Goal: Task Accomplishment & Management: Use online tool/utility

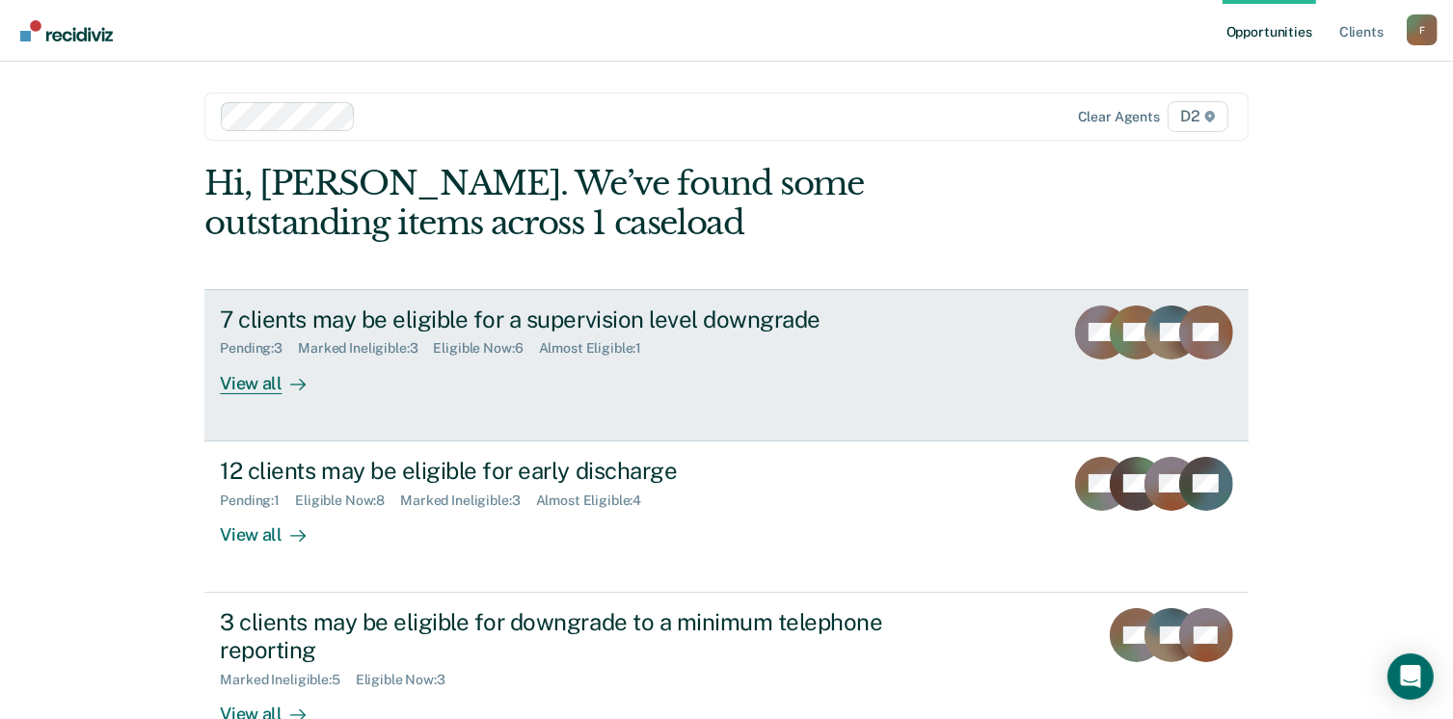
click at [264, 385] on div "View all" at bounding box center [274, 376] width 108 height 38
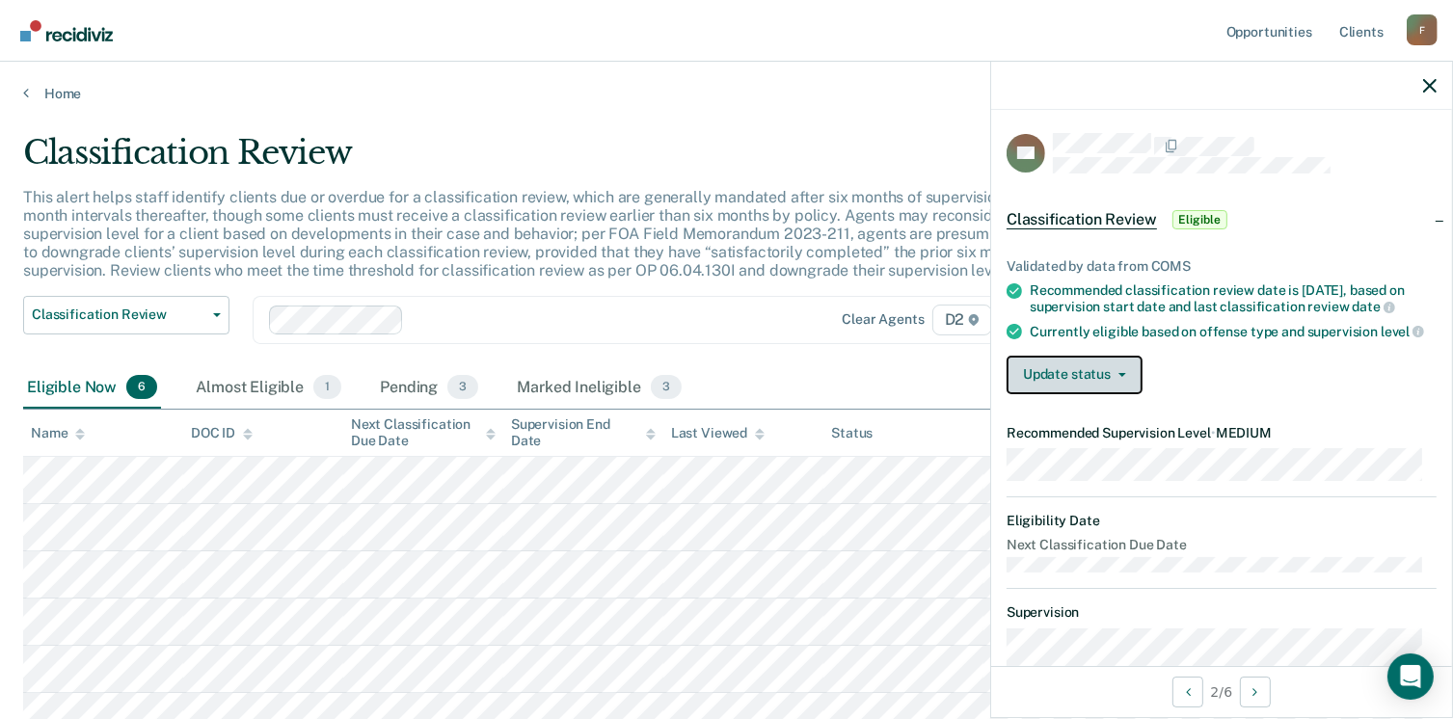
click at [1052, 394] on button "Update status" at bounding box center [1075, 375] width 136 height 39
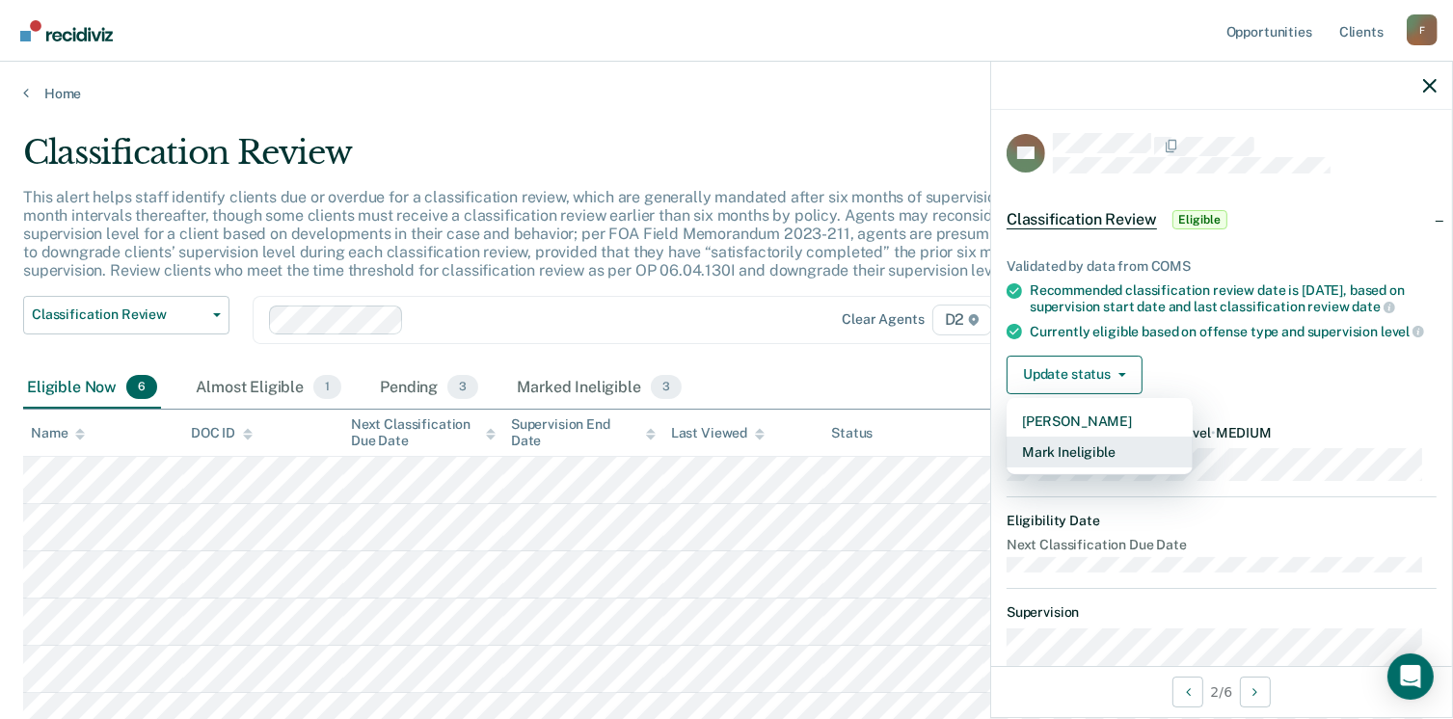
click at [1069, 468] on button "Mark Ineligible" at bounding box center [1100, 452] width 186 height 31
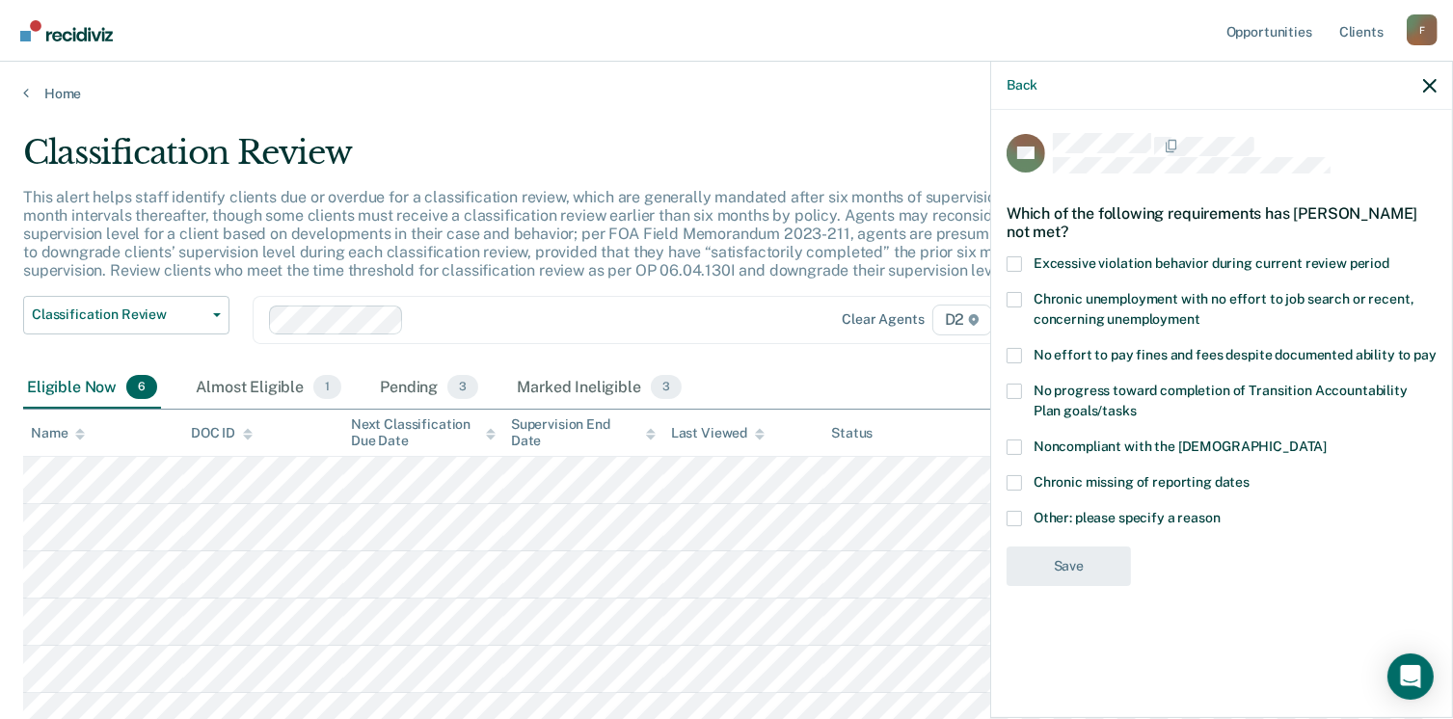
click at [1017, 515] on span at bounding box center [1014, 518] width 15 height 15
click at [1221, 511] on input "Other: please specify a reason" at bounding box center [1221, 511] width 0 height 0
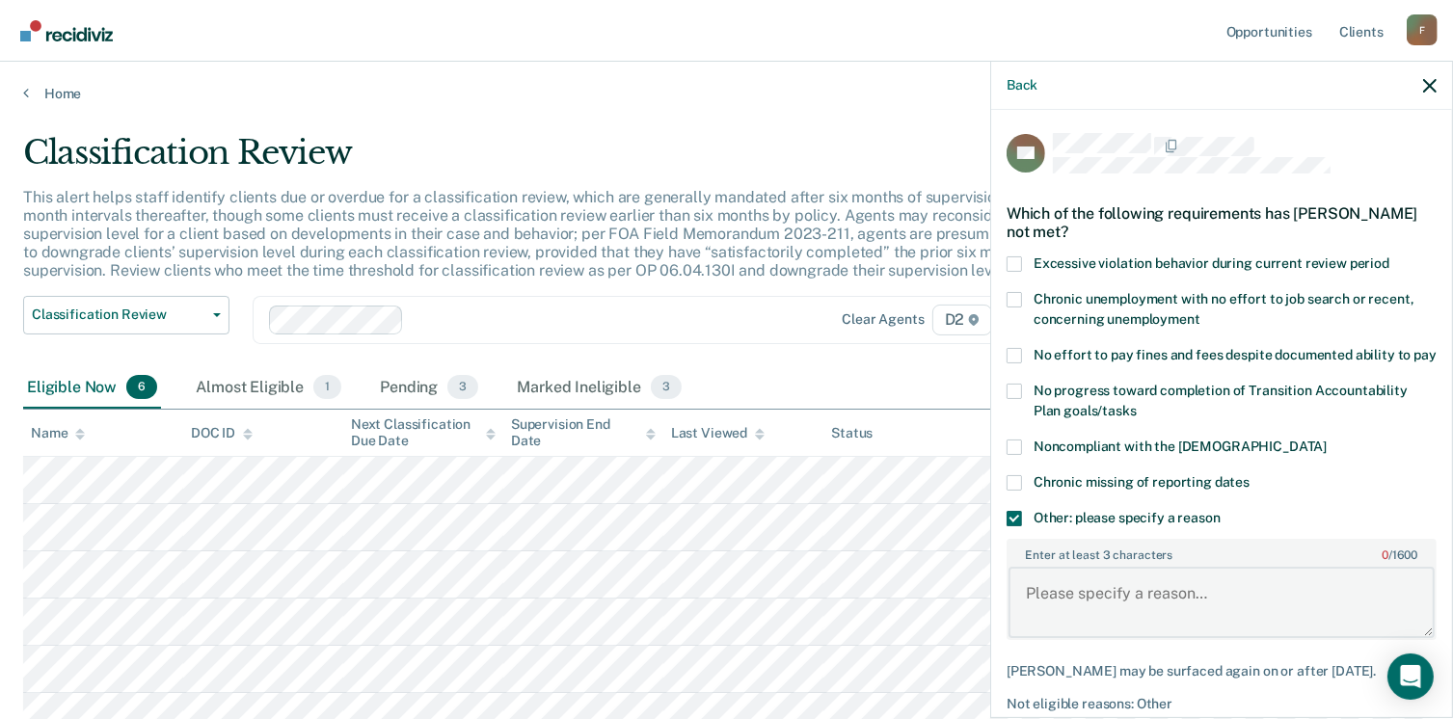
click at [1109, 613] on textarea "Enter at least 3 characters 0 / 1600" at bounding box center [1222, 602] width 426 height 71
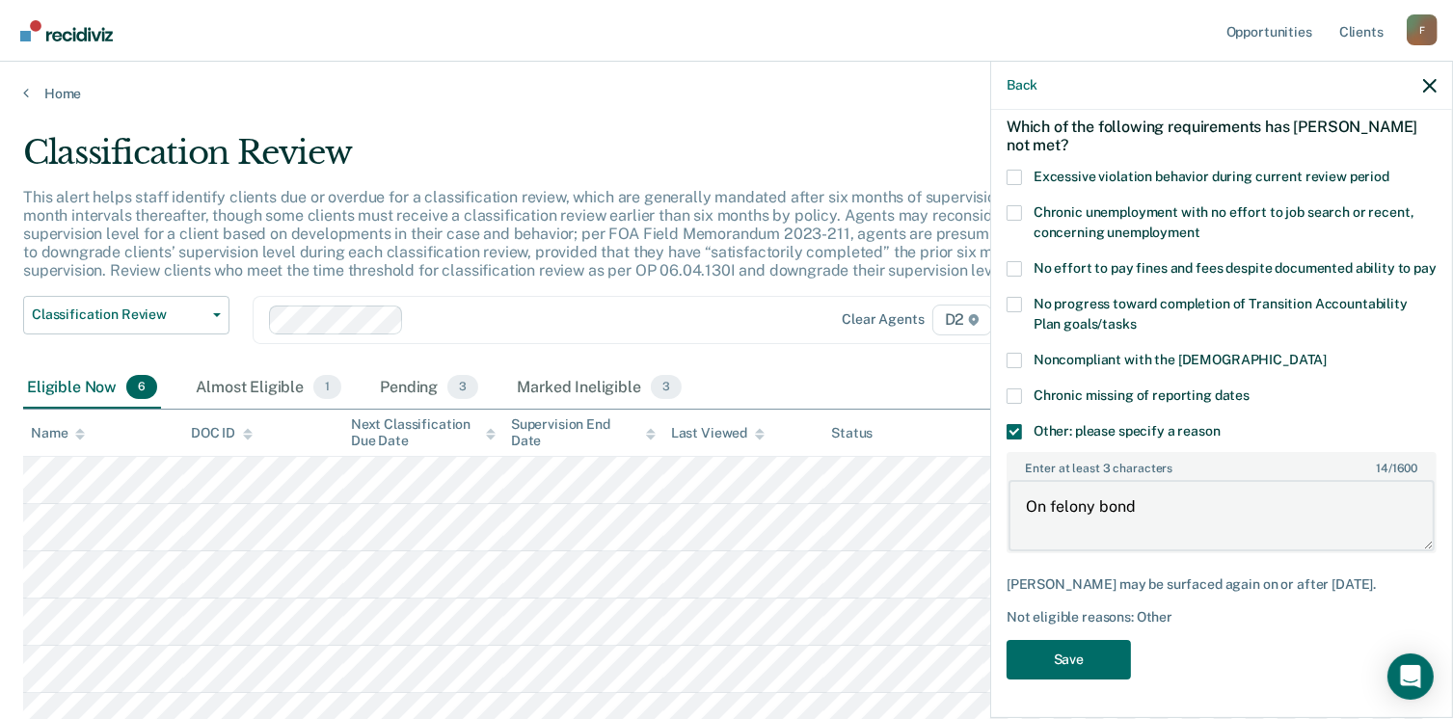
scroll to position [103, 0]
type textarea "On felony bond"
click at [1076, 653] on button "Save" at bounding box center [1069, 660] width 124 height 40
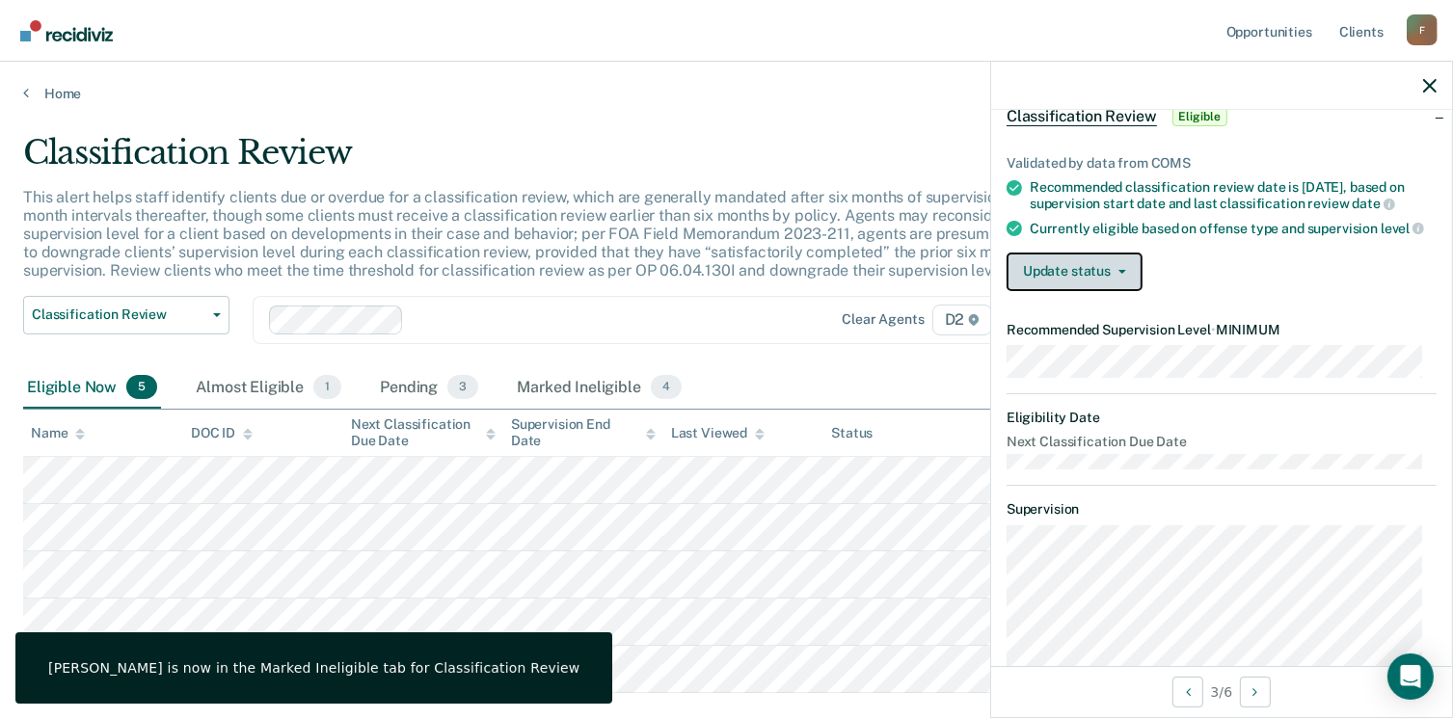
click at [1042, 277] on button "Update status" at bounding box center [1075, 272] width 136 height 39
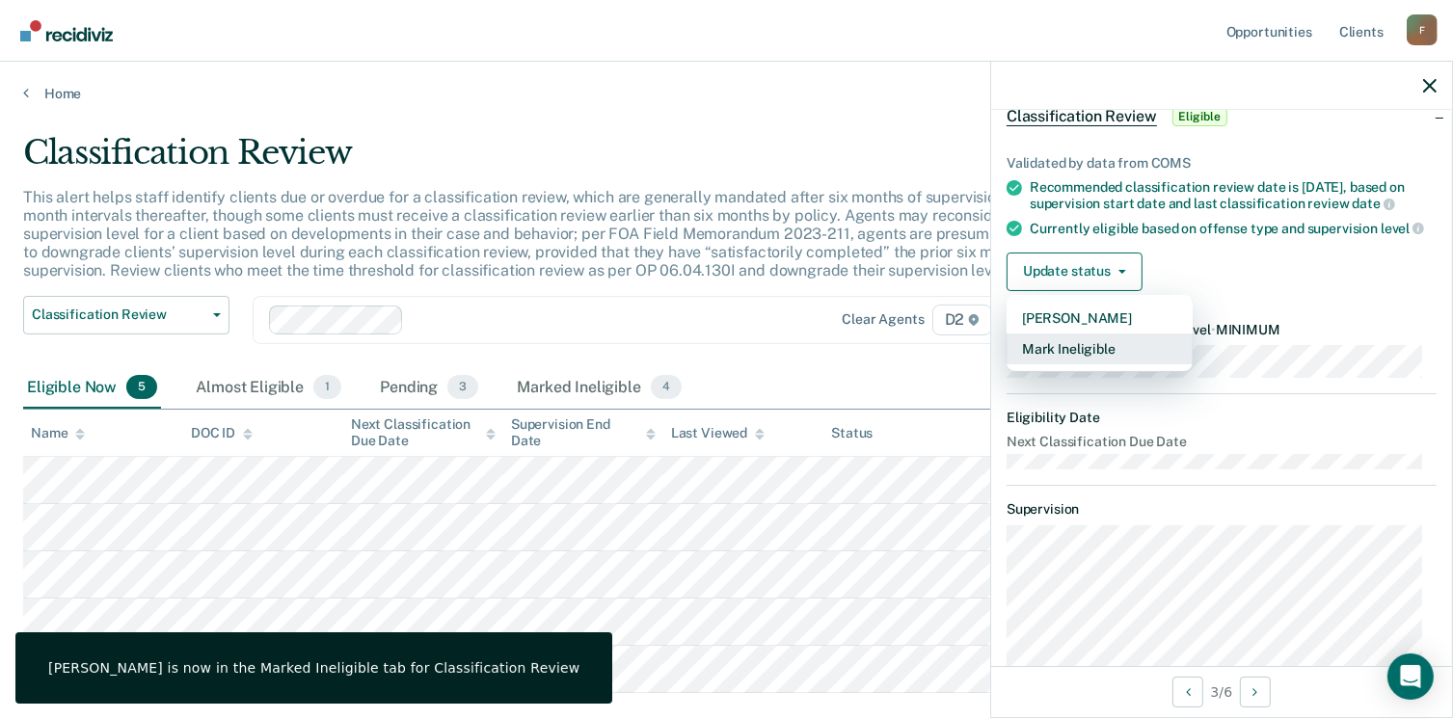
click at [1065, 359] on button "Mark Ineligible" at bounding box center [1100, 349] width 186 height 31
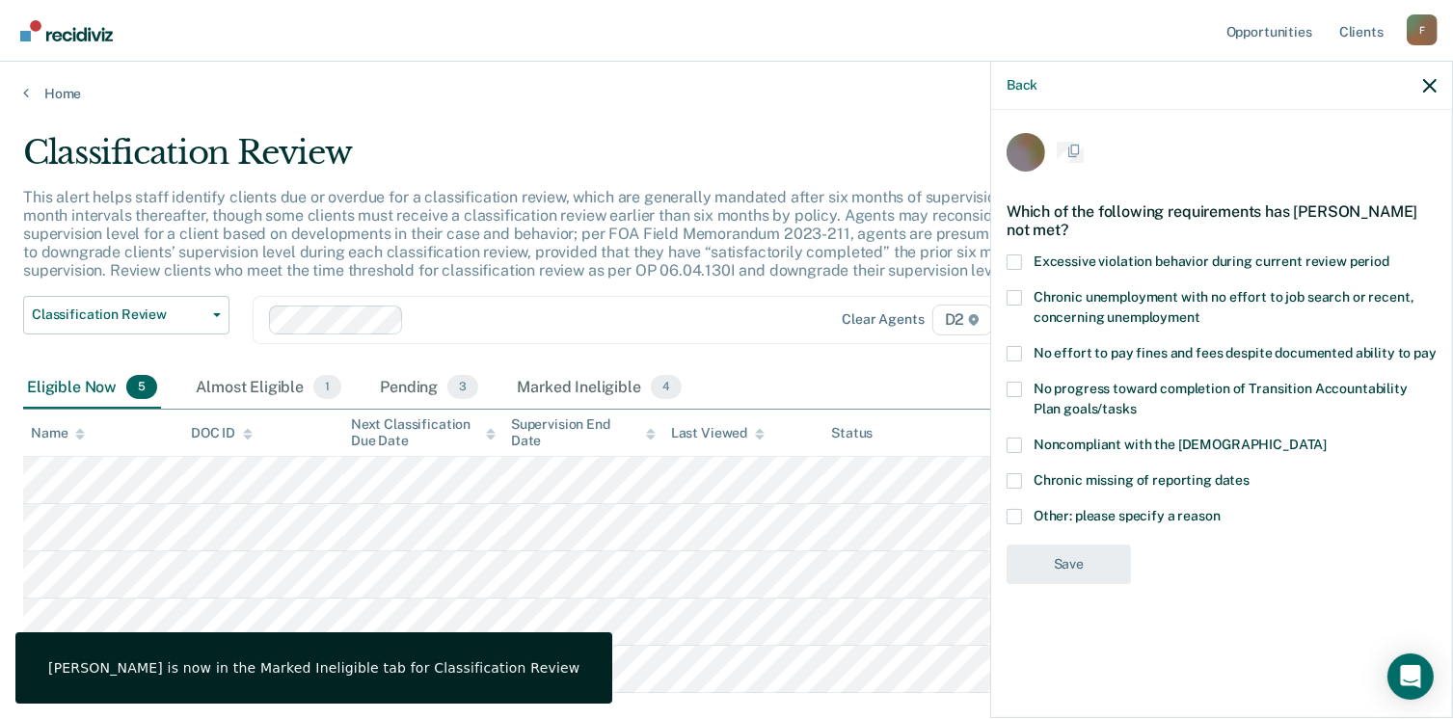
scroll to position [0, 0]
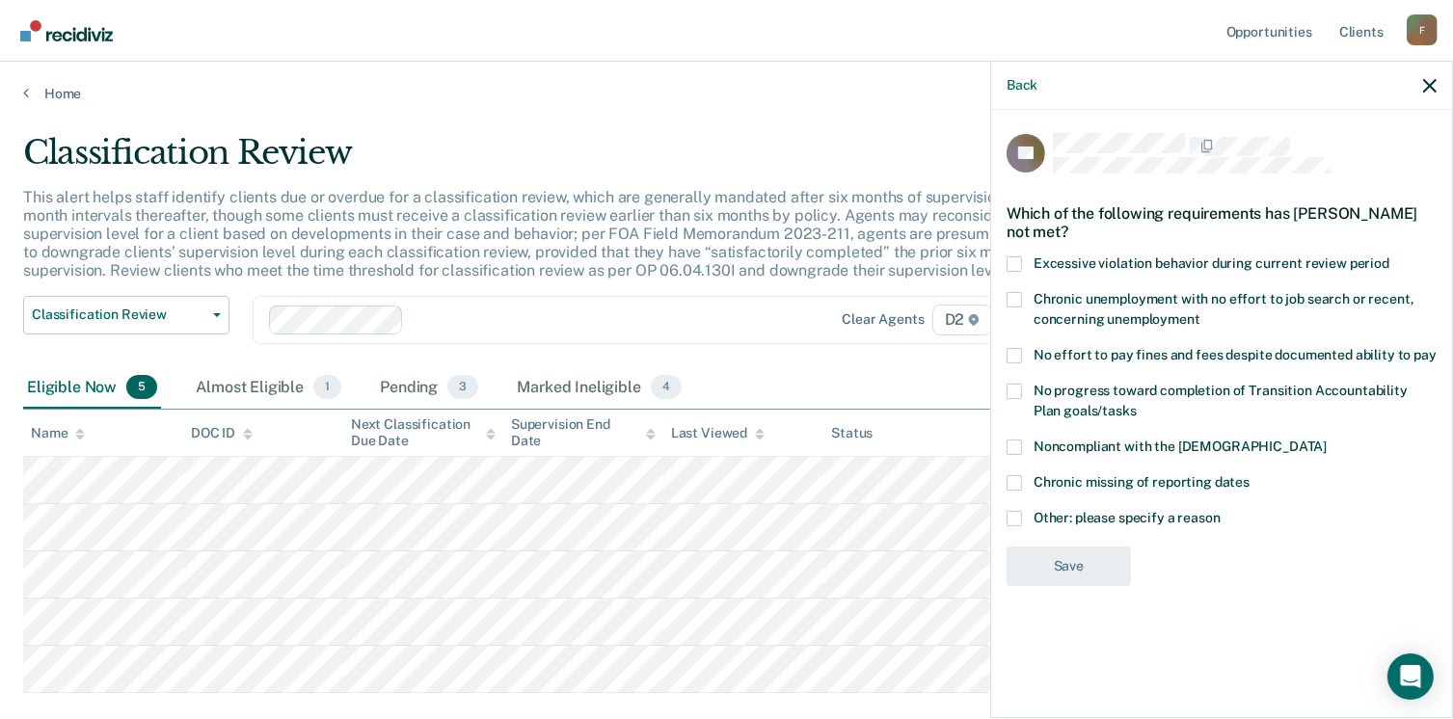
click at [1014, 446] on span at bounding box center [1014, 447] width 15 height 15
click at [1327, 440] on input "Noncompliant with the [DEMOGRAPHIC_DATA]" at bounding box center [1327, 440] width 0 height 0
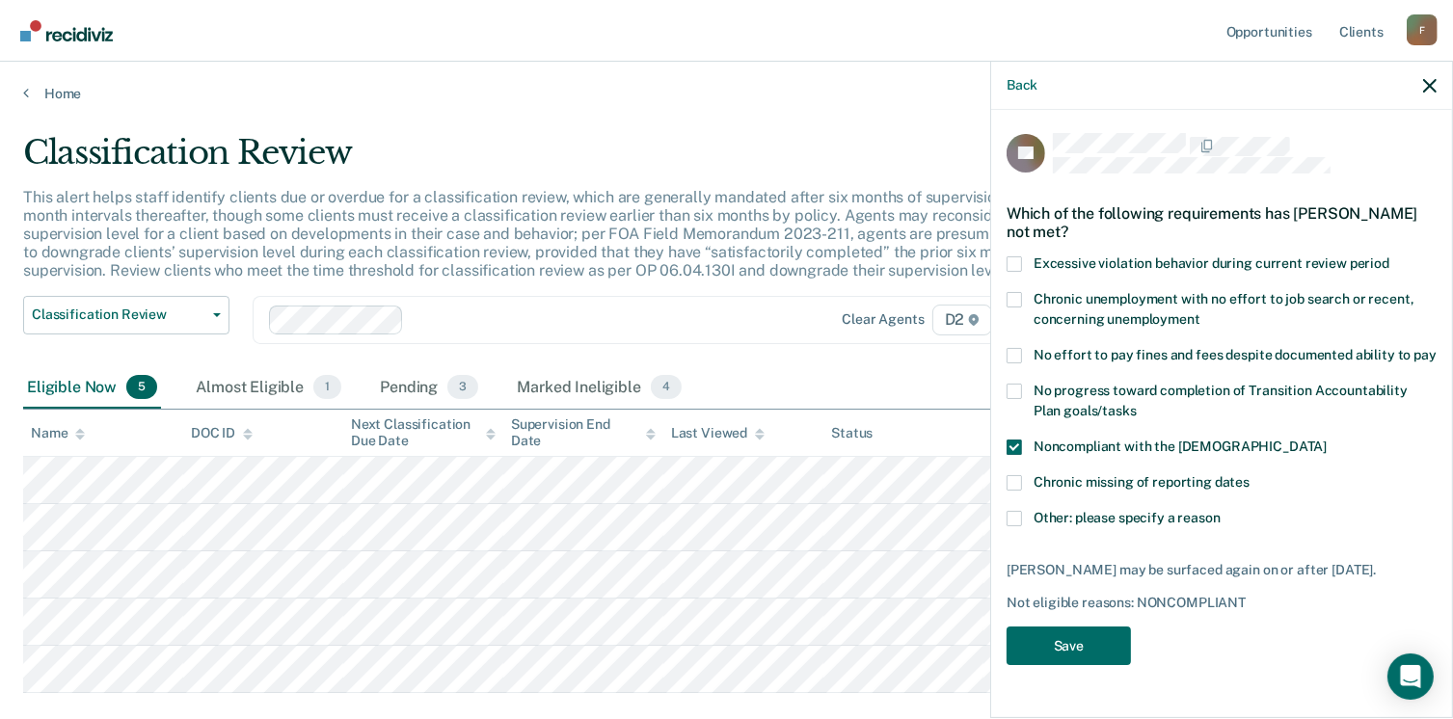
click at [1017, 482] on span at bounding box center [1014, 482] width 15 height 15
click at [1250, 475] on input "Chronic missing of reporting dates" at bounding box center [1250, 475] width 0 height 0
click at [1018, 445] on span at bounding box center [1014, 447] width 15 height 15
click at [1327, 440] on input "Noncompliant with the [DEMOGRAPHIC_DATA]" at bounding box center [1327, 440] width 0 height 0
click at [1063, 641] on button "Save" at bounding box center [1069, 647] width 124 height 40
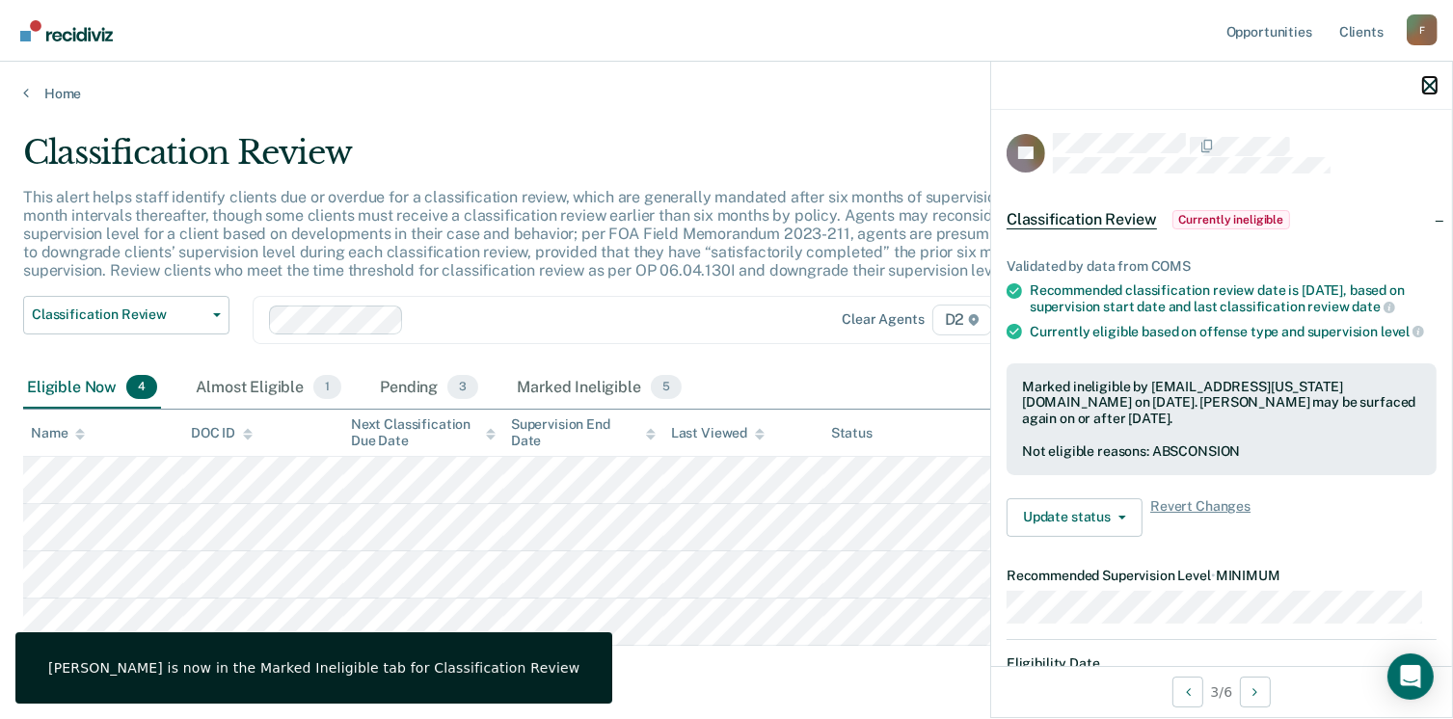
click at [1434, 87] on icon "button" at bounding box center [1431, 86] width 14 height 14
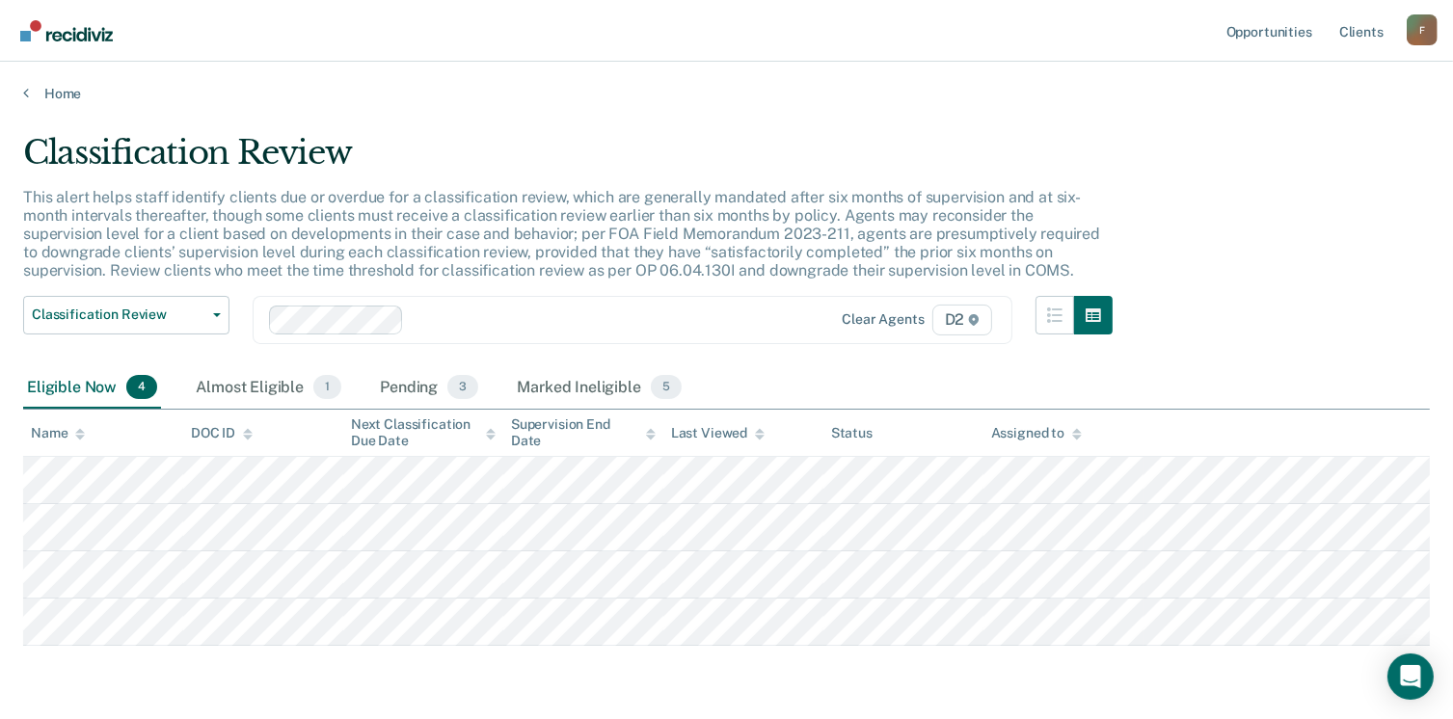
drag, startPoint x: 443, startPoint y: 688, endPoint x: 447, endPoint y: 665, distance: 22.7
click at [444, 674] on div "Classification Review This alert helps staff identify clients due or overdue fo…" at bounding box center [726, 417] width 1407 height 569
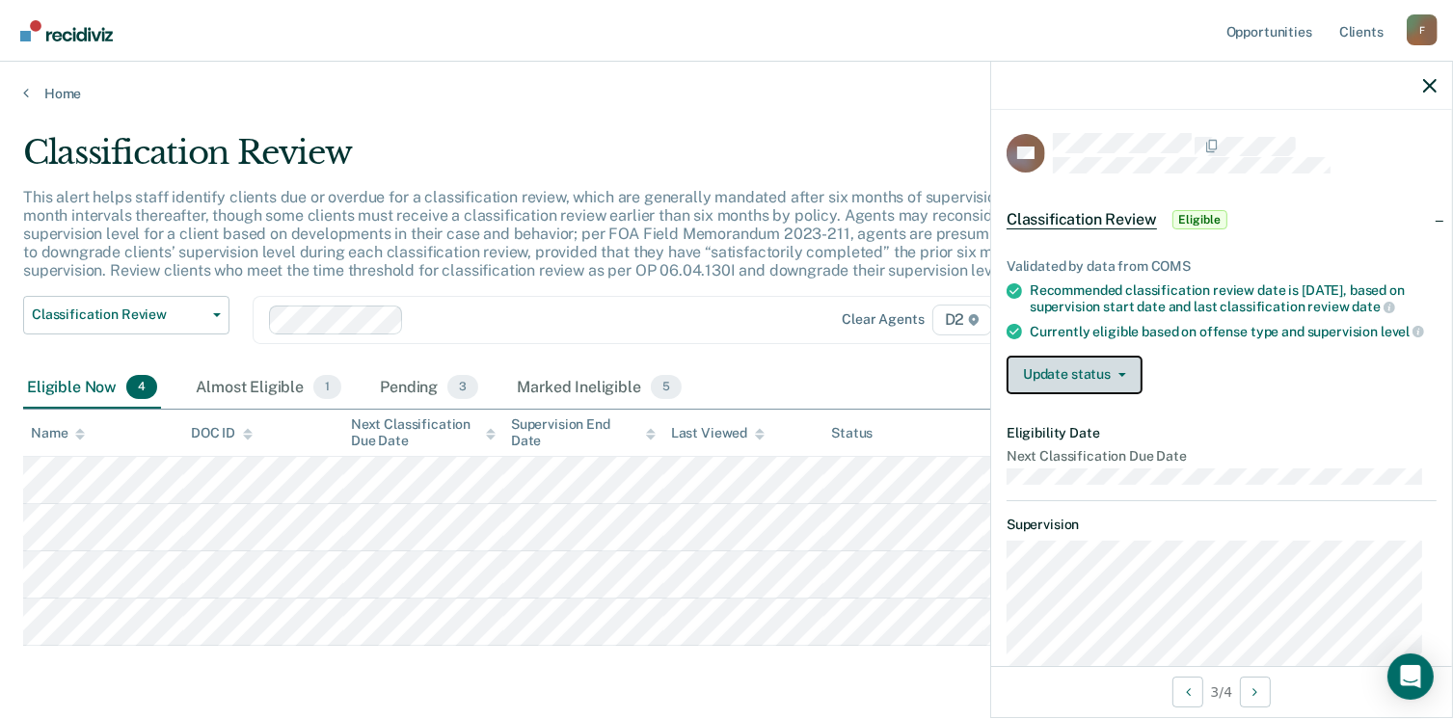
click at [1100, 394] on button "Update status" at bounding box center [1075, 375] width 136 height 39
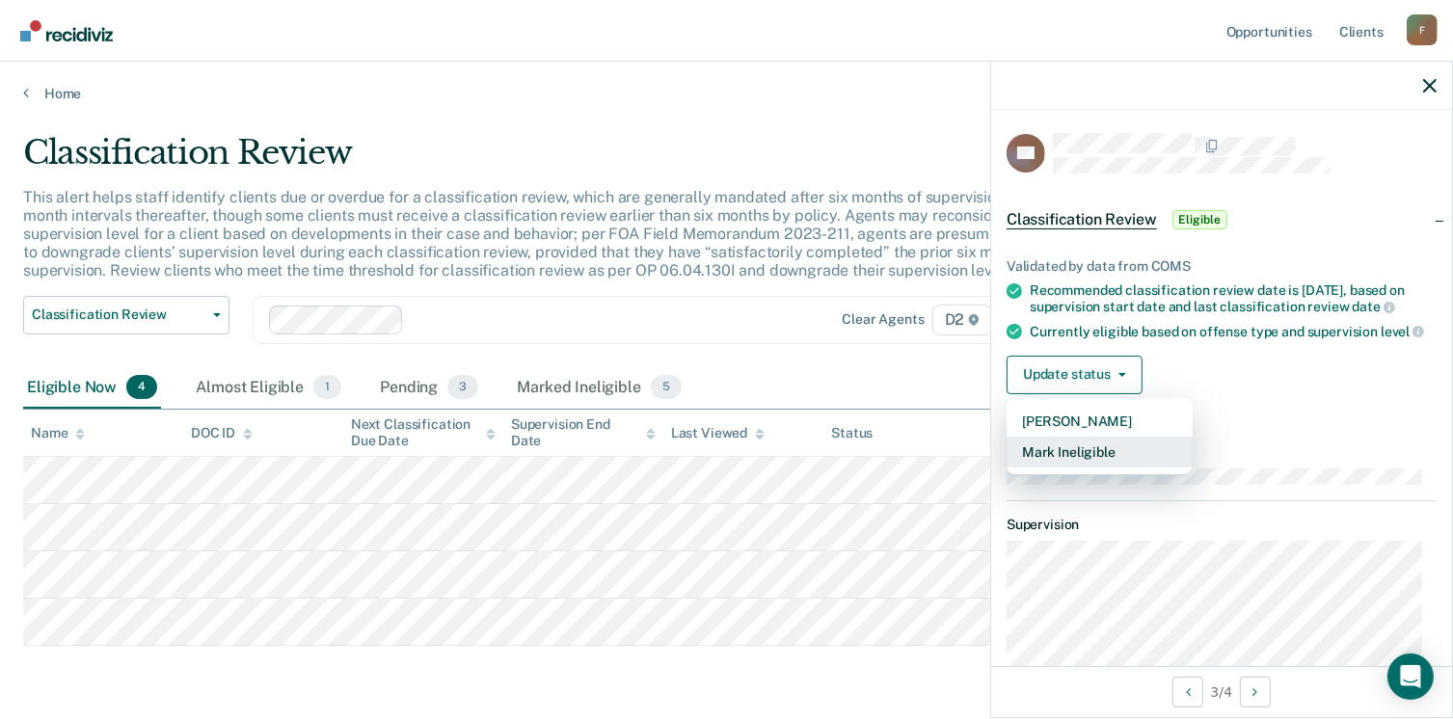
click at [1092, 468] on button "Mark Ineligible" at bounding box center [1100, 452] width 186 height 31
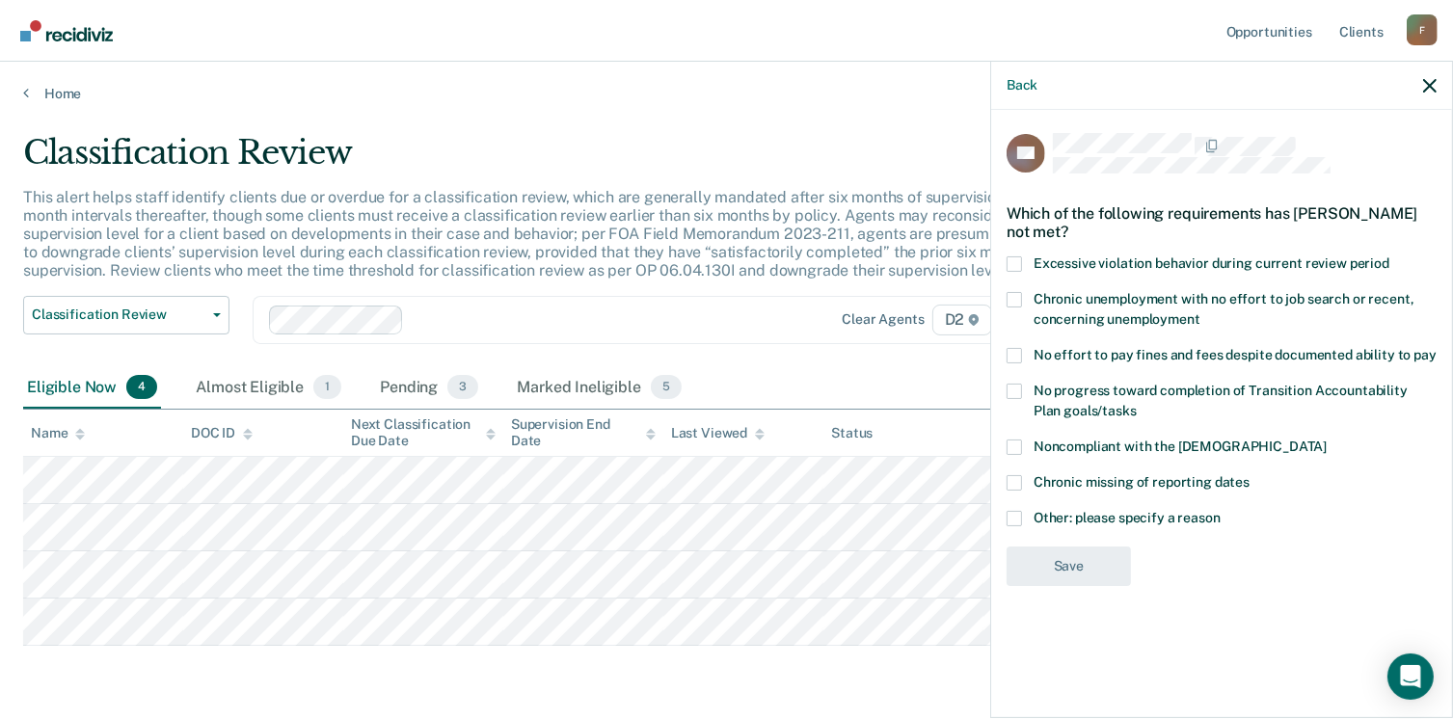
click at [1017, 514] on span at bounding box center [1014, 518] width 15 height 15
click at [1221, 511] on input "Other: please specify a reason" at bounding box center [1221, 511] width 0 height 0
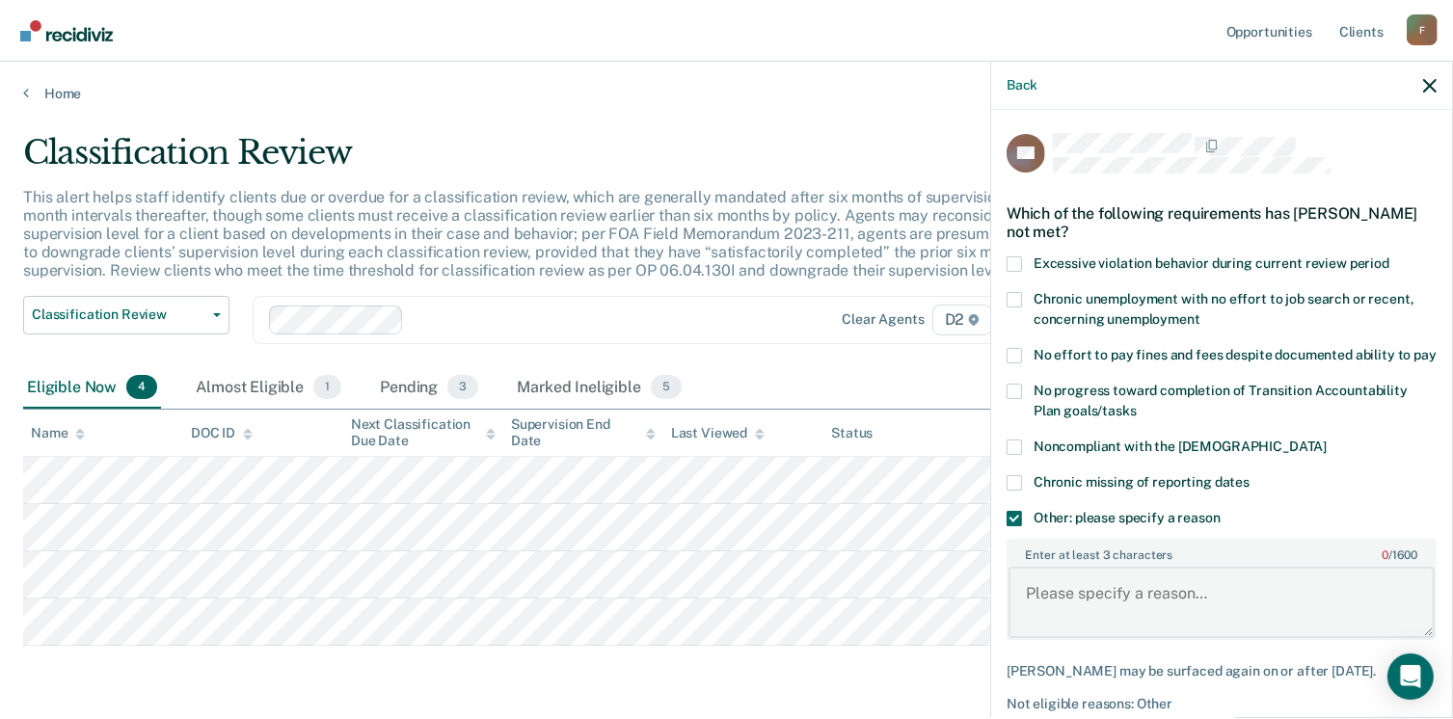
click at [1055, 611] on textarea "Enter at least 3 characters 0 / 1600" at bounding box center [1222, 602] width 426 height 71
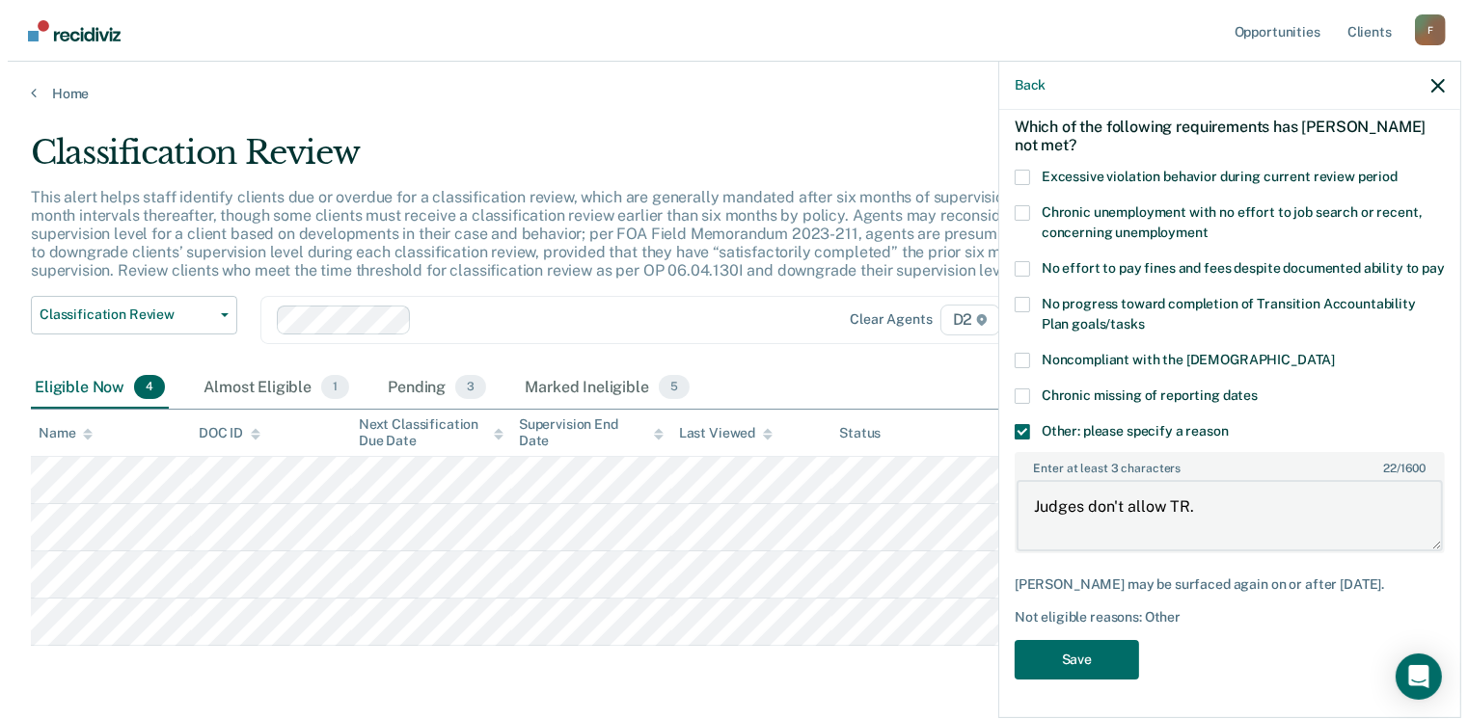
scroll to position [120, 0]
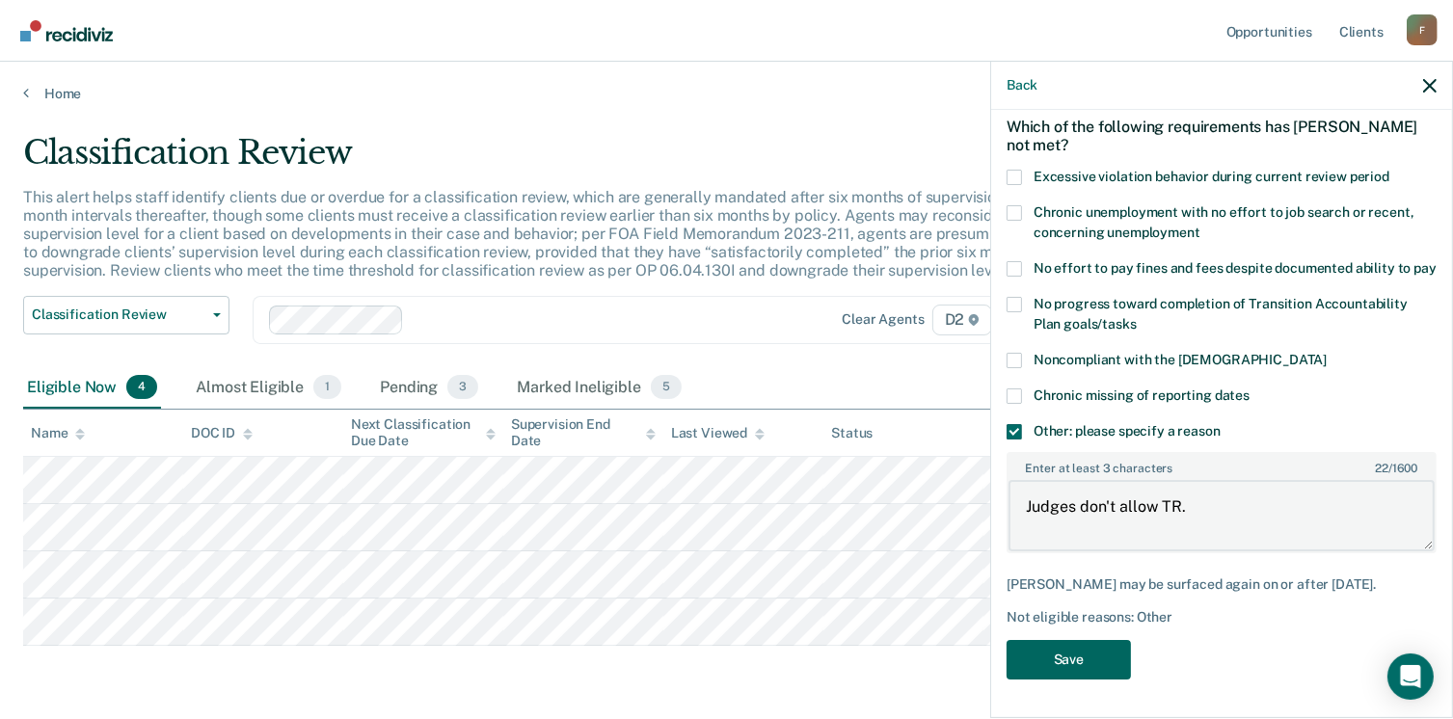
type textarea "Judges don't allow TR."
click at [1032, 659] on button "Save" at bounding box center [1069, 660] width 124 height 40
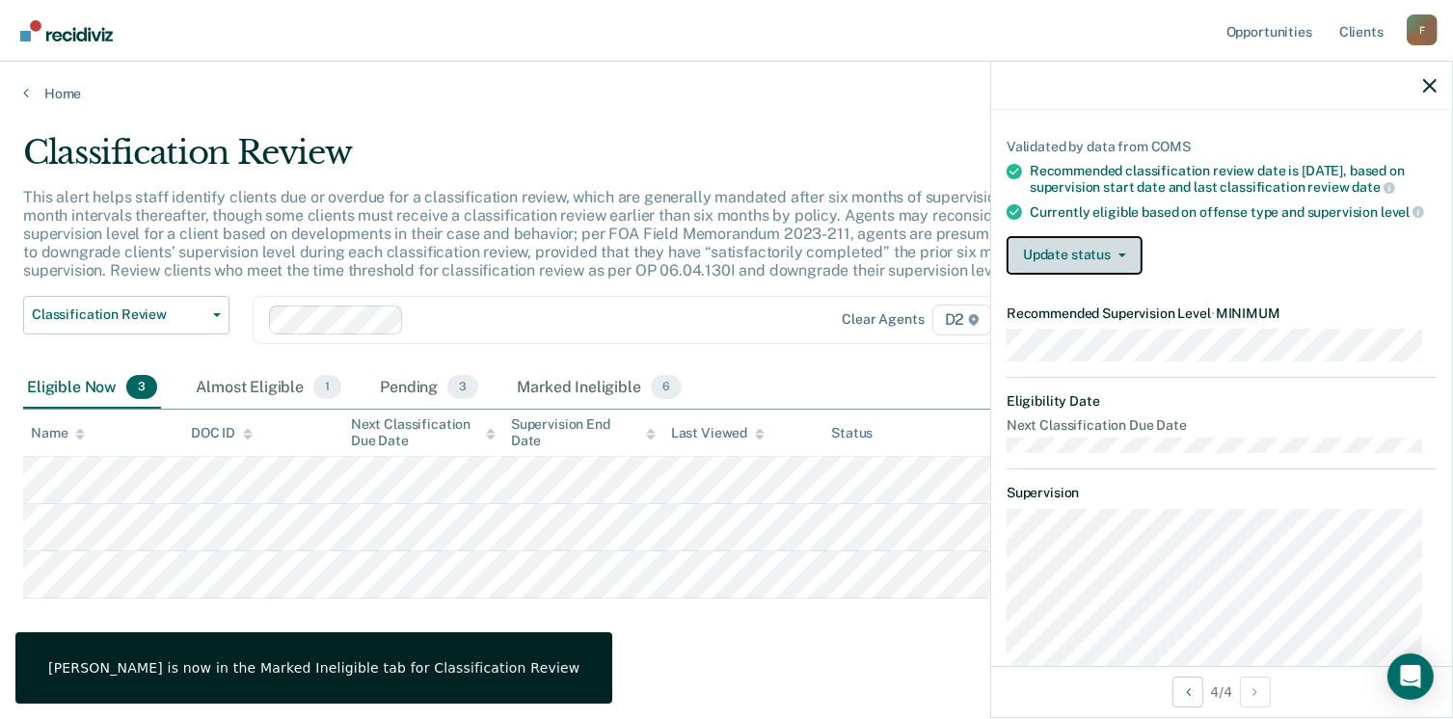
click at [1064, 275] on button "Update status" at bounding box center [1075, 255] width 136 height 39
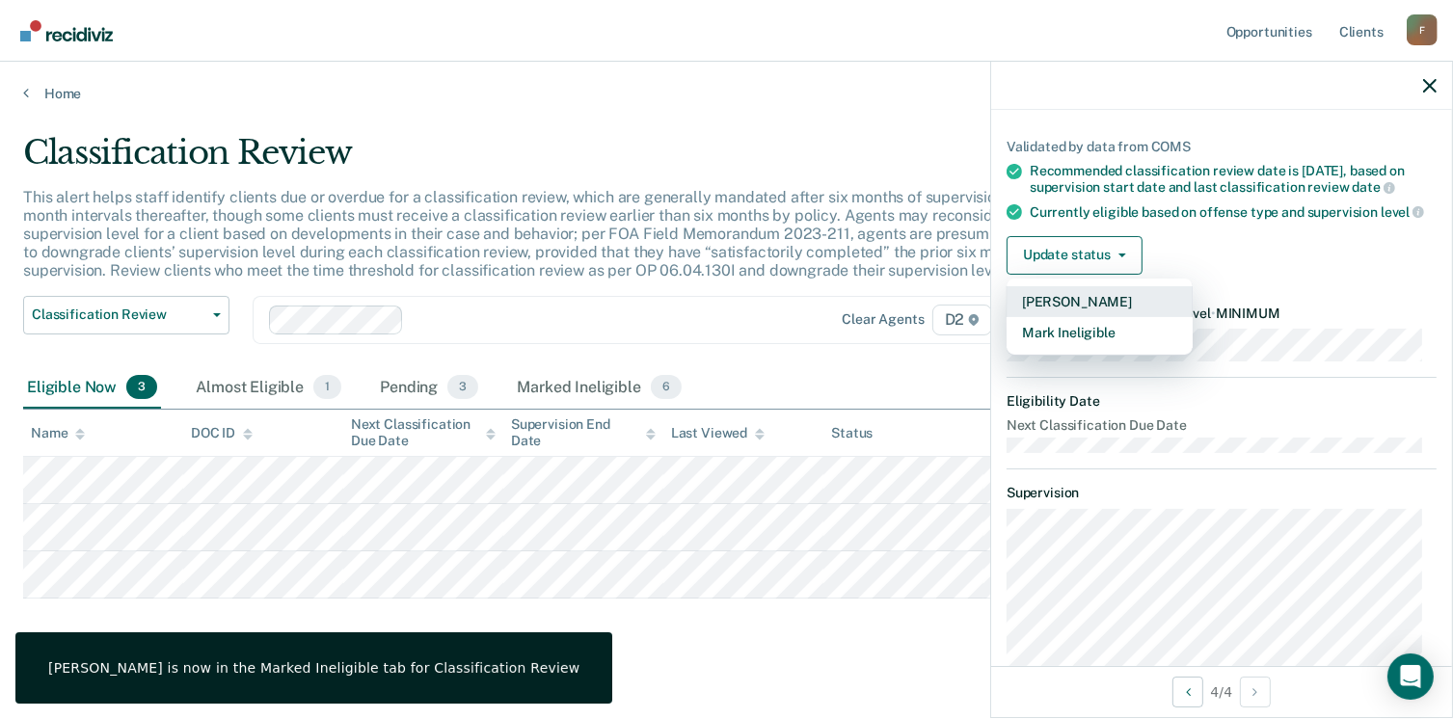
click at [1079, 317] on button "[PERSON_NAME]" at bounding box center [1100, 301] width 186 height 31
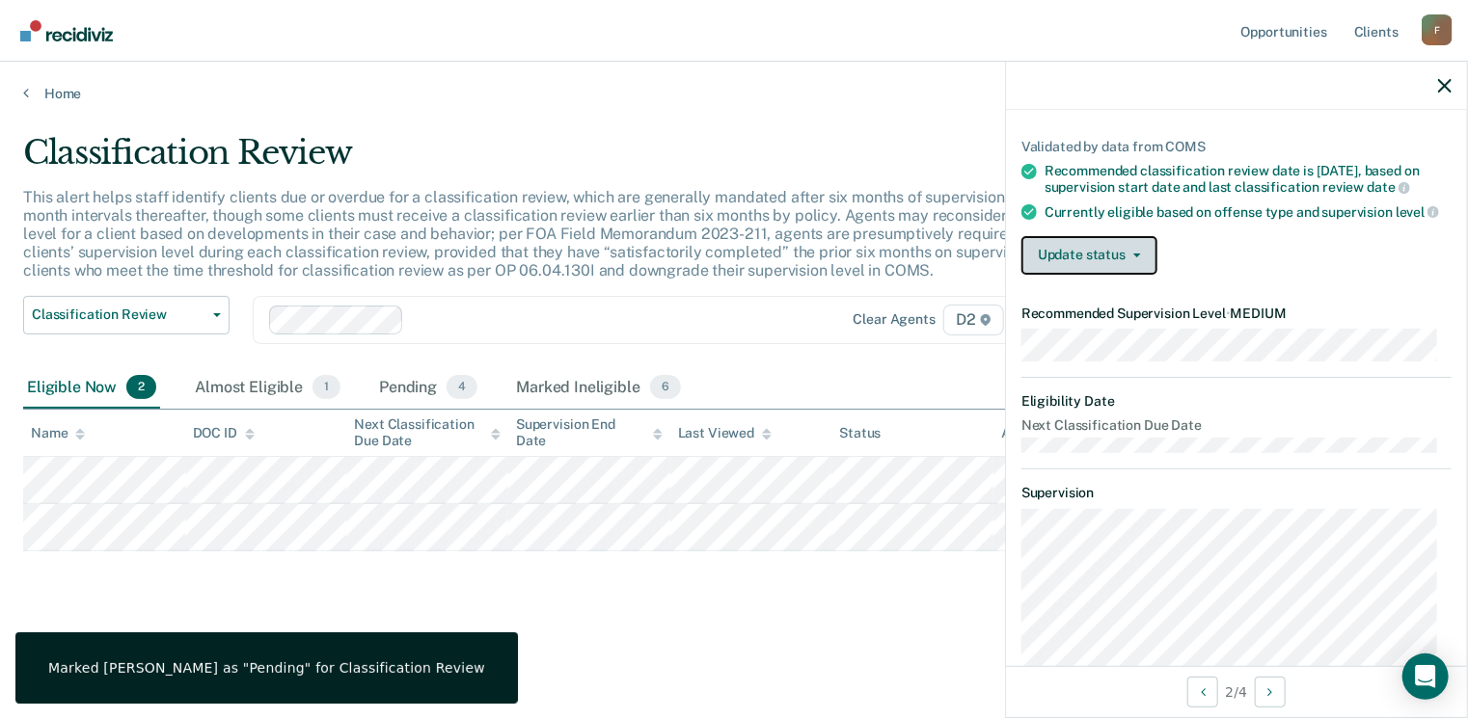
click at [1090, 275] on button "Update status" at bounding box center [1089, 255] width 136 height 39
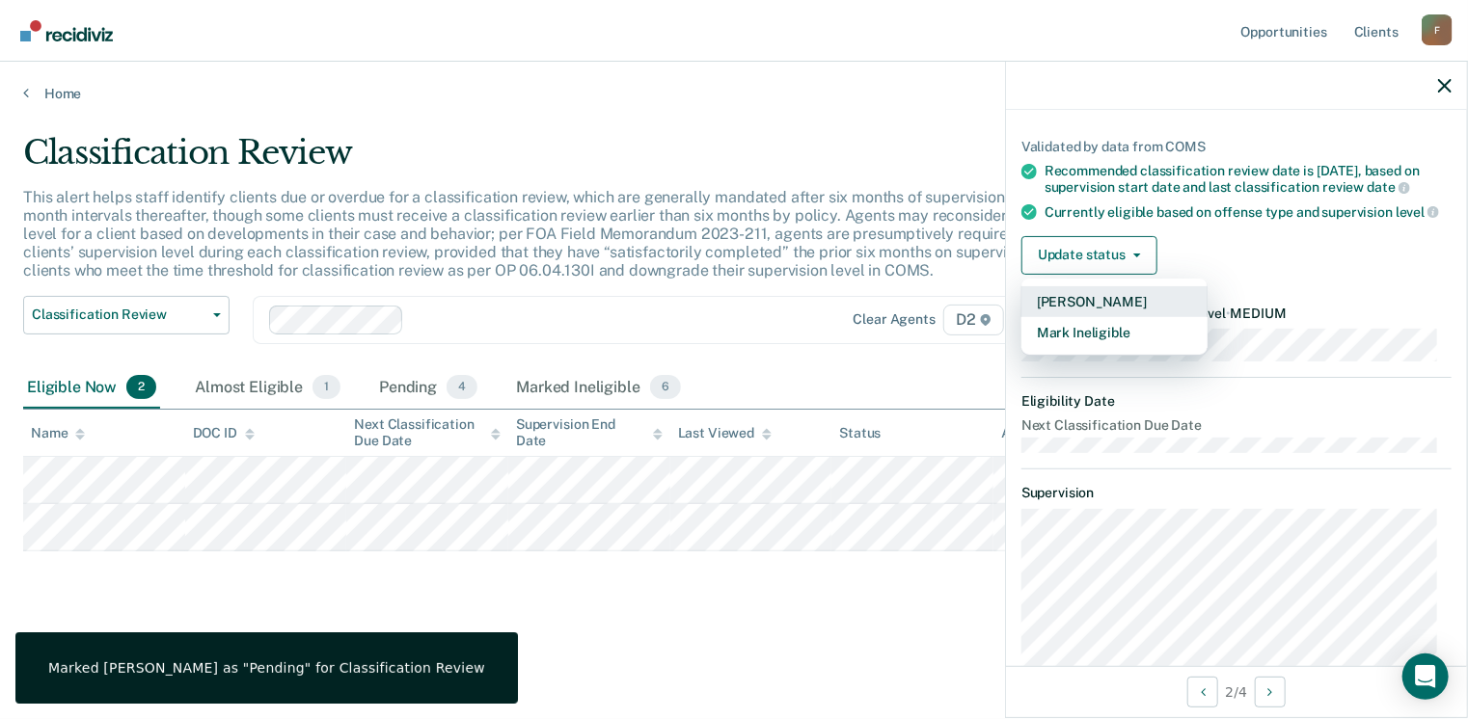
click at [1092, 317] on button "[PERSON_NAME]" at bounding box center [1114, 301] width 186 height 31
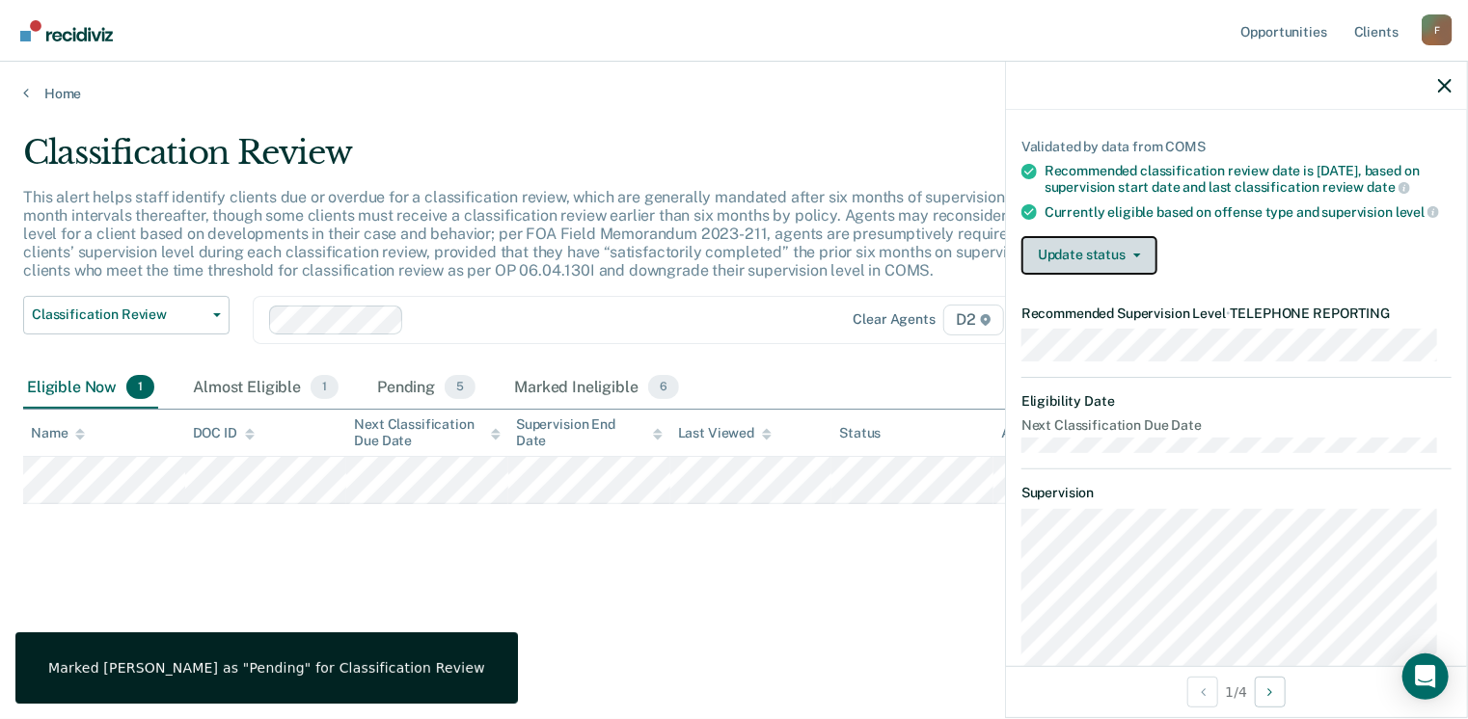
click at [1102, 275] on button "Update status" at bounding box center [1089, 255] width 136 height 39
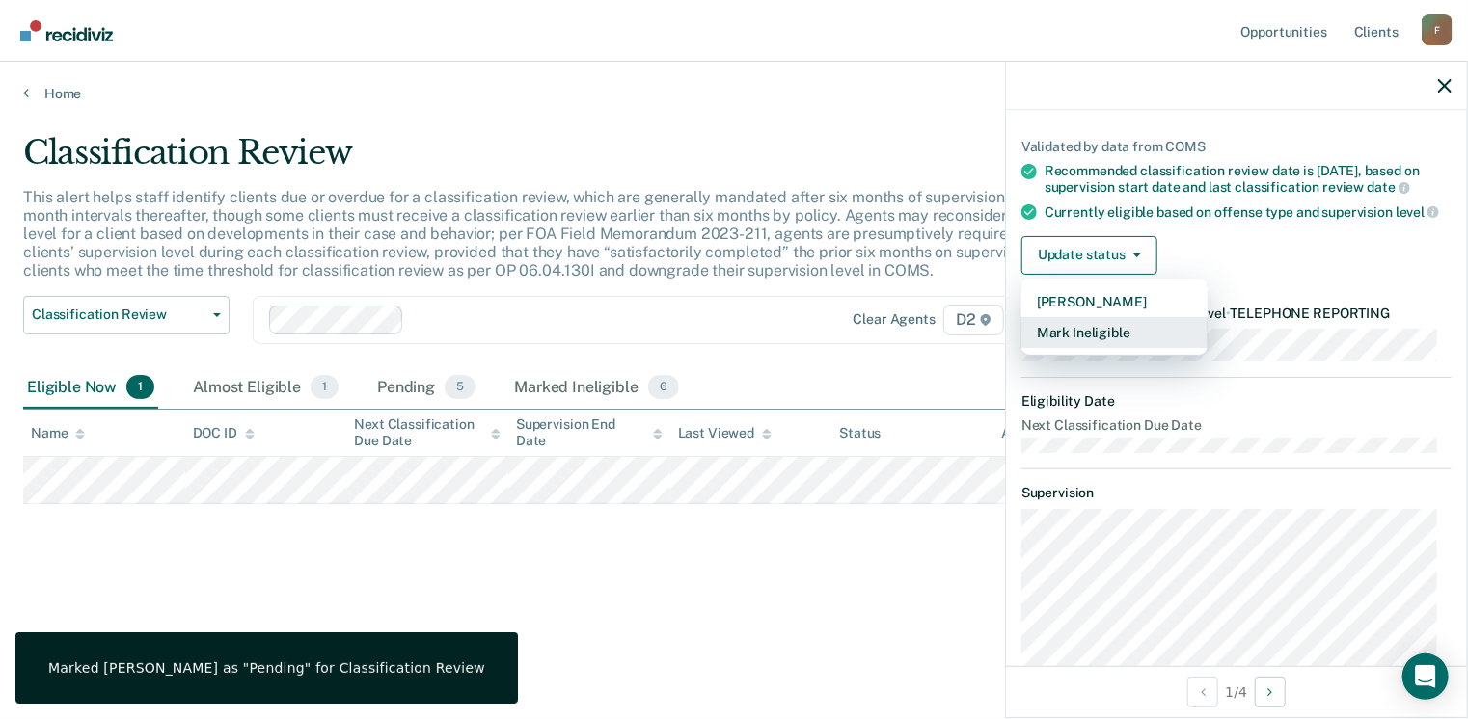
click at [1107, 348] on button "Mark Ineligible" at bounding box center [1114, 332] width 186 height 31
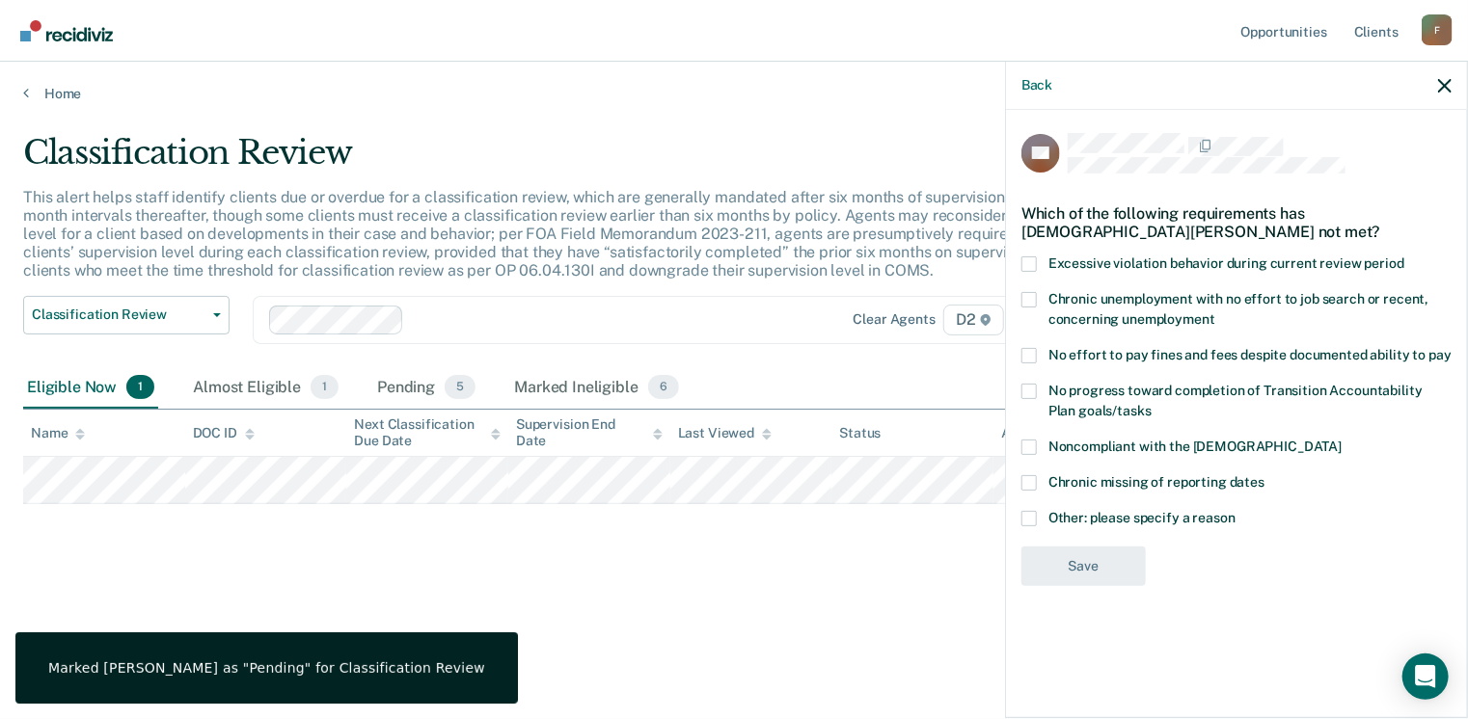
click at [1029, 514] on span at bounding box center [1028, 518] width 15 height 15
click at [1235, 511] on input "Other: please specify a reason" at bounding box center [1235, 511] width 0 height 0
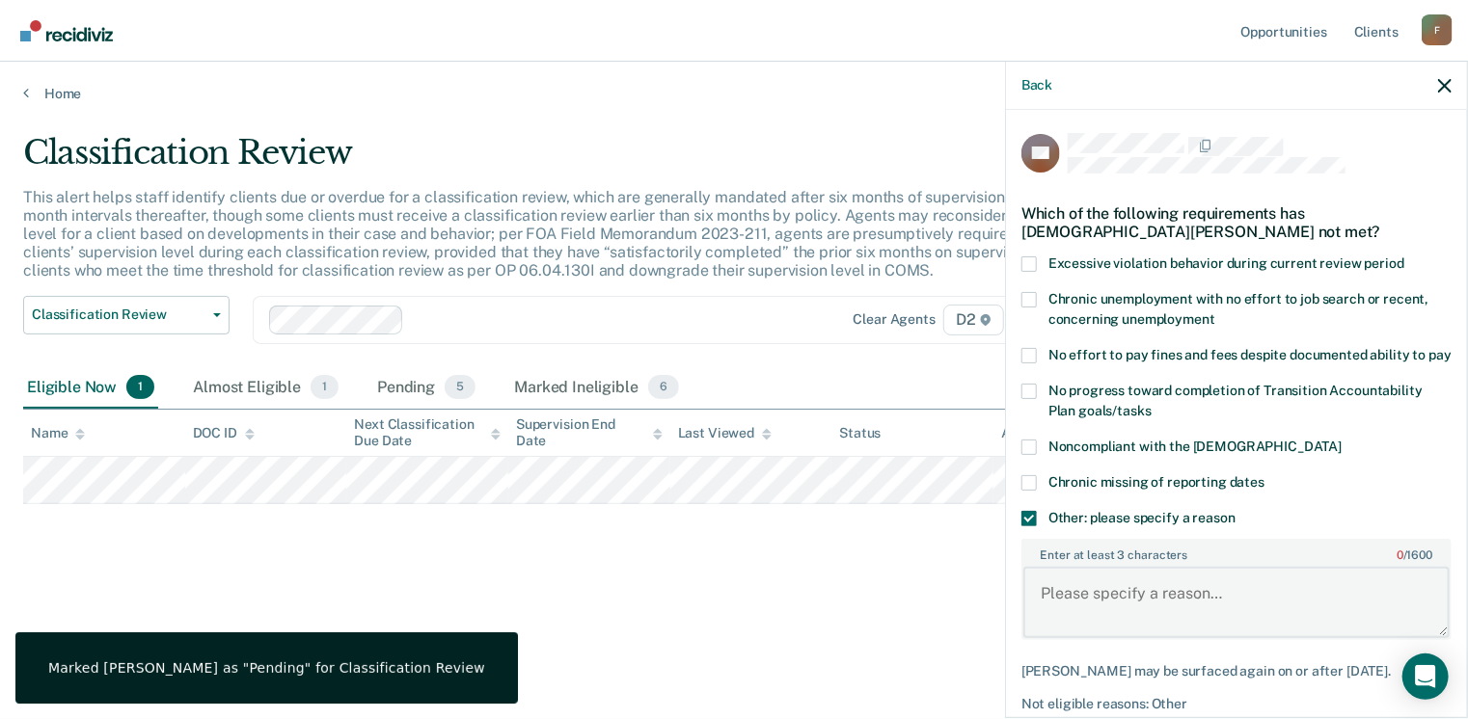
click at [1090, 610] on textarea "Enter at least 3 characters 0 / 1600" at bounding box center [1236, 602] width 426 height 71
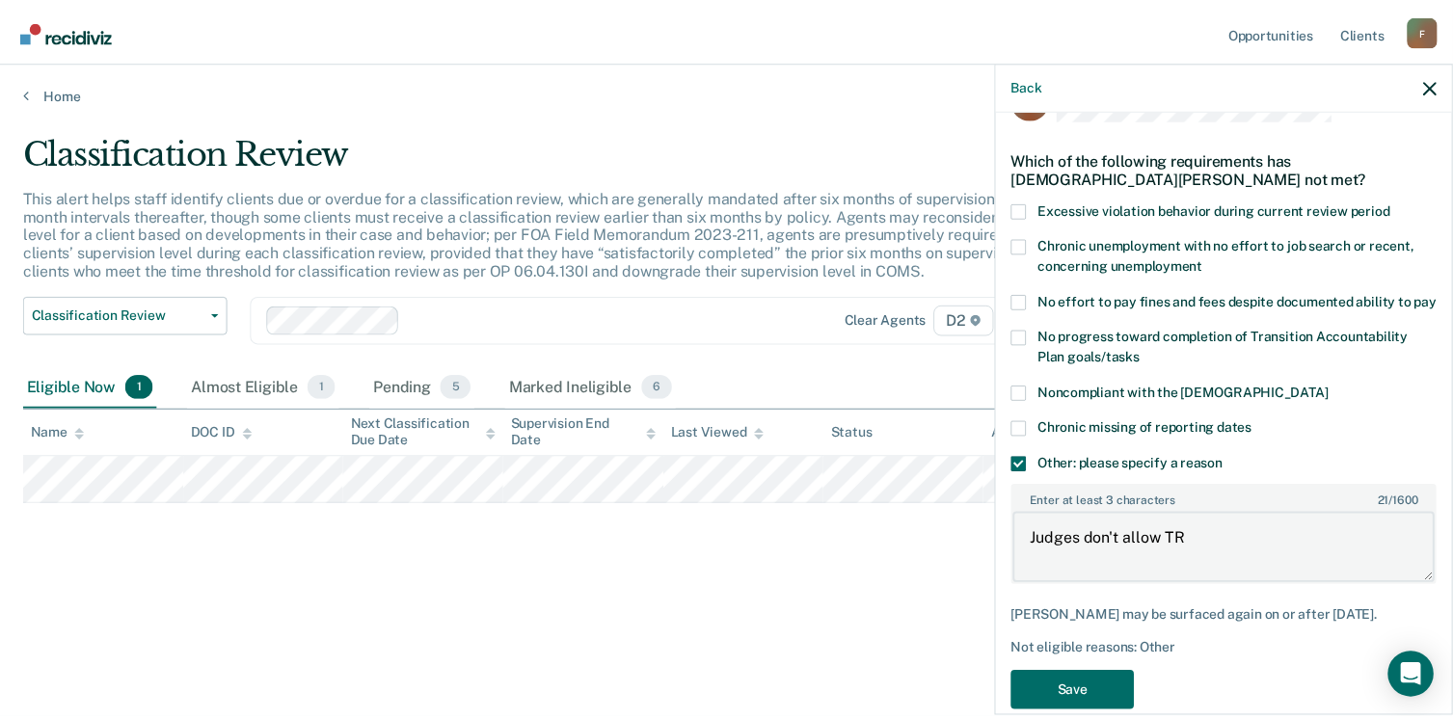
scroll to position [103, 0]
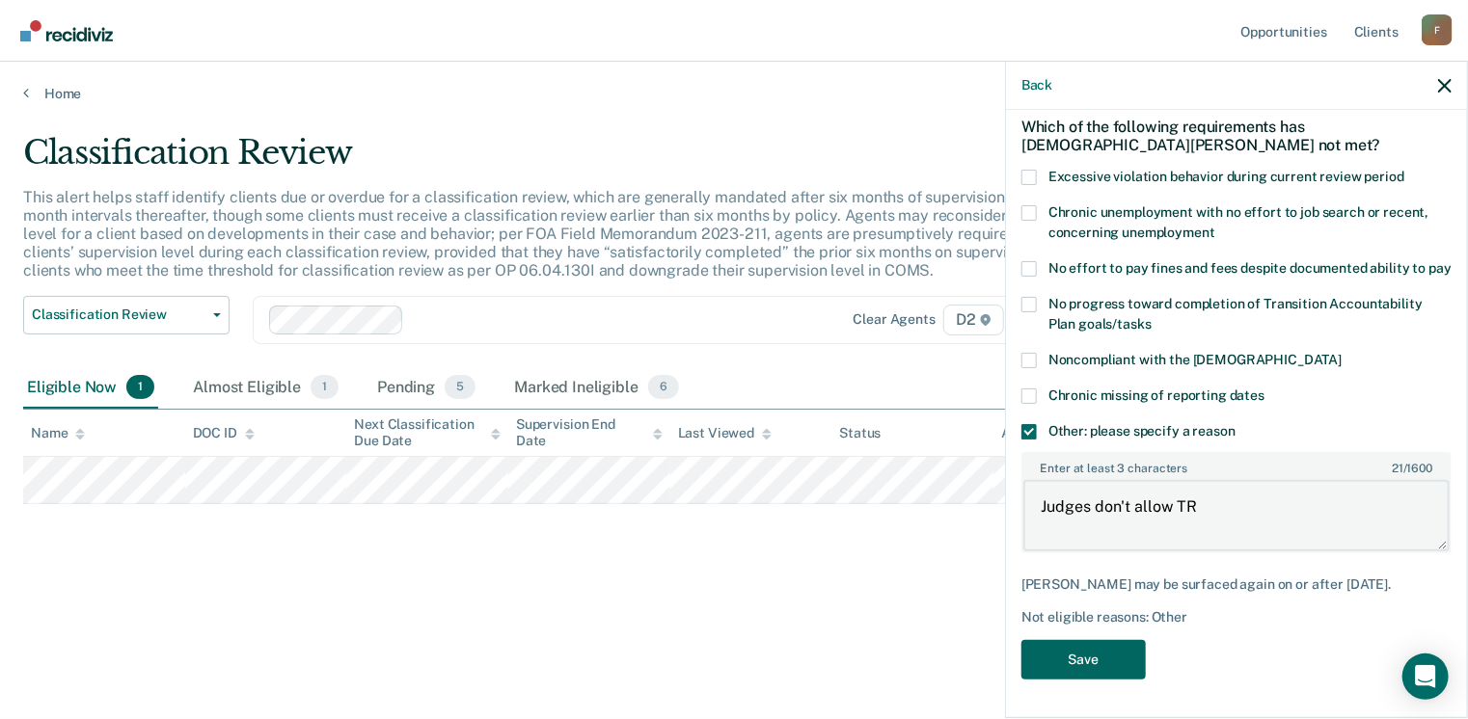
type textarea "Judges don't allow TR"
click at [1068, 664] on button "Save" at bounding box center [1083, 660] width 124 height 40
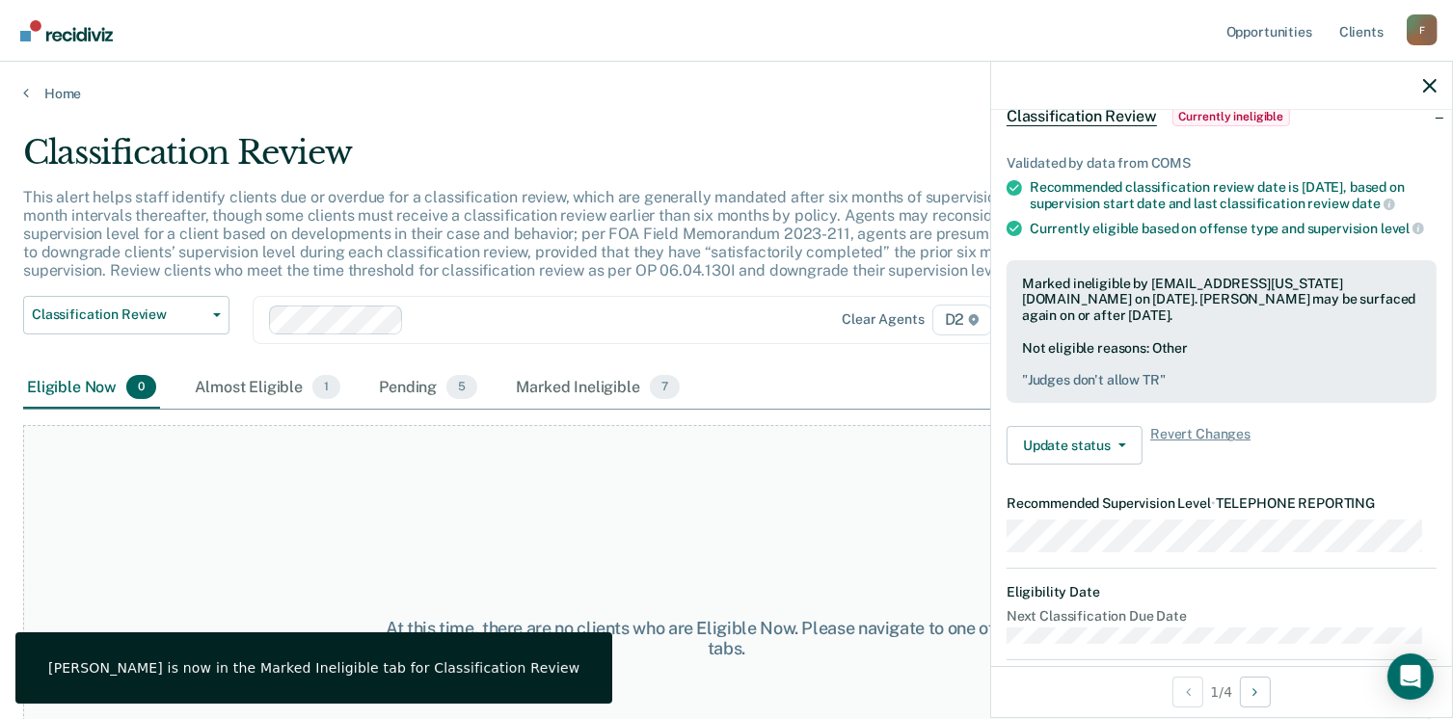
click at [1443, 89] on div at bounding box center [1221, 86] width 461 height 48
click at [1432, 85] on icon "button" at bounding box center [1431, 86] width 14 height 14
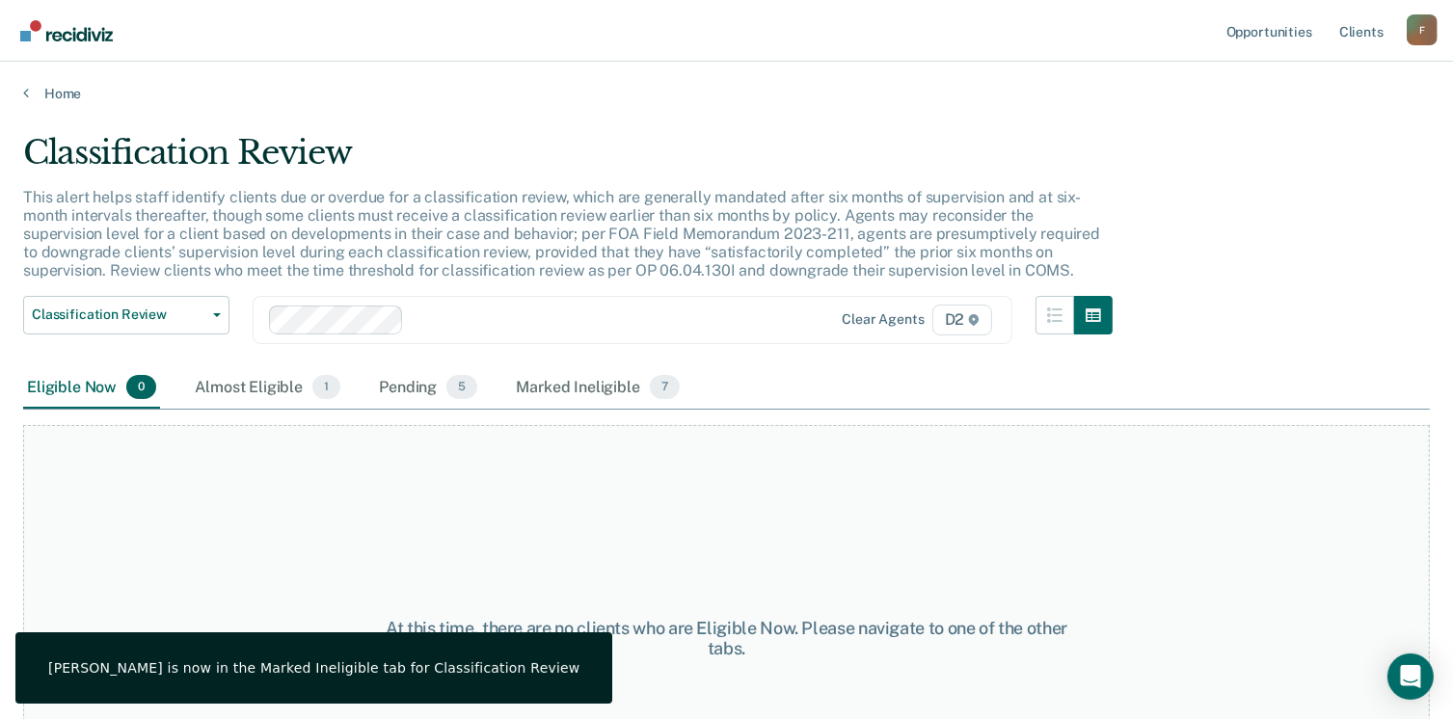
click at [780, 561] on div "At this time, there are no clients who are Eligible Now. Please navigate to one…" at bounding box center [726, 638] width 1407 height 426
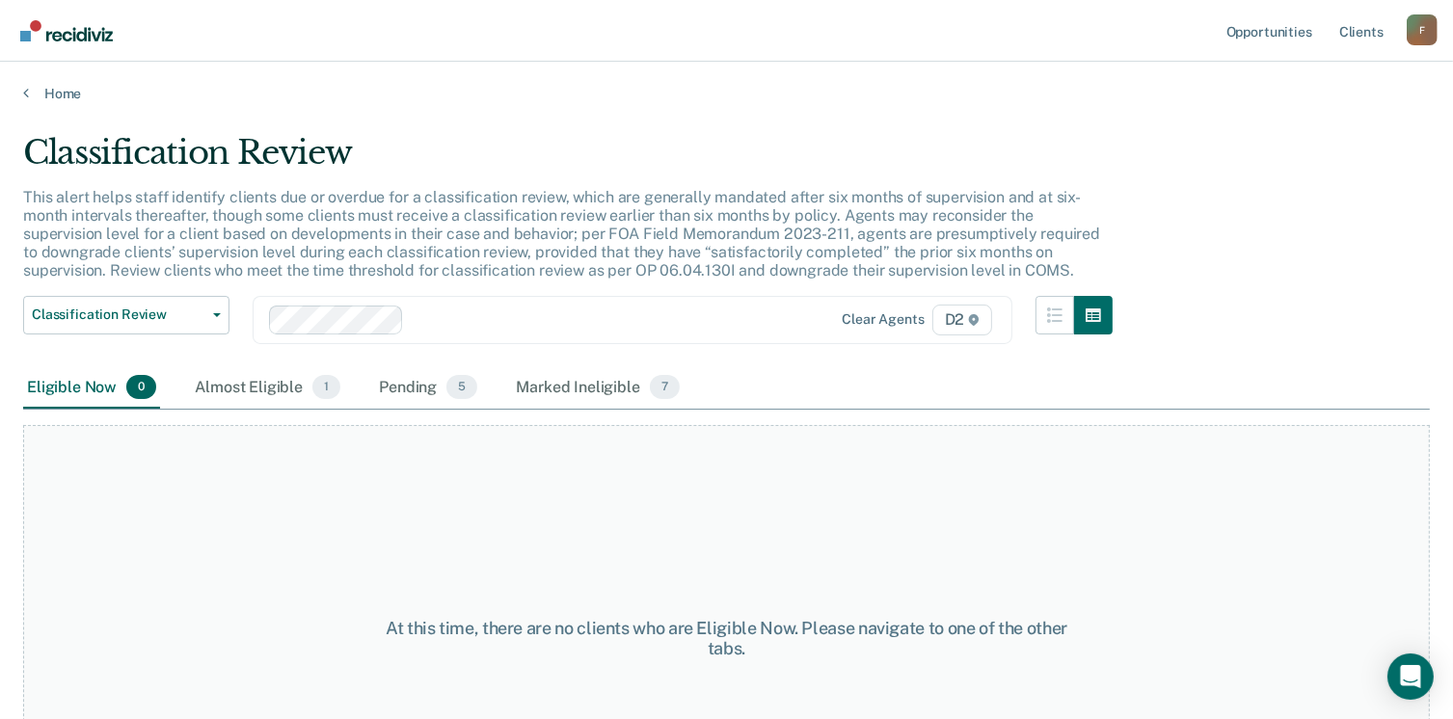
click at [58, 104] on main "Classification Review This alert helps staff identify clients due or overdue fo…" at bounding box center [726, 407] width 1453 height 611
click at [60, 94] on link "Home" at bounding box center [726, 93] width 1407 height 17
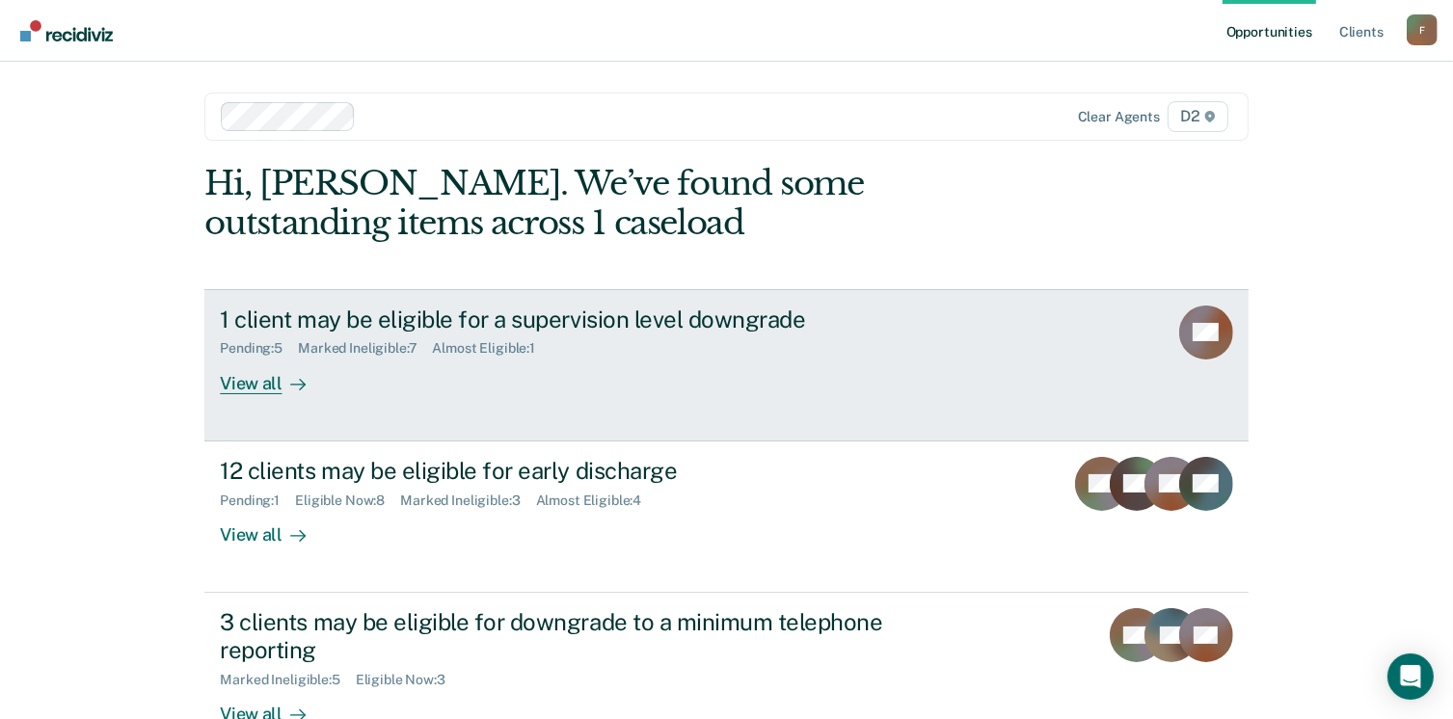
click at [429, 383] on div "1 client may be eligible for a supervision level downgrade Pending : 5 Marked I…" at bounding box center [581, 350] width 723 height 89
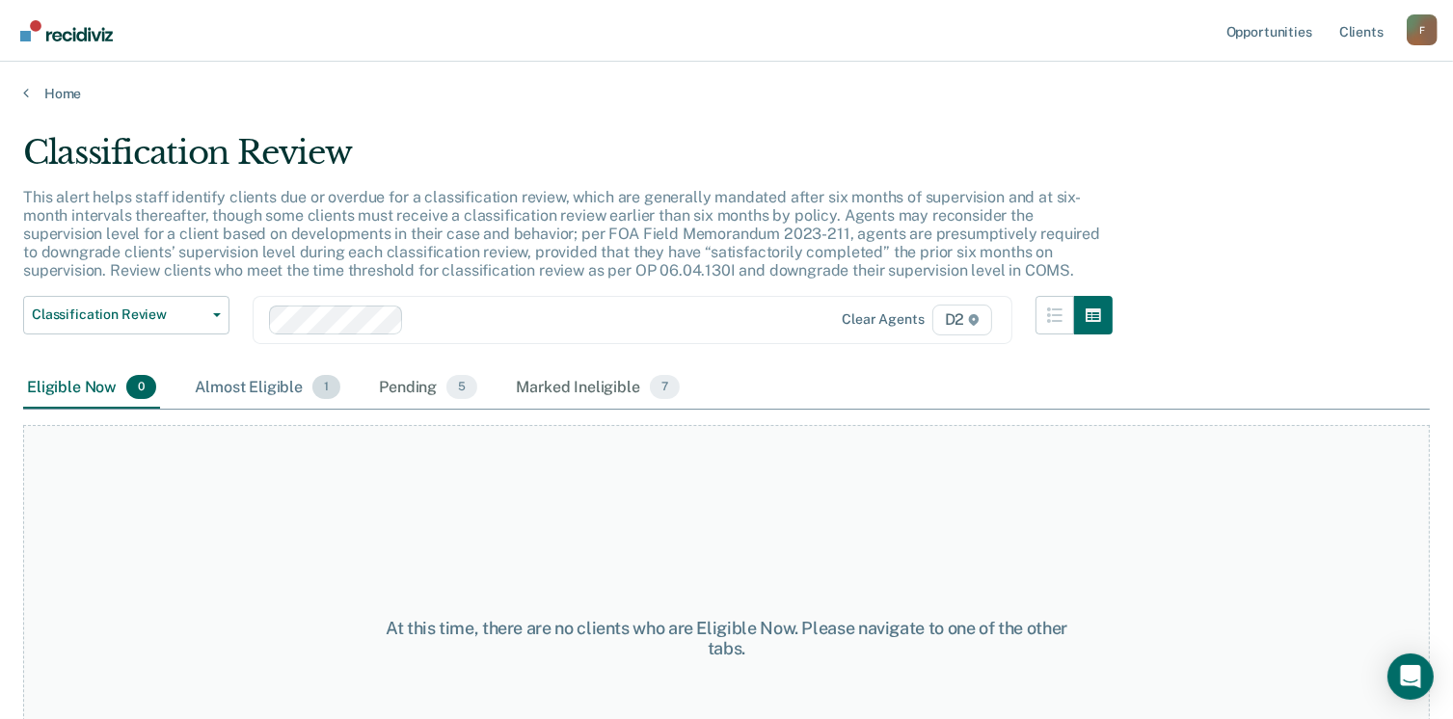
click at [285, 389] on div "Almost Eligible 1" at bounding box center [267, 388] width 153 height 42
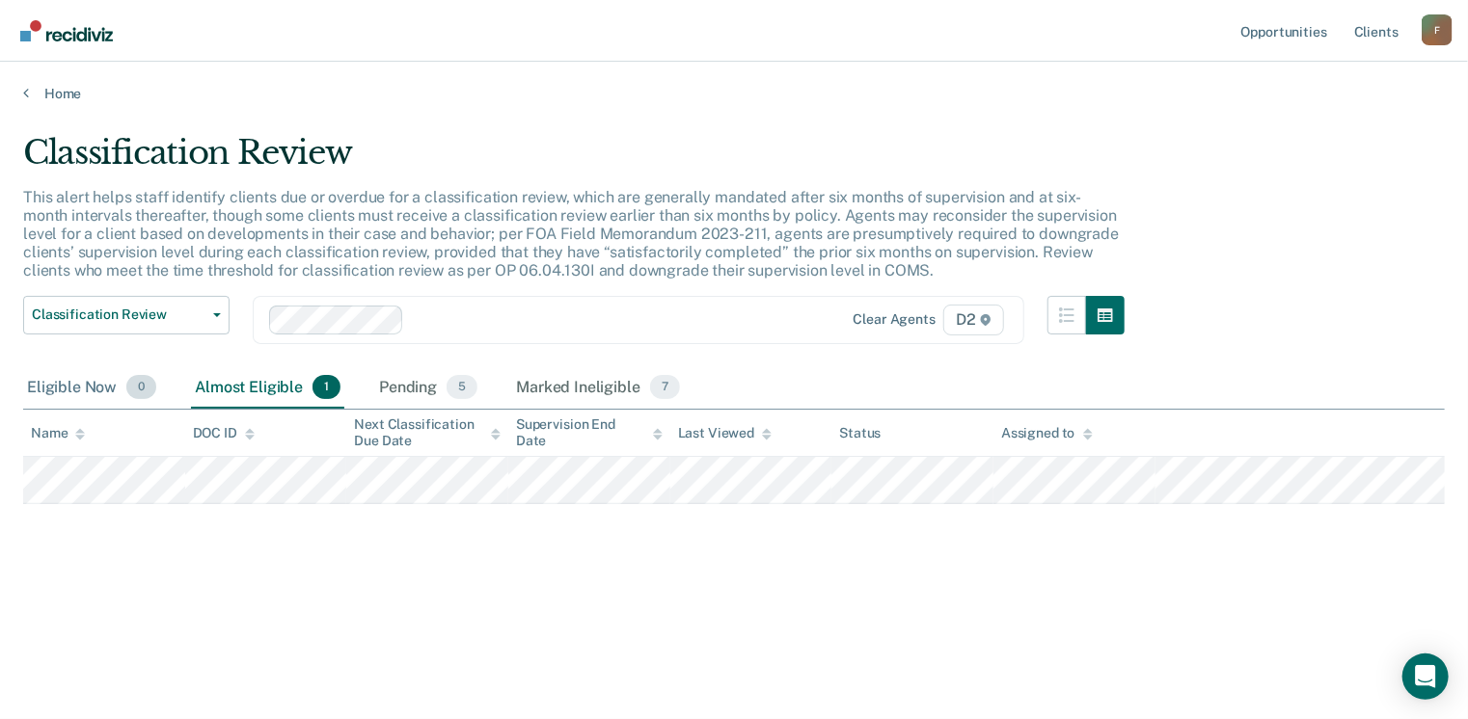
click at [93, 386] on div "Eligible Now 0" at bounding box center [91, 388] width 137 height 42
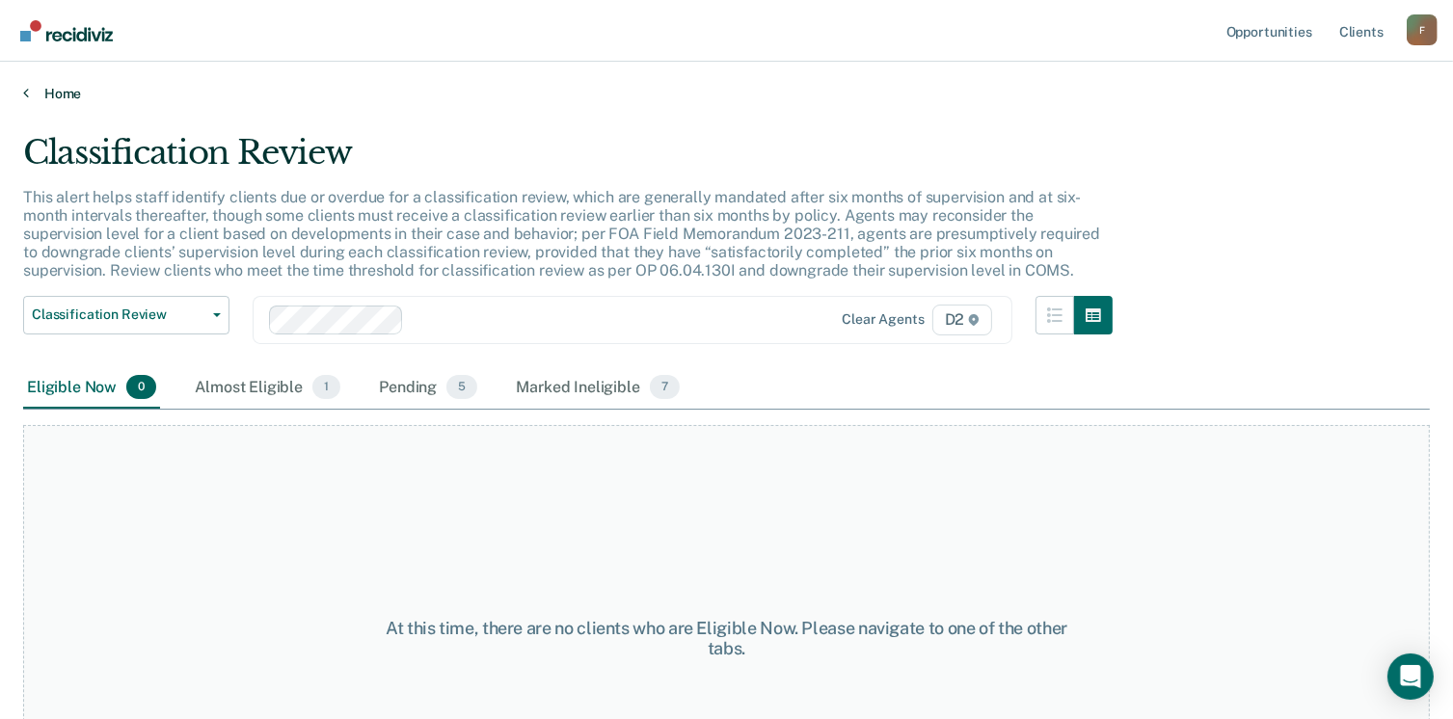
click at [39, 85] on link "Home" at bounding box center [726, 93] width 1407 height 17
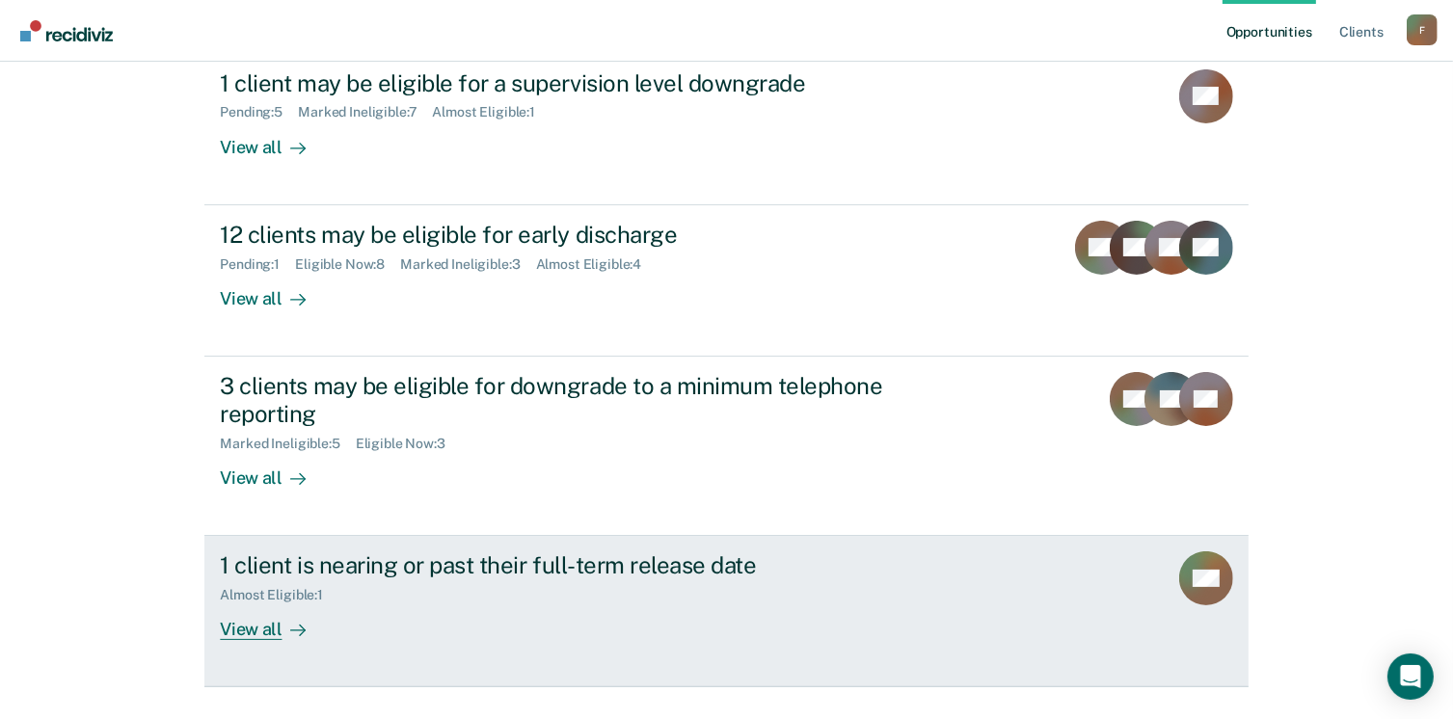
scroll to position [280, 0]
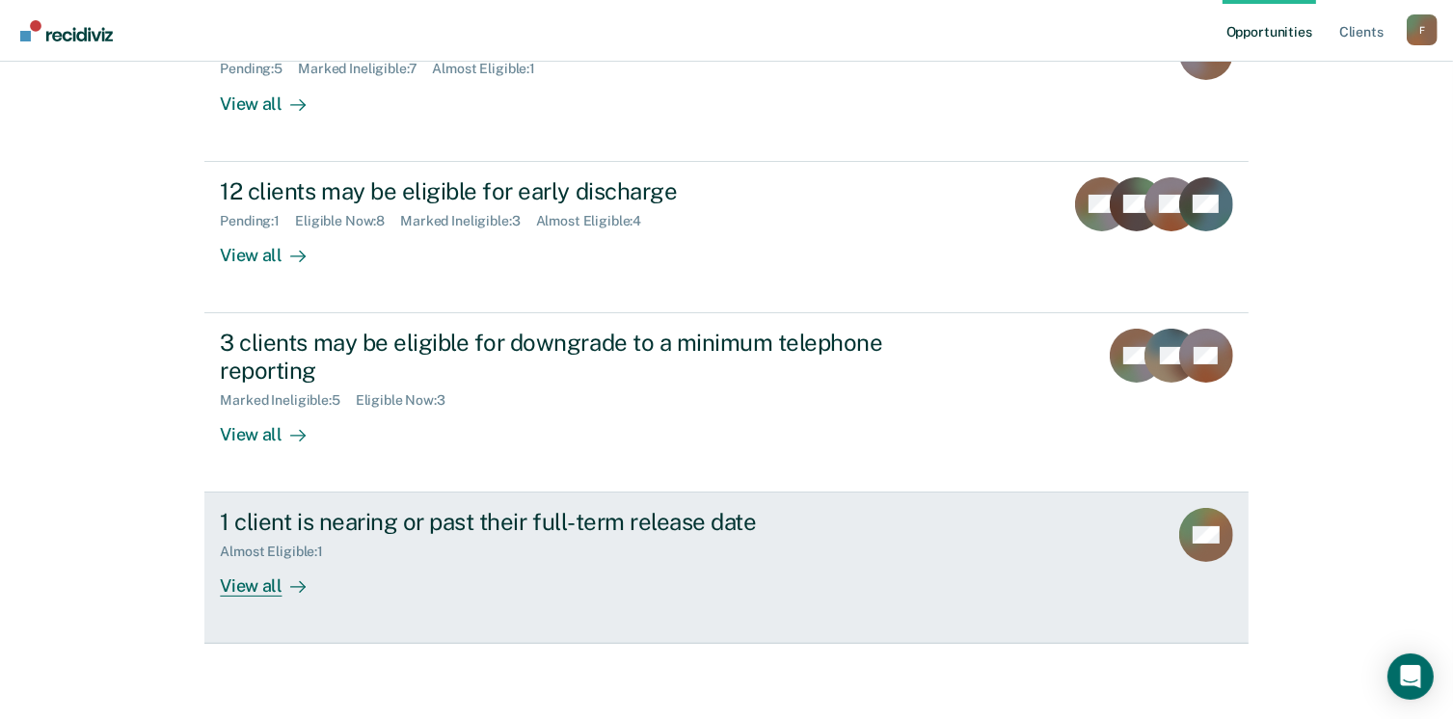
click at [268, 583] on div "View all" at bounding box center [274, 579] width 108 height 38
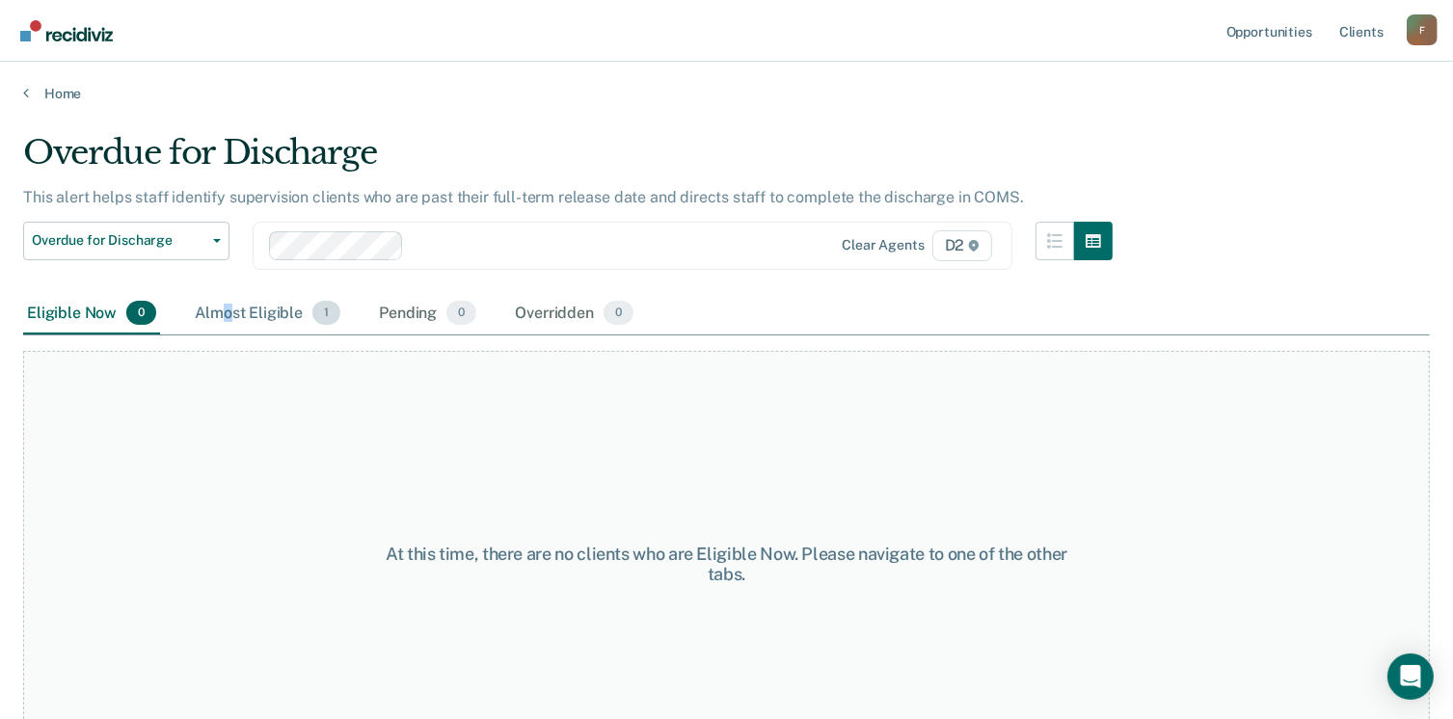
click at [227, 315] on div "Almost Eligible 1" at bounding box center [267, 314] width 153 height 42
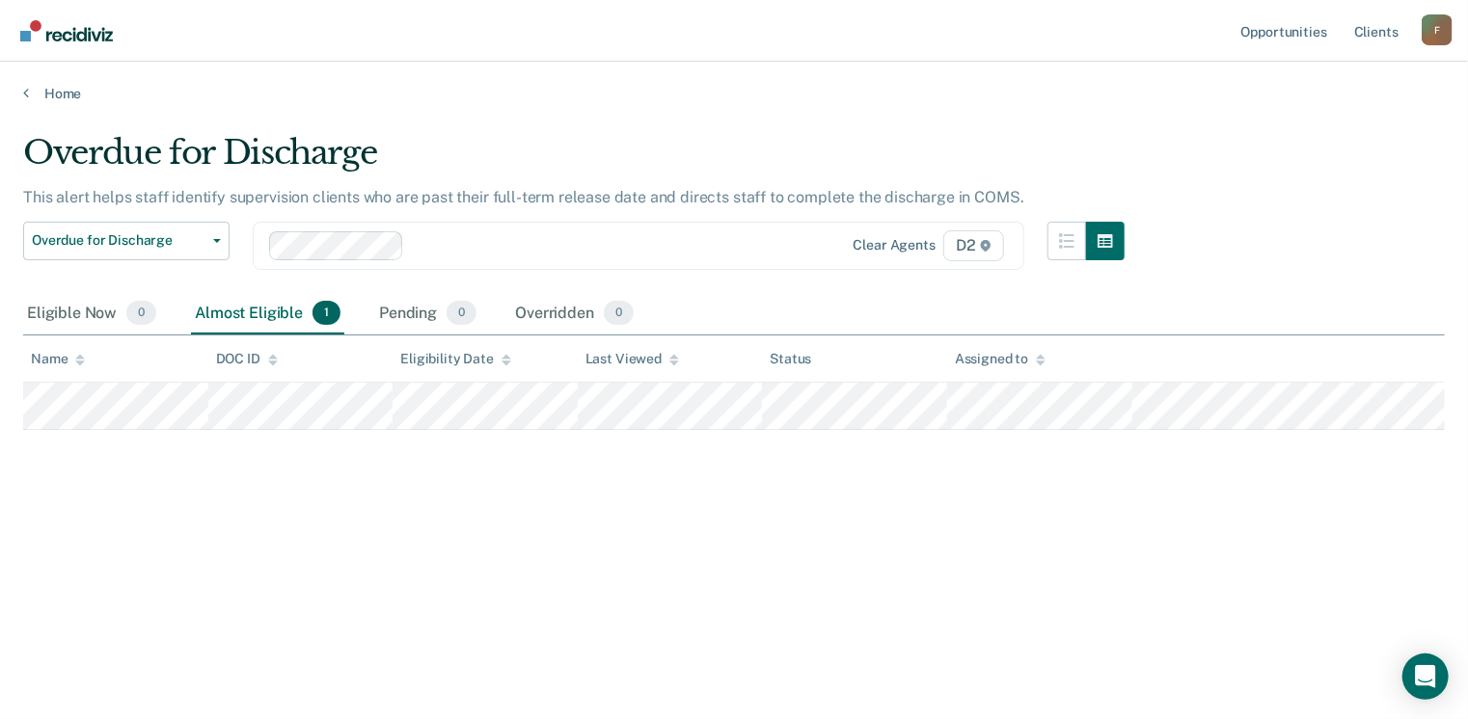
drag, startPoint x: 227, startPoint y: 315, endPoint x: 422, endPoint y: 533, distance: 293.0
click at [422, 533] on div "Overdue for Discharge This alert helps staff identify supervision clients who a…" at bounding box center [734, 354] width 1422 height 442
click at [49, 94] on link "Home" at bounding box center [734, 93] width 1422 height 17
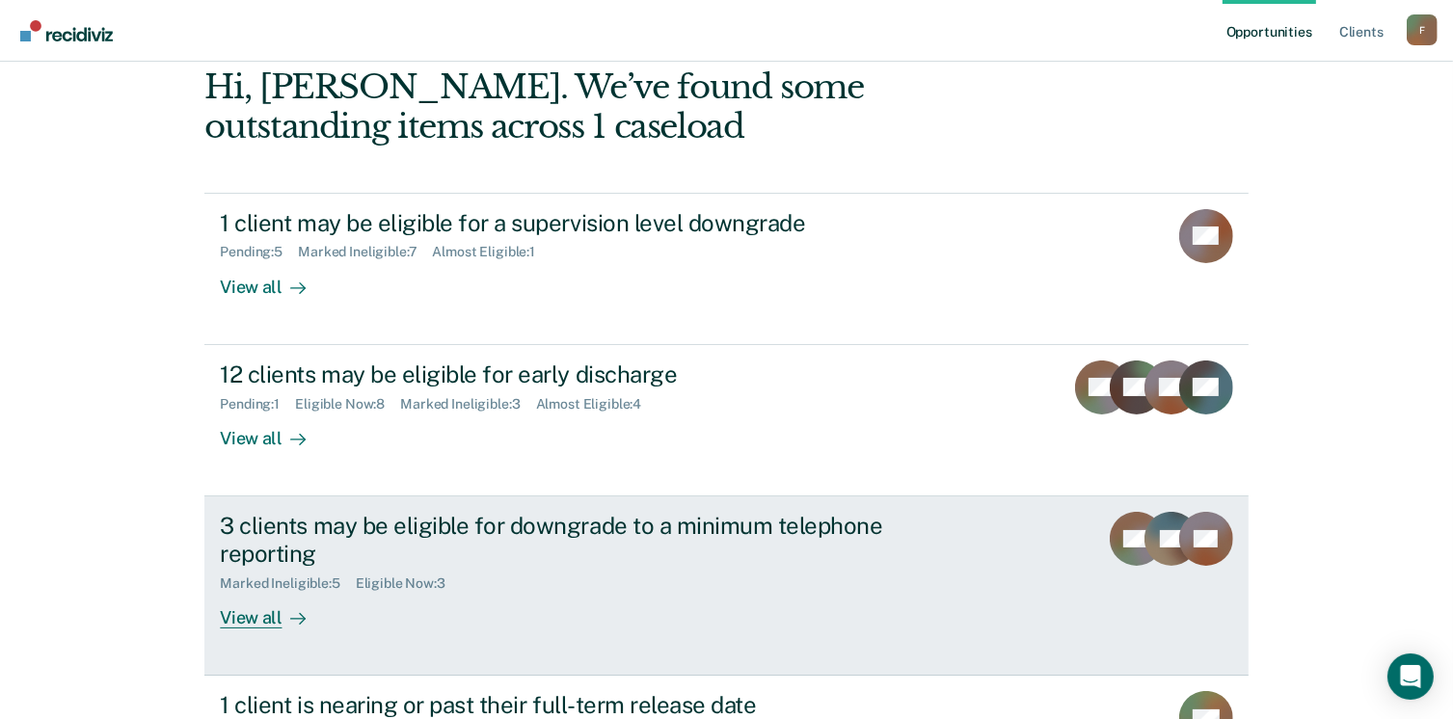
scroll to position [193, 0]
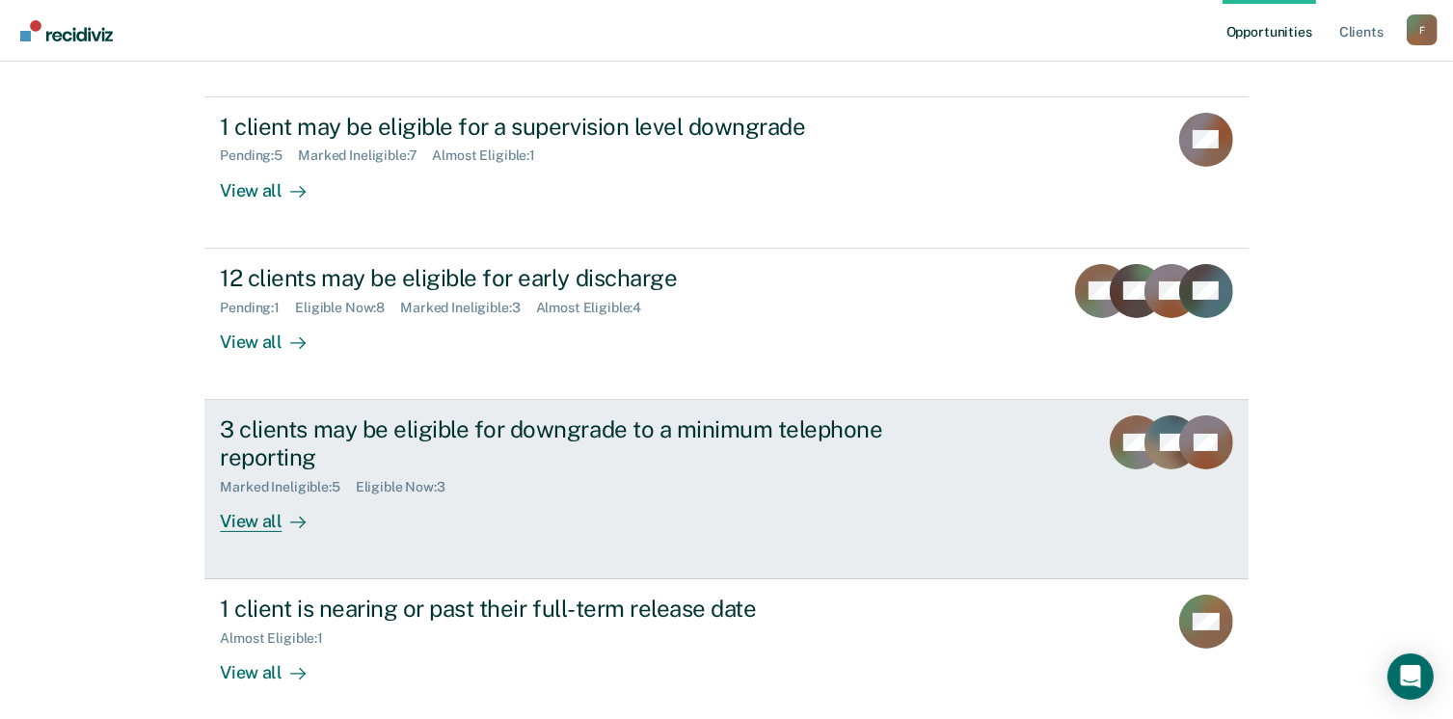
click at [269, 523] on div "View all" at bounding box center [274, 514] width 108 height 38
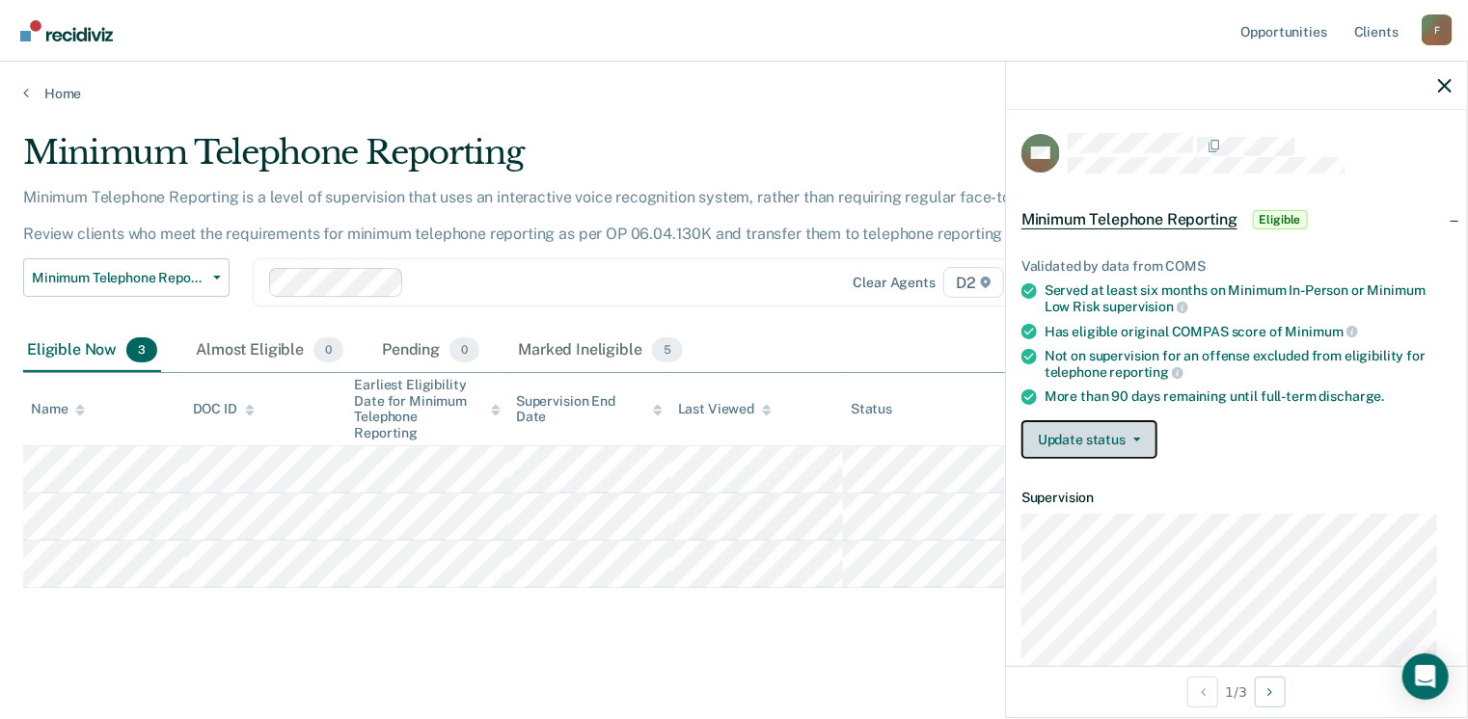
click at [1072, 443] on button "Update status" at bounding box center [1089, 439] width 136 height 39
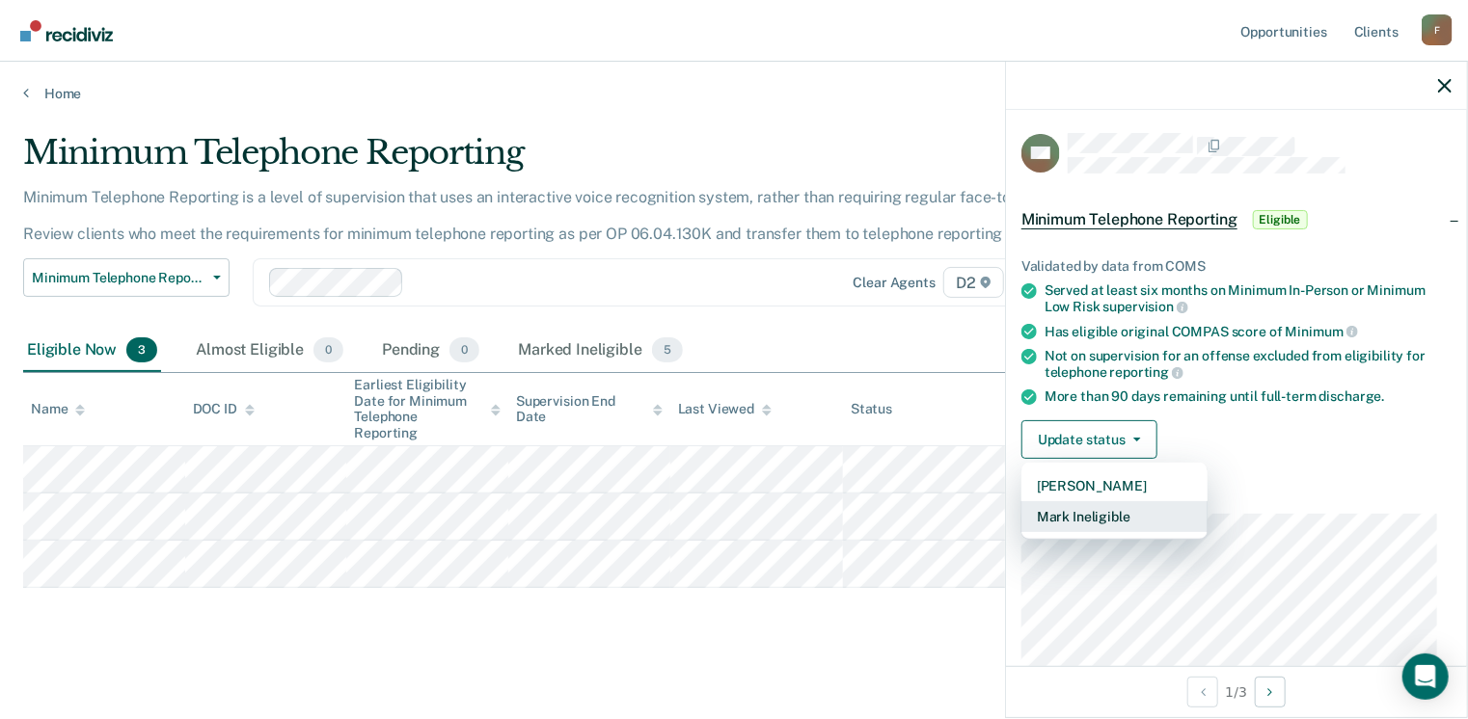
click at [1087, 510] on button "Mark Ineligible" at bounding box center [1114, 517] width 186 height 31
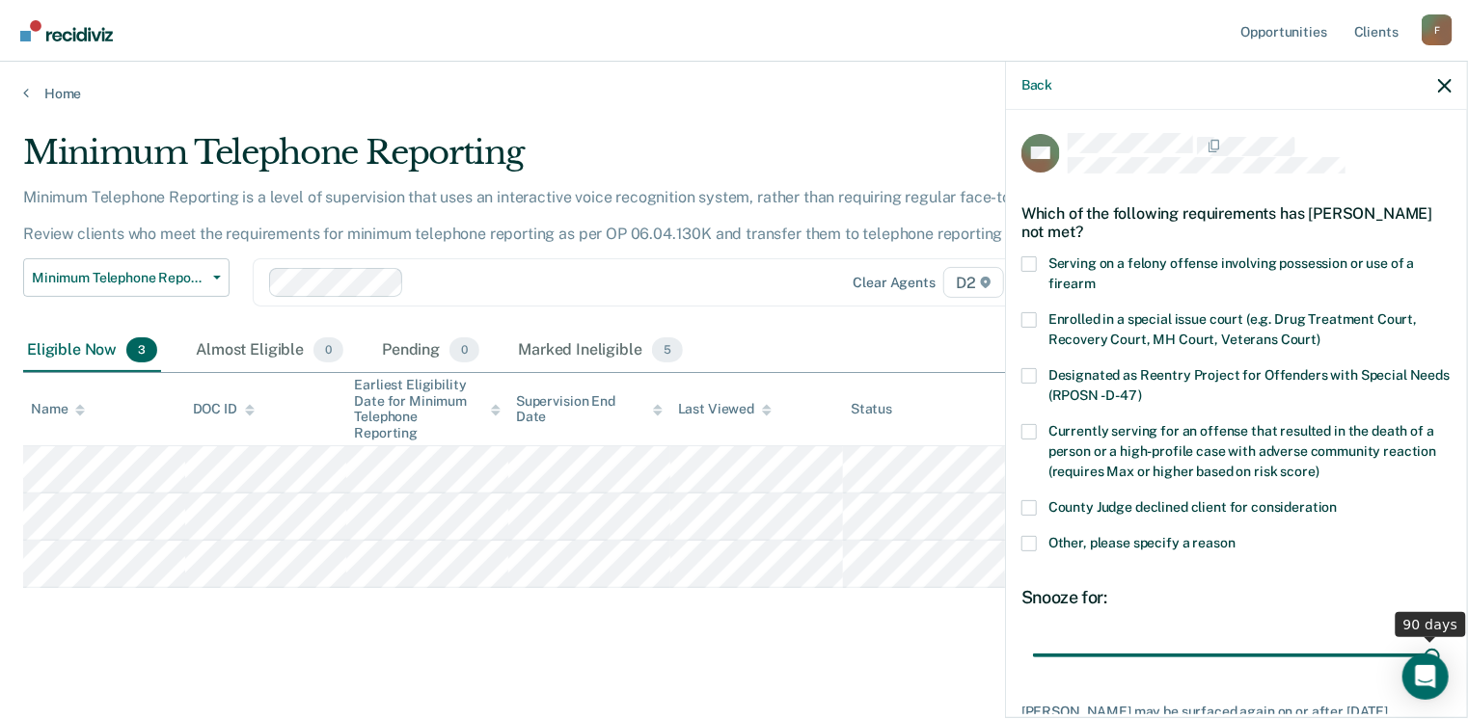
drag, startPoint x: 1165, startPoint y: 653, endPoint x: 1532, endPoint y: 650, distance: 366.5
type input "90"
click at [1440, 650] on input "range" at bounding box center [1236, 656] width 407 height 34
click at [1044, 508] on label "County Judge declined client for consideration" at bounding box center [1236, 511] width 430 height 20
click at [1338, 501] on input "County Judge declined client for consideration" at bounding box center [1338, 501] width 0 height 0
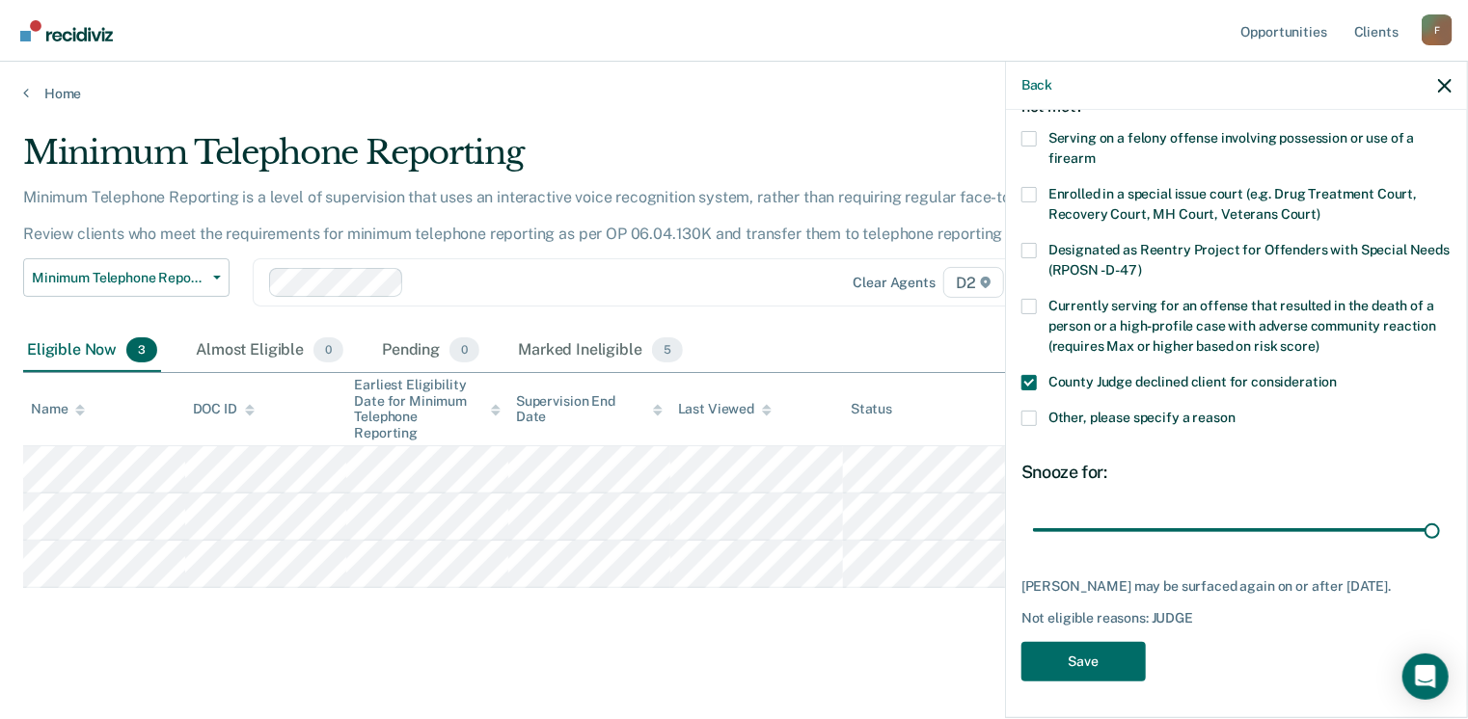
scroll to position [141, 0]
click at [1088, 656] on button "Save" at bounding box center [1083, 660] width 124 height 40
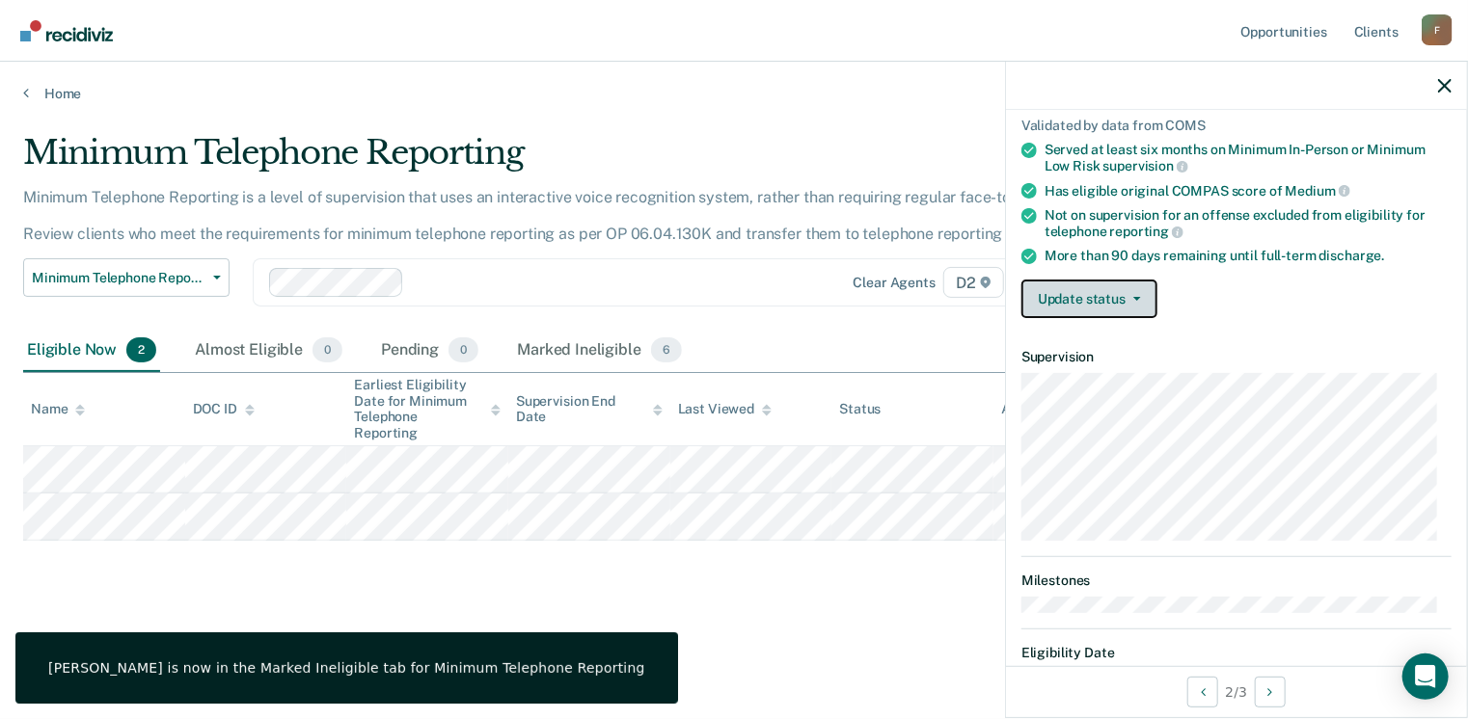
click at [1074, 289] on button "Update status" at bounding box center [1089, 299] width 136 height 39
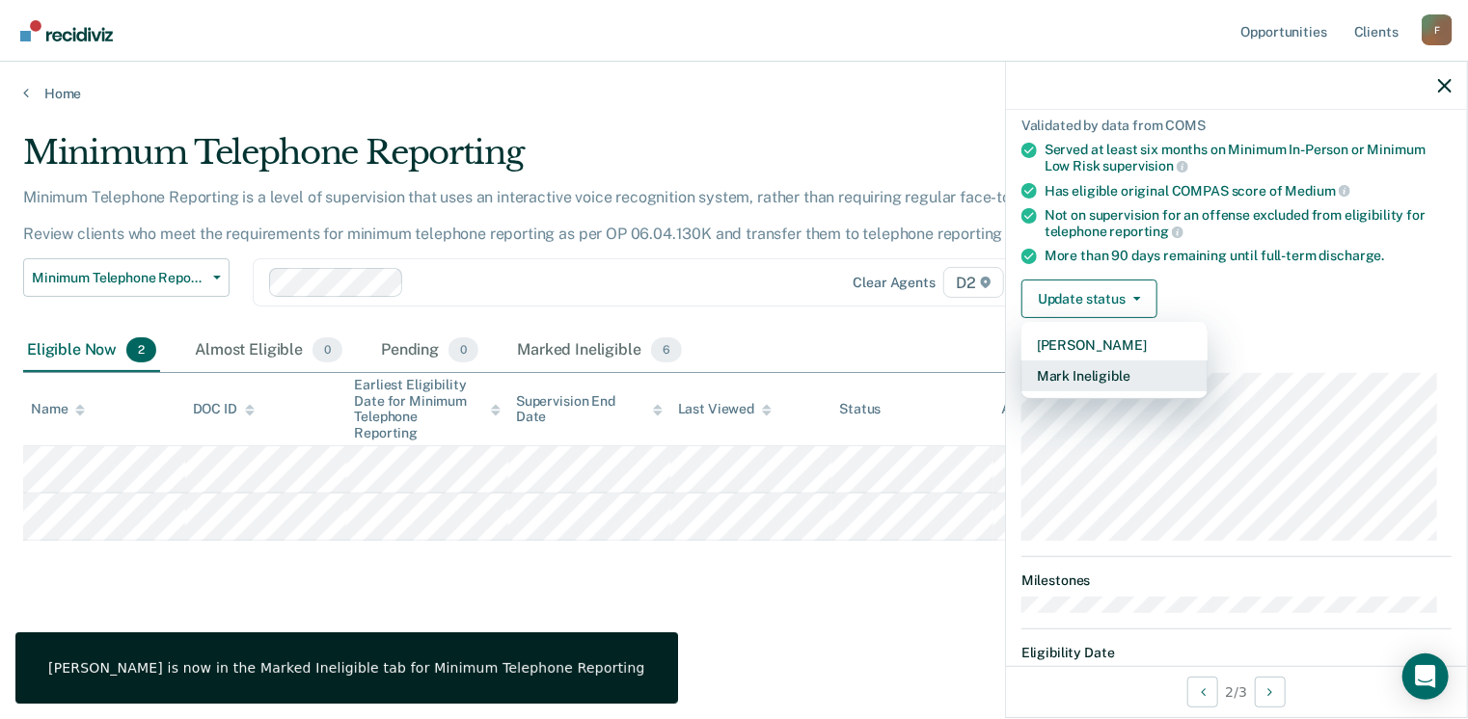
click at [1115, 366] on button "Mark Ineligible" at bounding box center [1114, 376] width 186 height 31
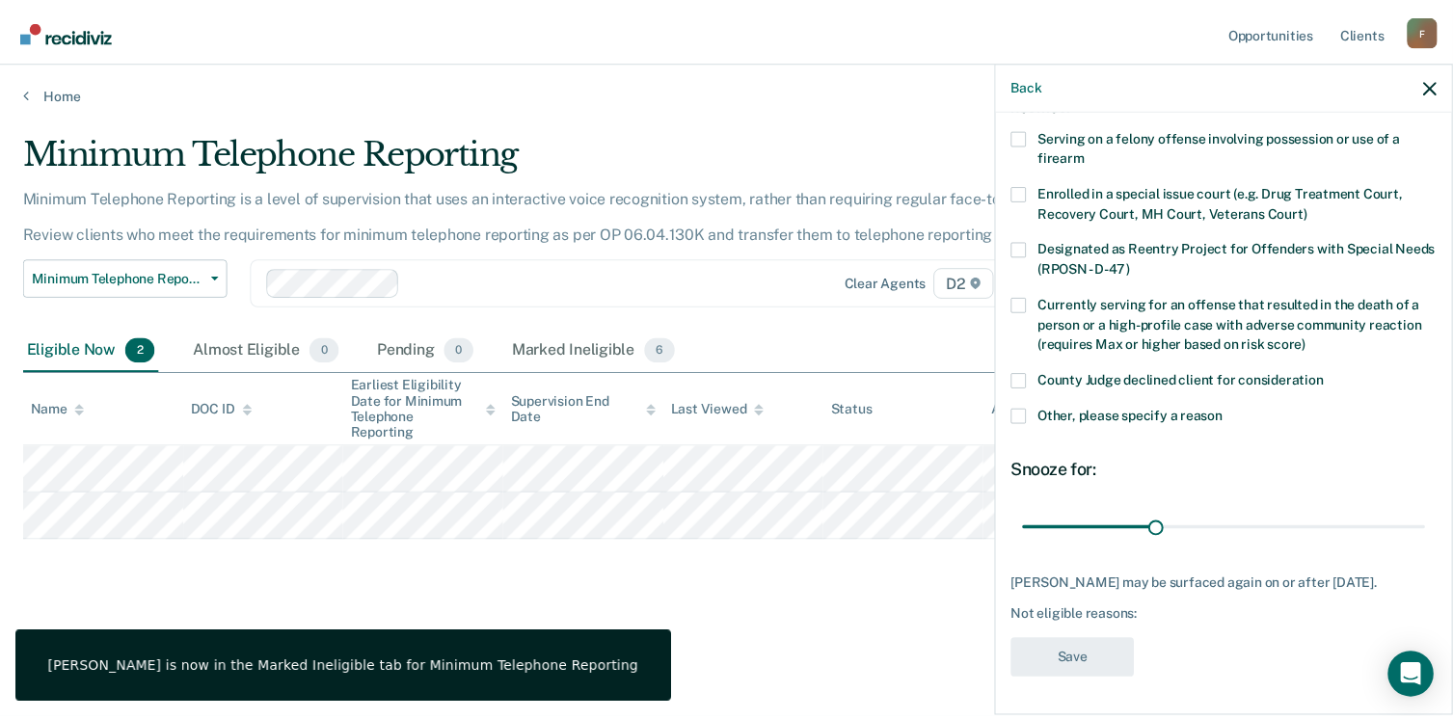
scroll to position [124, 0]
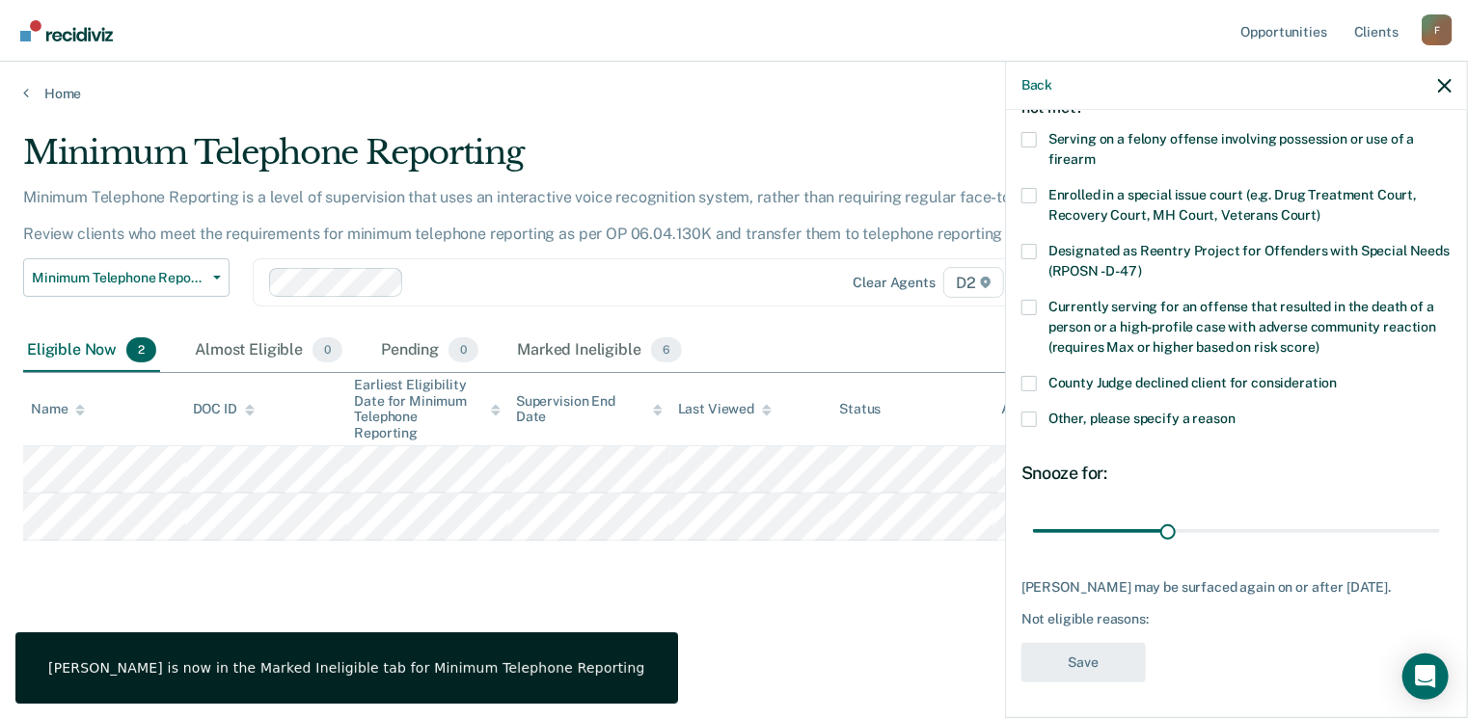
click at [1025, 379] on span at bounding box center [1028, 383] width 15 height 15
click at [1338, 376] on input "County Judge declined client for consideration" at bounding box center [1338, 376] width 0 height 0
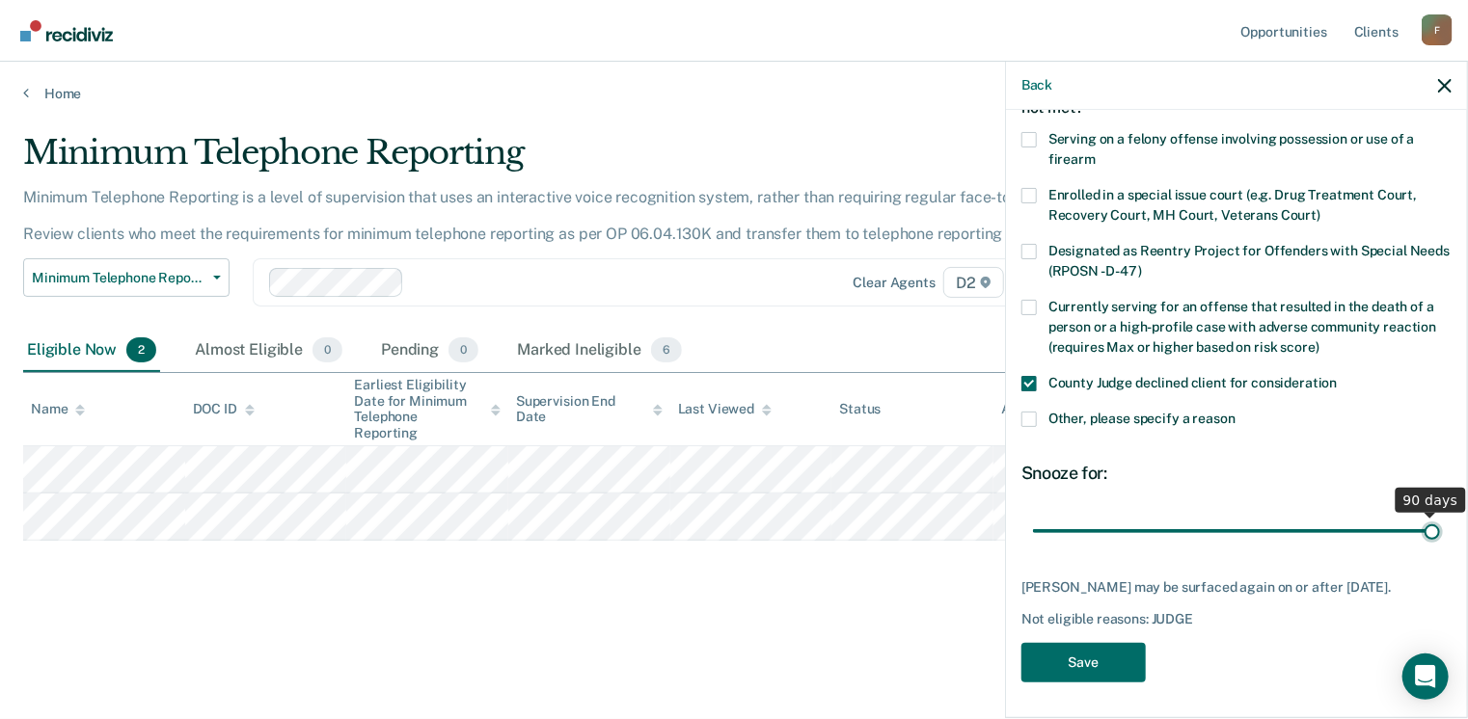
drag, startPoint x: 1190, startPoint y: 529, endPoint x: 1509, endPoint y: 539, distance: 319.4
type input "90"
click at [1440, 539] on input "range" at bounding box center [1236, 532] width 407 height 34
click at [1058, 664] on button "Save" at bounding box center [1083, 663] width 124 height 40
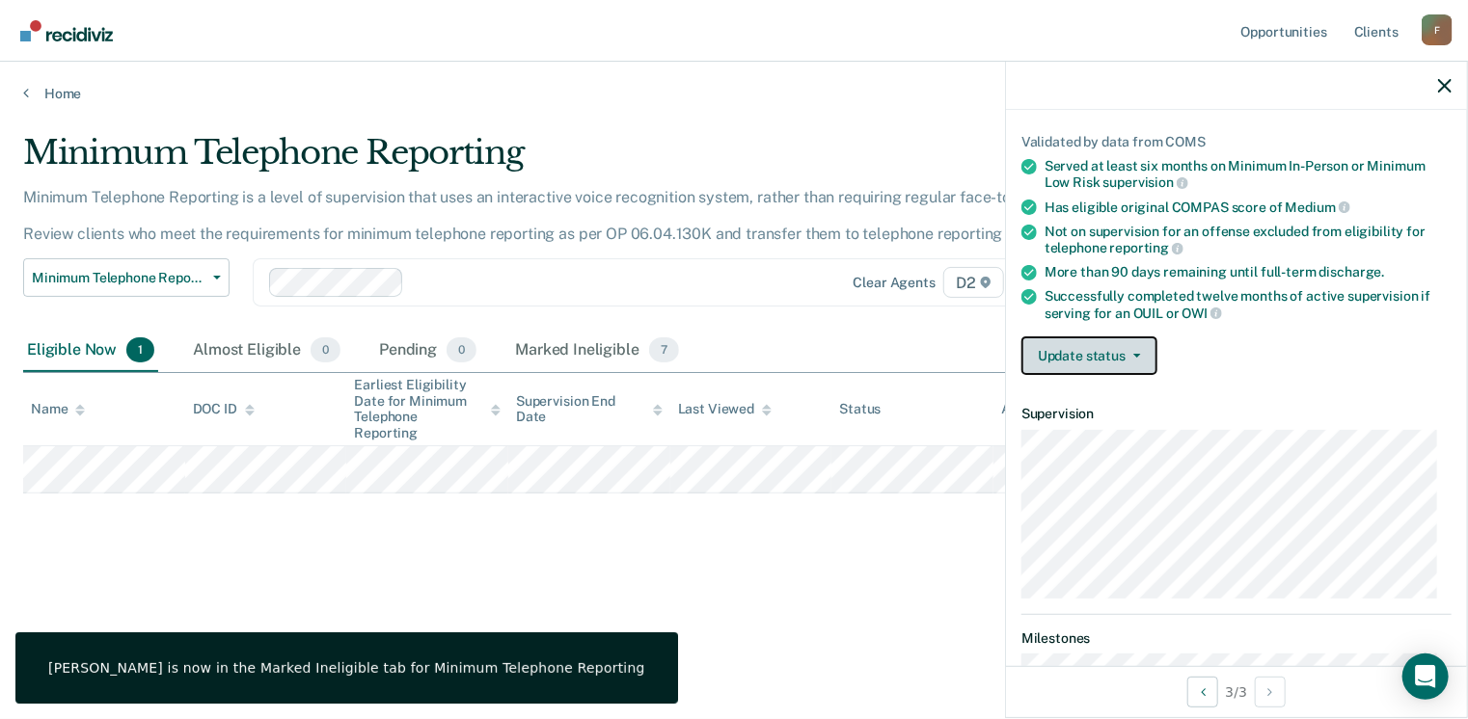
click at [1113, 341] on button "Update status" at bounding box center [1089, 356] width 136 height 39
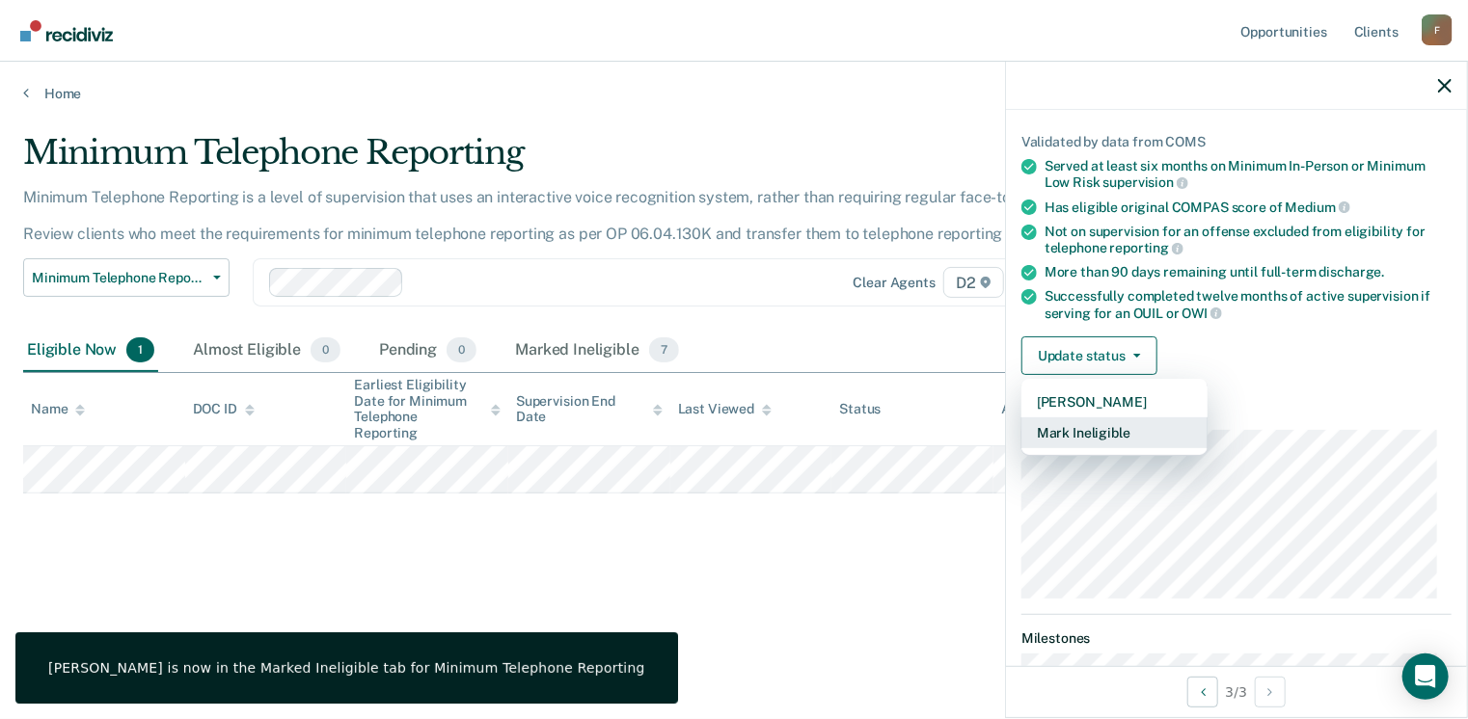
click at [1150, 419] on button "Mark Ineligible" at bounding box center [1114, 433] width 186 height 31
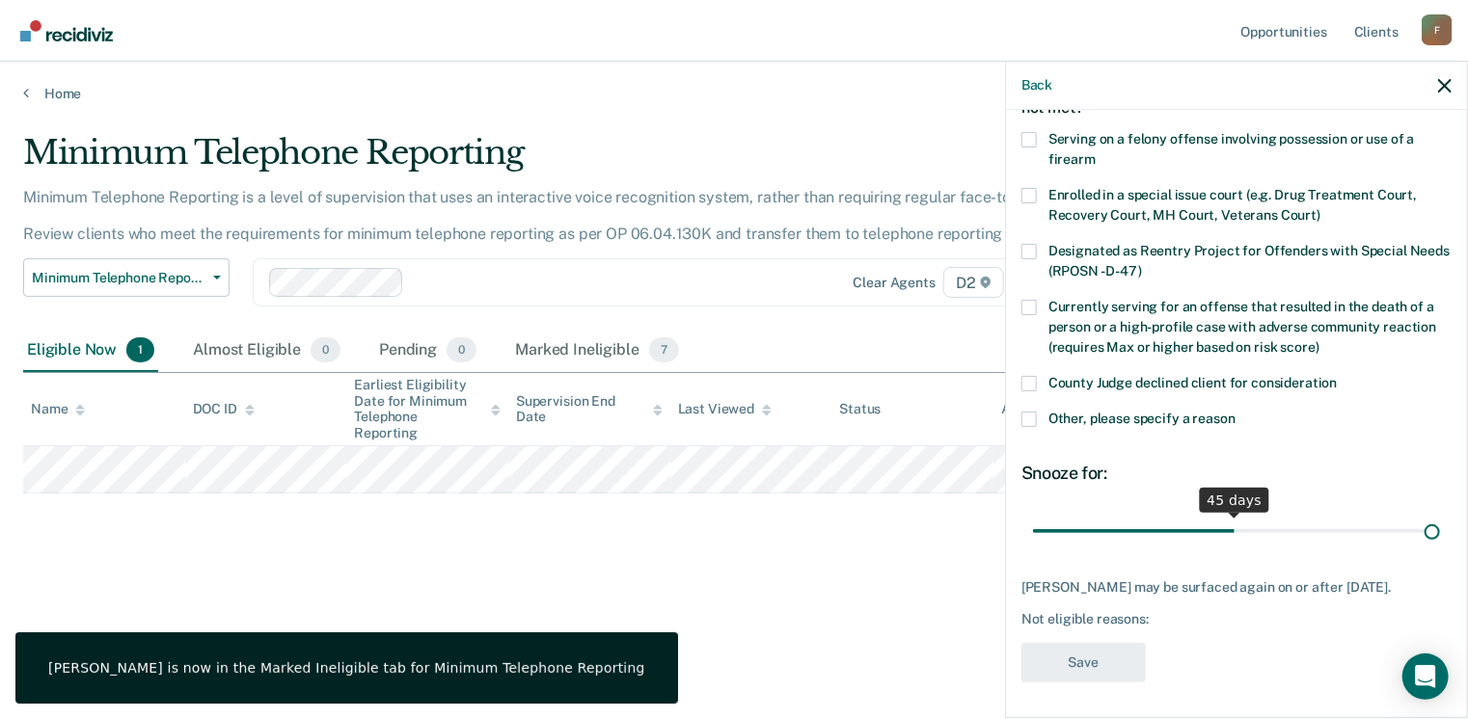
drag, startPoint x: 1161, startPoint y: 525, endPoint x: 1607, endPoint y: 509, distance: 445.8
type input "90"
click at [1440, 515] on input "range" at bounding box center [1236, 532] width 407 height 34
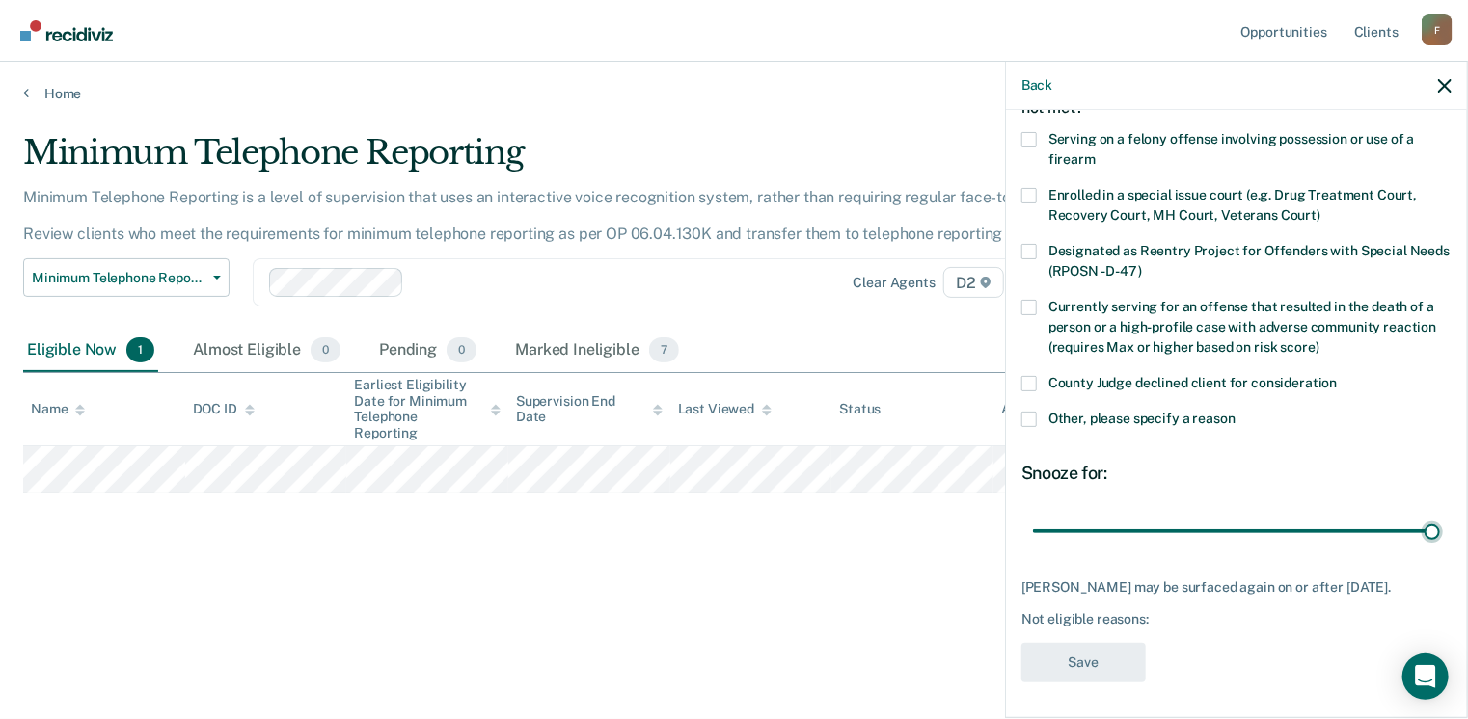
drag, startPoint x: 1027, startPoint y: 370, endPoint x: 1034, endPoint y: 382, distance: 13.4
click at [1028, 370] on div "Currently serving for an offense that resulted in the death of a person or a hi…" at bounding box center [1236, 338] width 430 height 76
click at [1028, 378] on span at bounding box center [1028, 383] width 15 height 15
click at [1338, 376] on input "County Judge declined client for consideration" at bounding box center [1338, 376] width 0 height 0
click at [1095, 683] on button "Save" at bounding box center [1083, 663] width 124 height 40
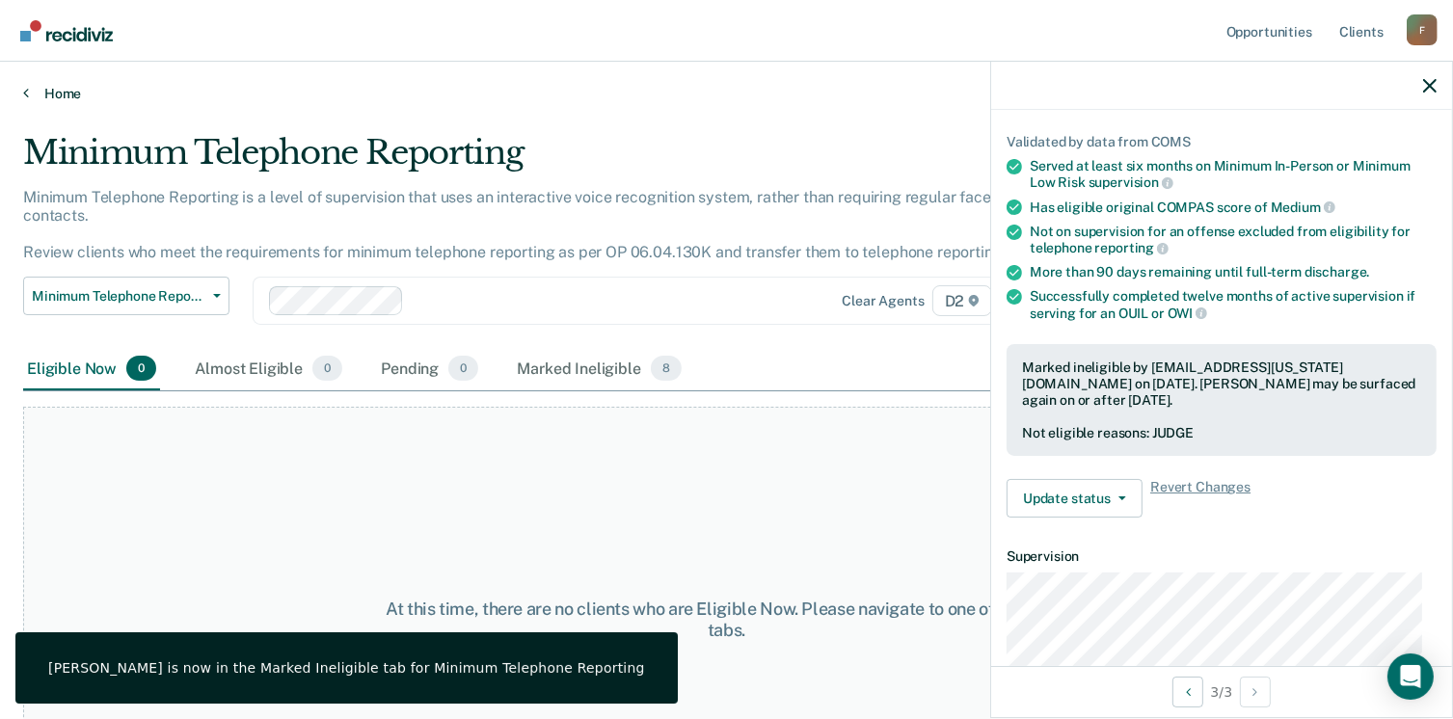
click at [69, 97] on link "Home" at bounding box center [726, 93] width 1407 height 17
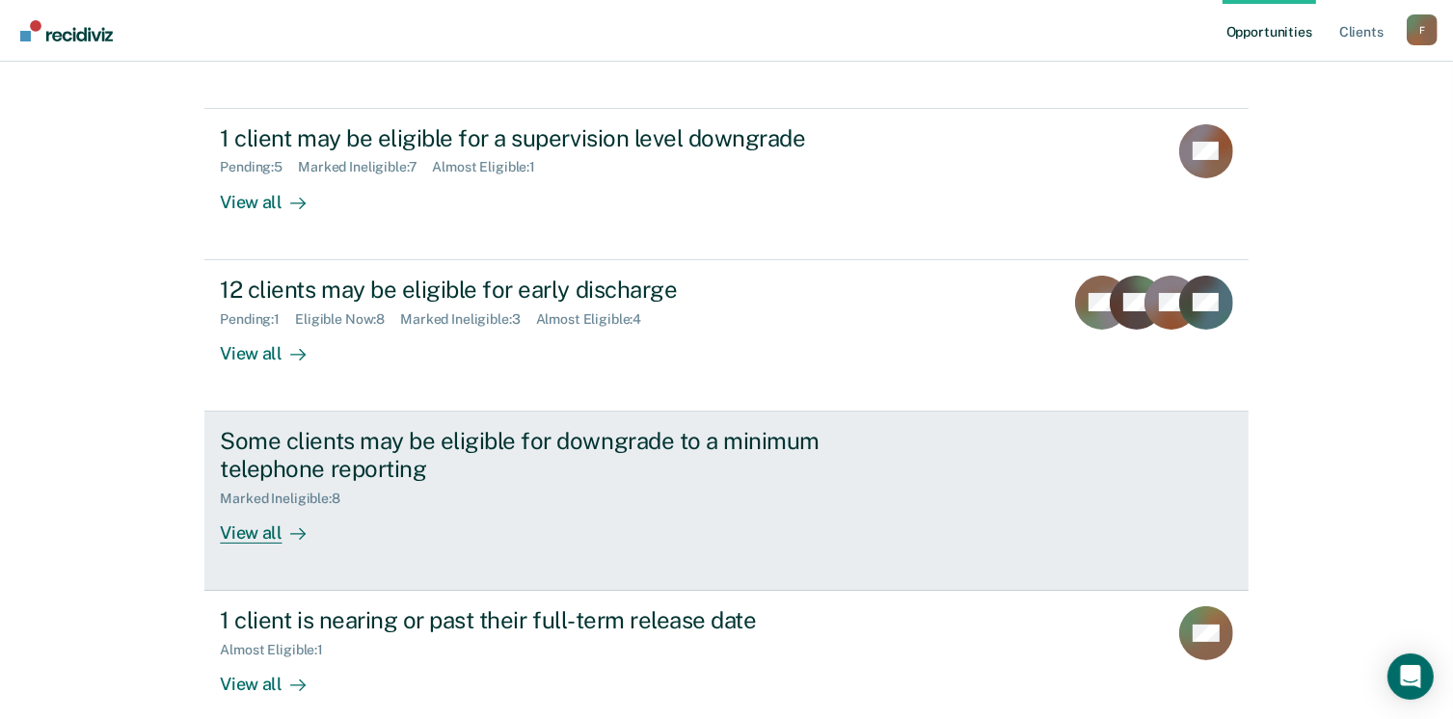
scroll to position [87, 0]
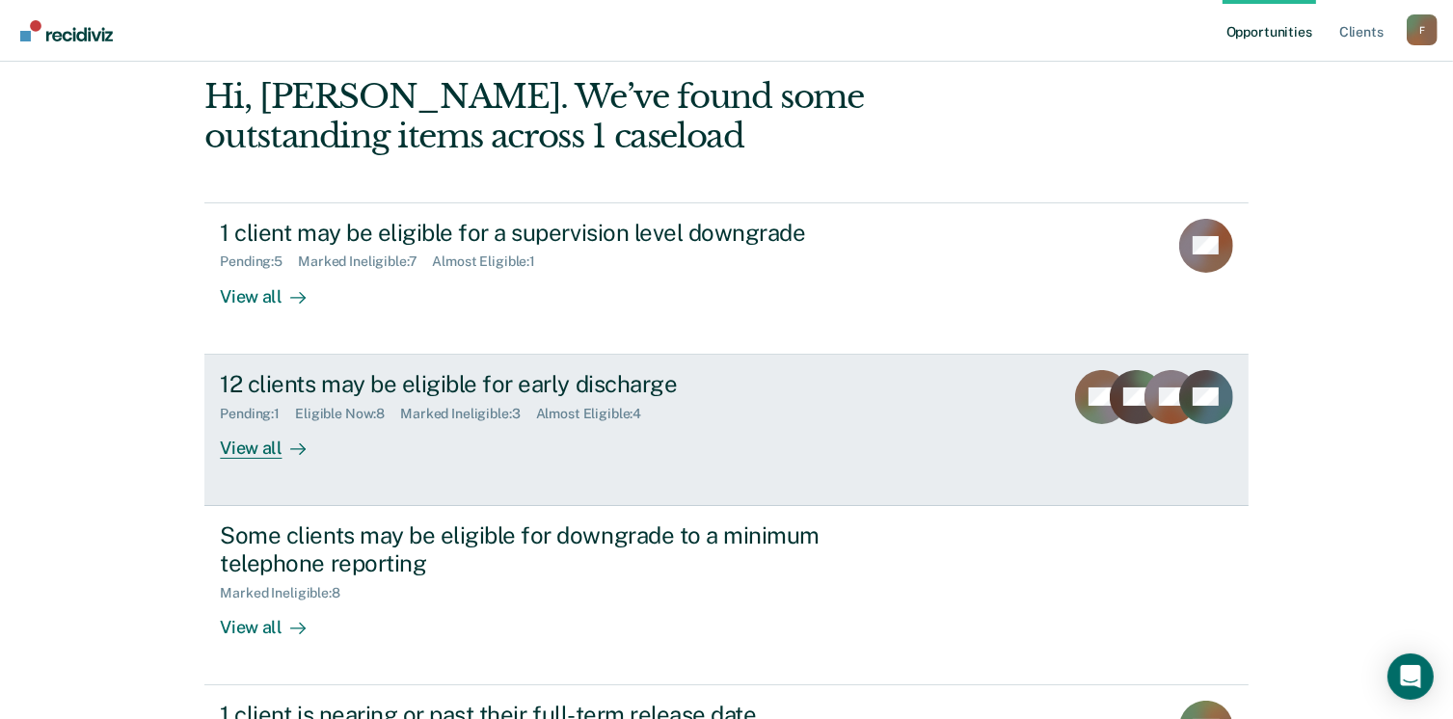
click at [235, 432] on div "View all" at bounding box center [274, 440] width 108 height 38
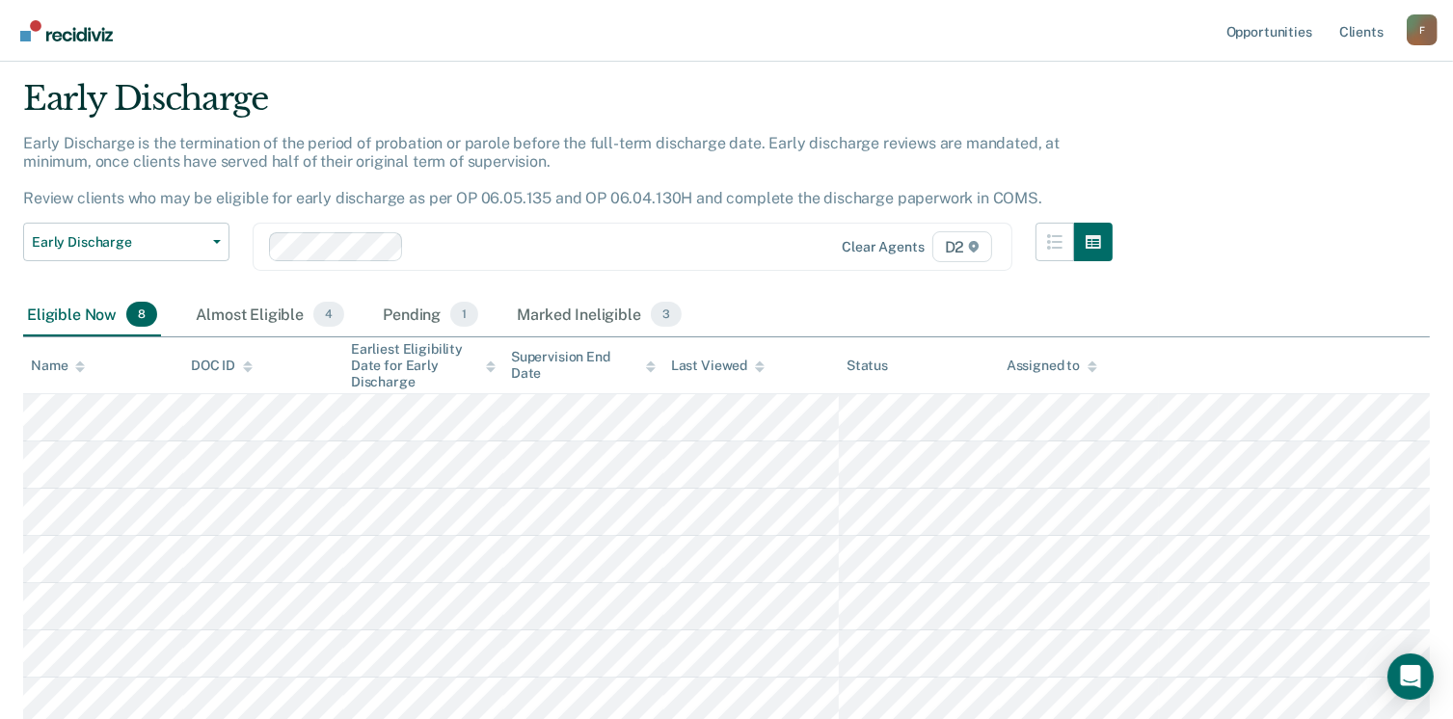
scroll to position [96, 0]
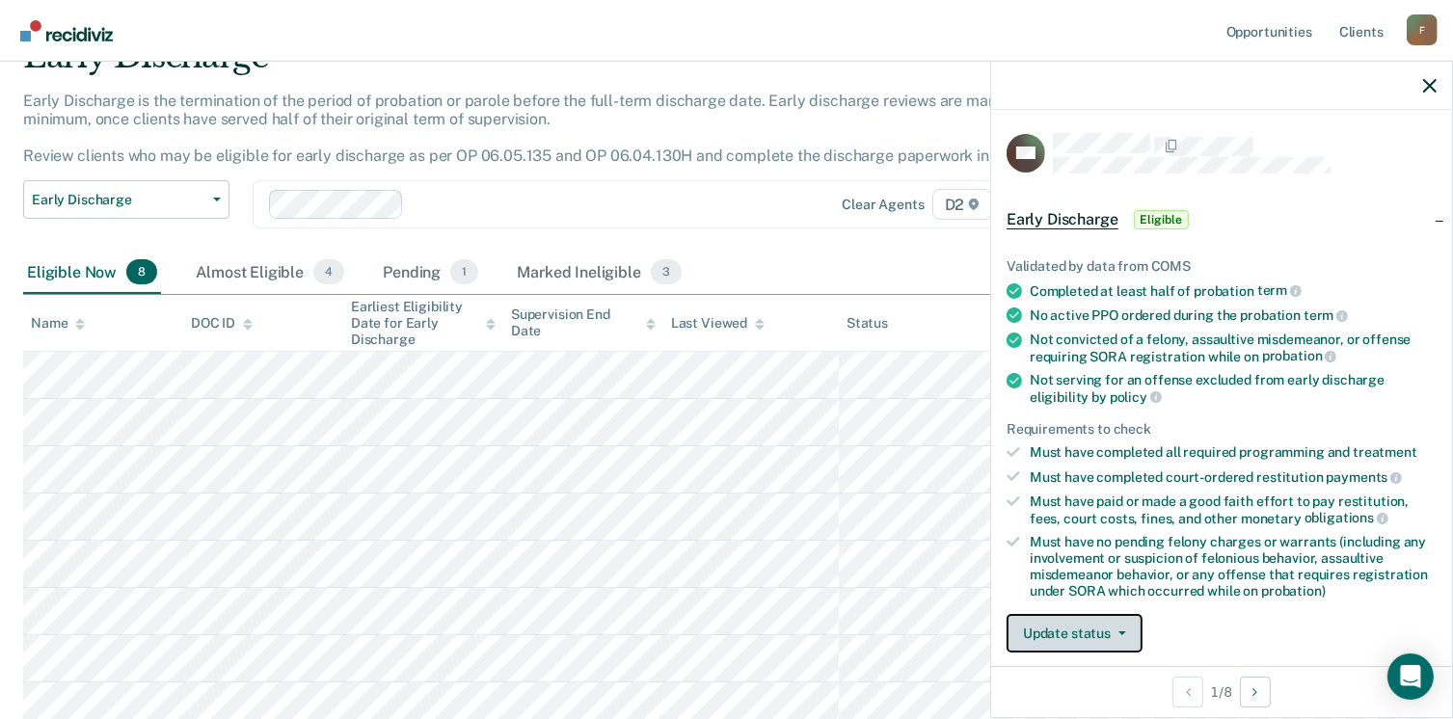
click at [1083, 621] on button "Update status" at bounding box center [1075, 633] width 136 height 39
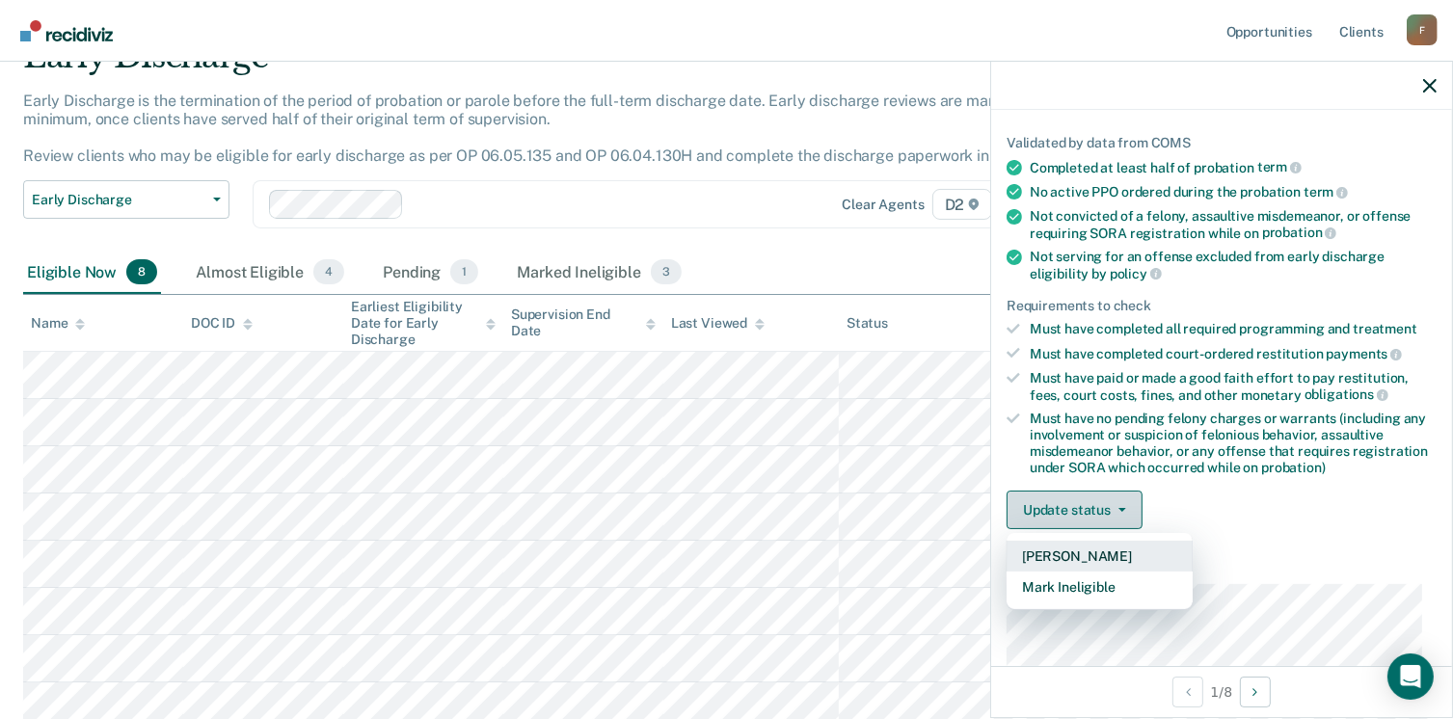
scroll to position [196, 0]
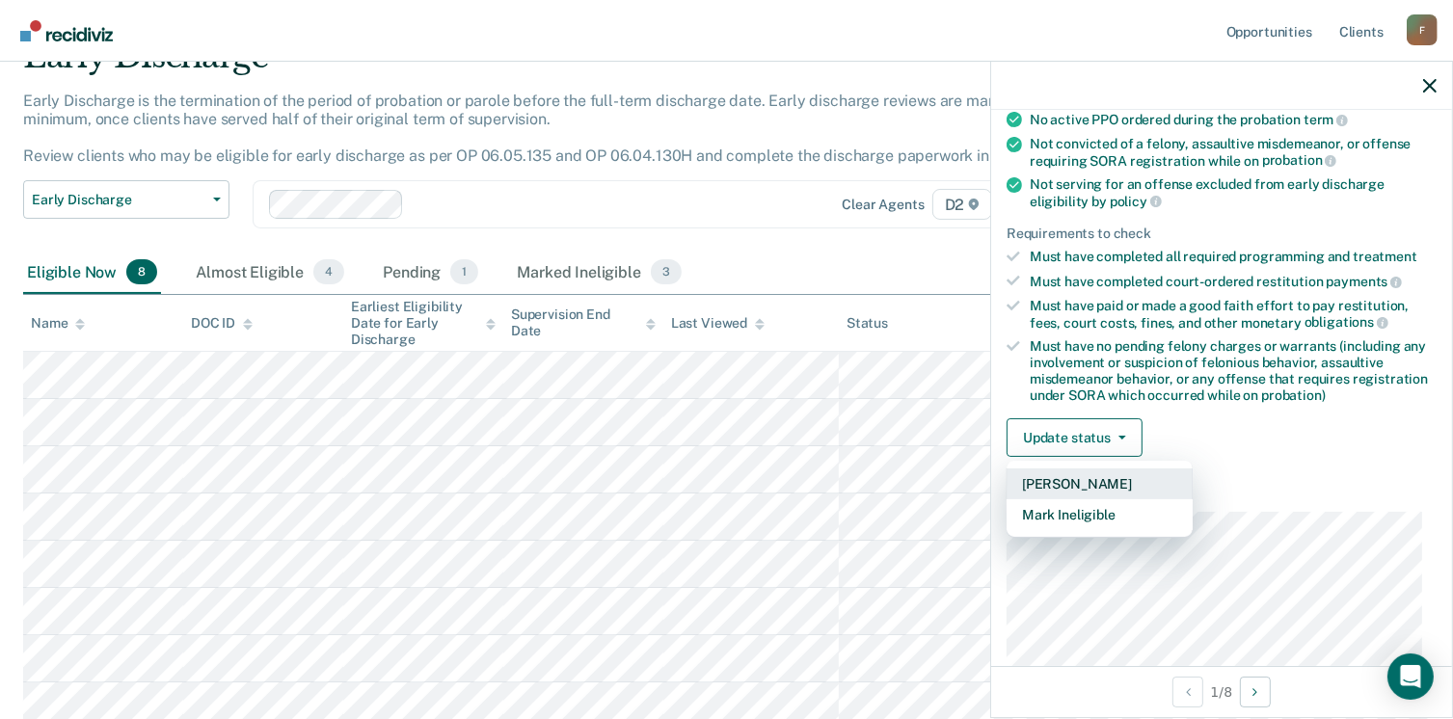
click at [1083, 477] on button "[PERSON_NAME]" at bounding box center [1100, 484] width 186 height 31
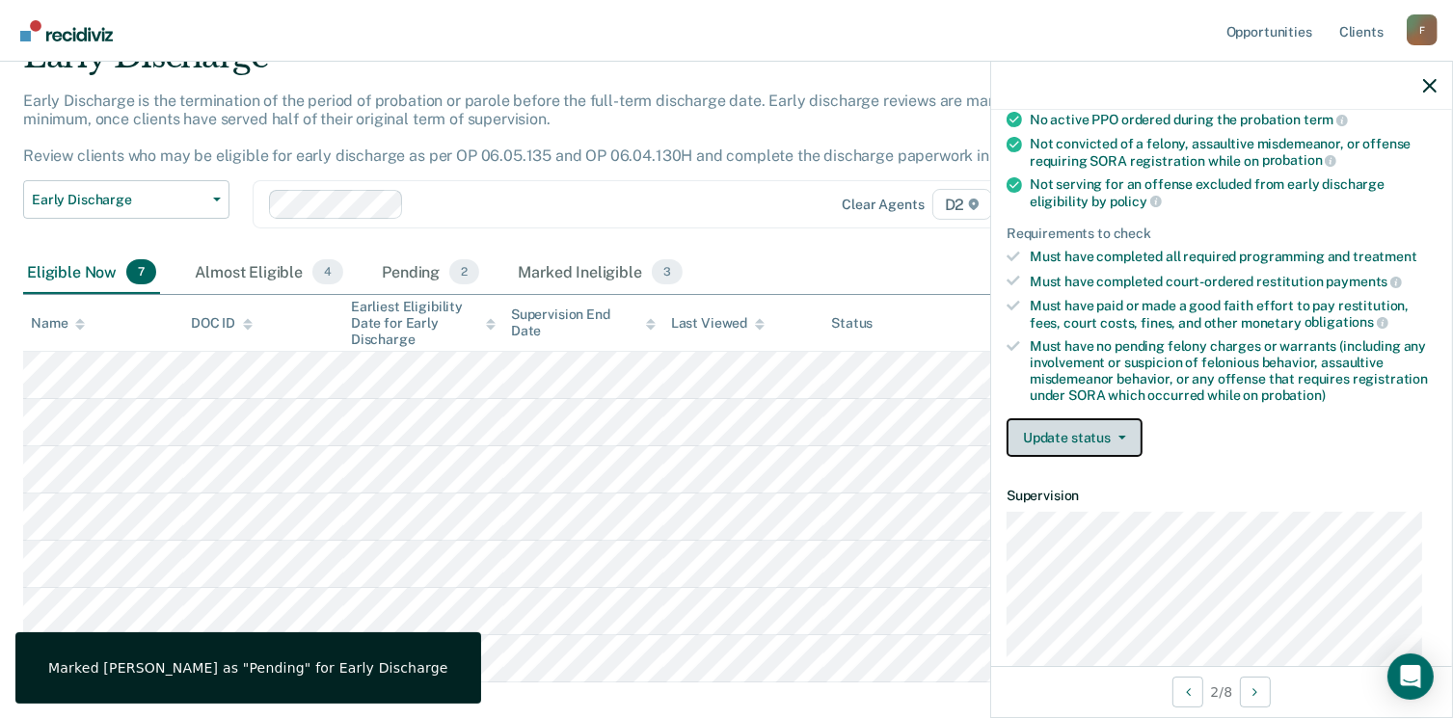
click at [1045, 426] on button "Update status" at bounding box center [1075, 438] width 136 height 39
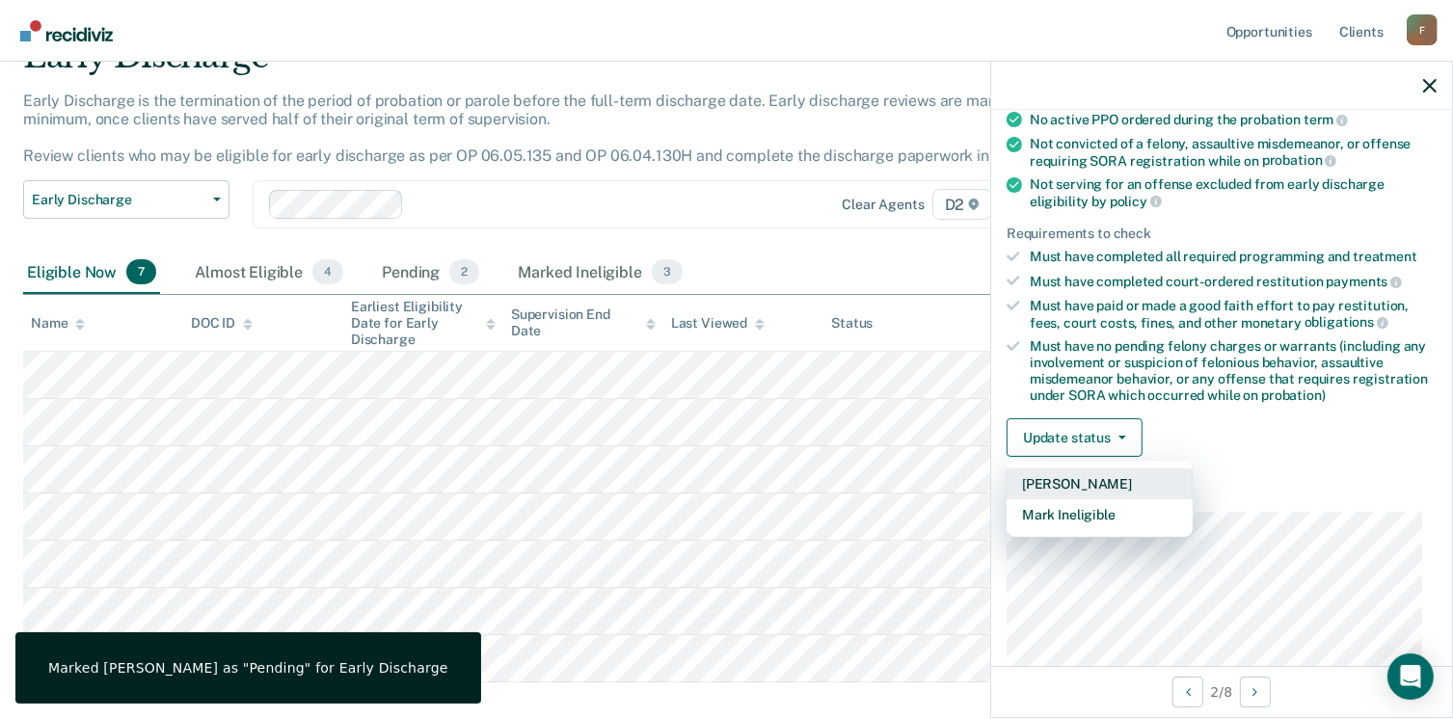
click at [1071, 477] on button "[PERSON_NAME]" at bounding box center [1100, 484] width 186 height 31
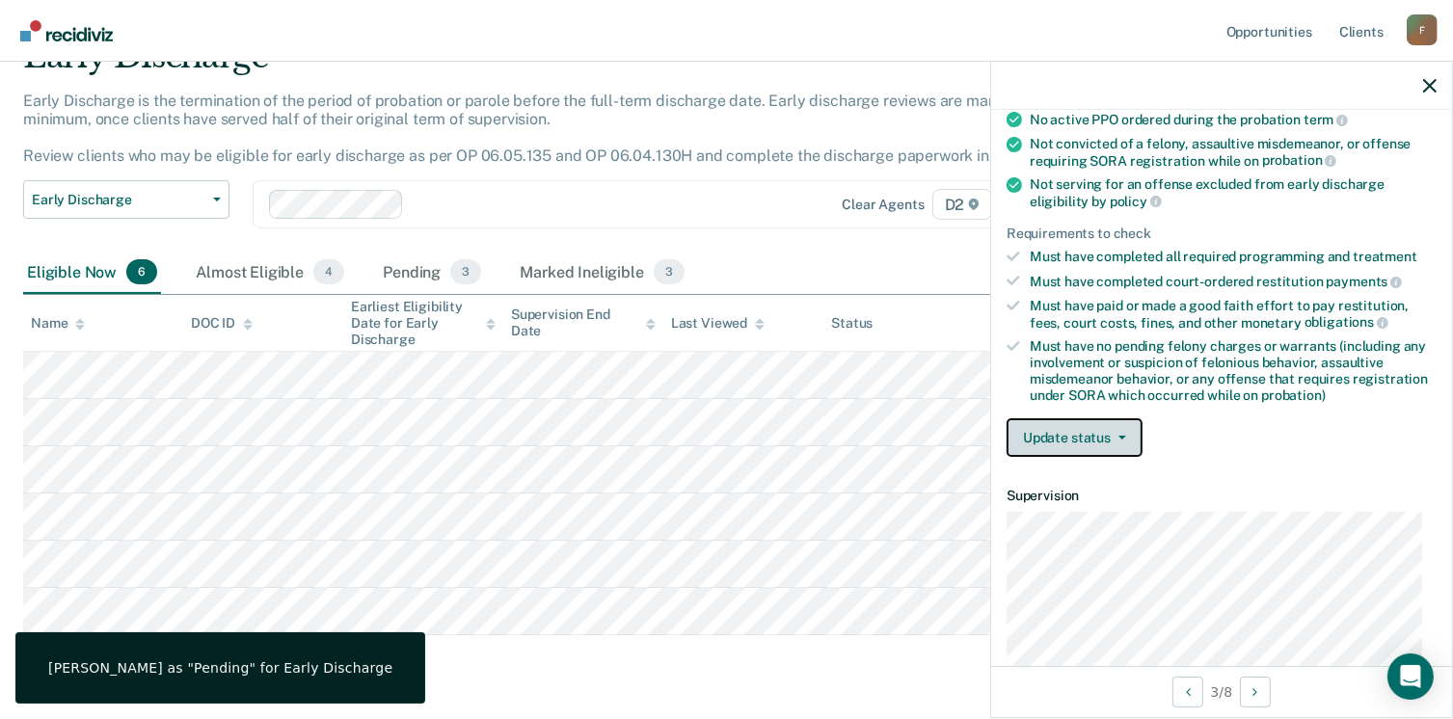
click at [1108, 421] on button "Update status" at bounding box center [1075, 438] width 136 height 39
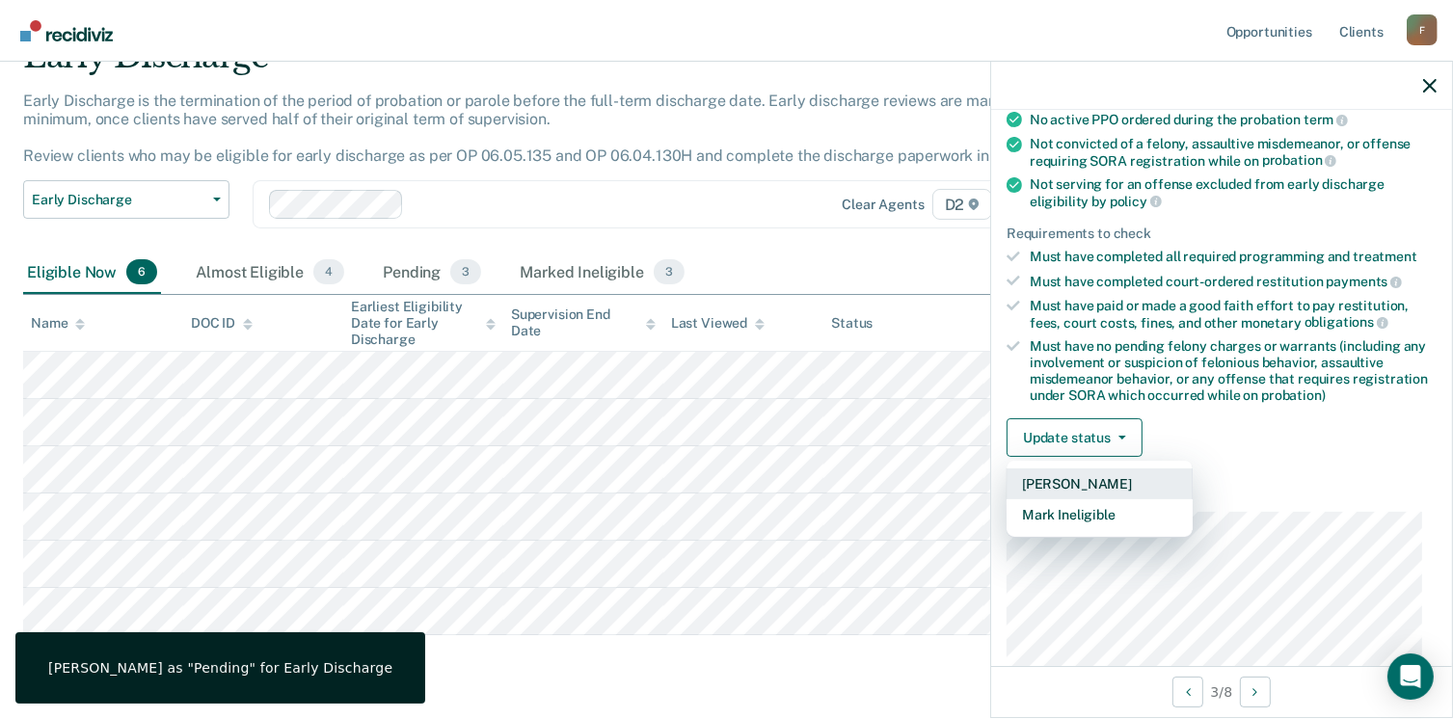
click at [1068, 482] on button "[PERSON_NAME]" at bounding box center [1100, 484] width 186 height 31
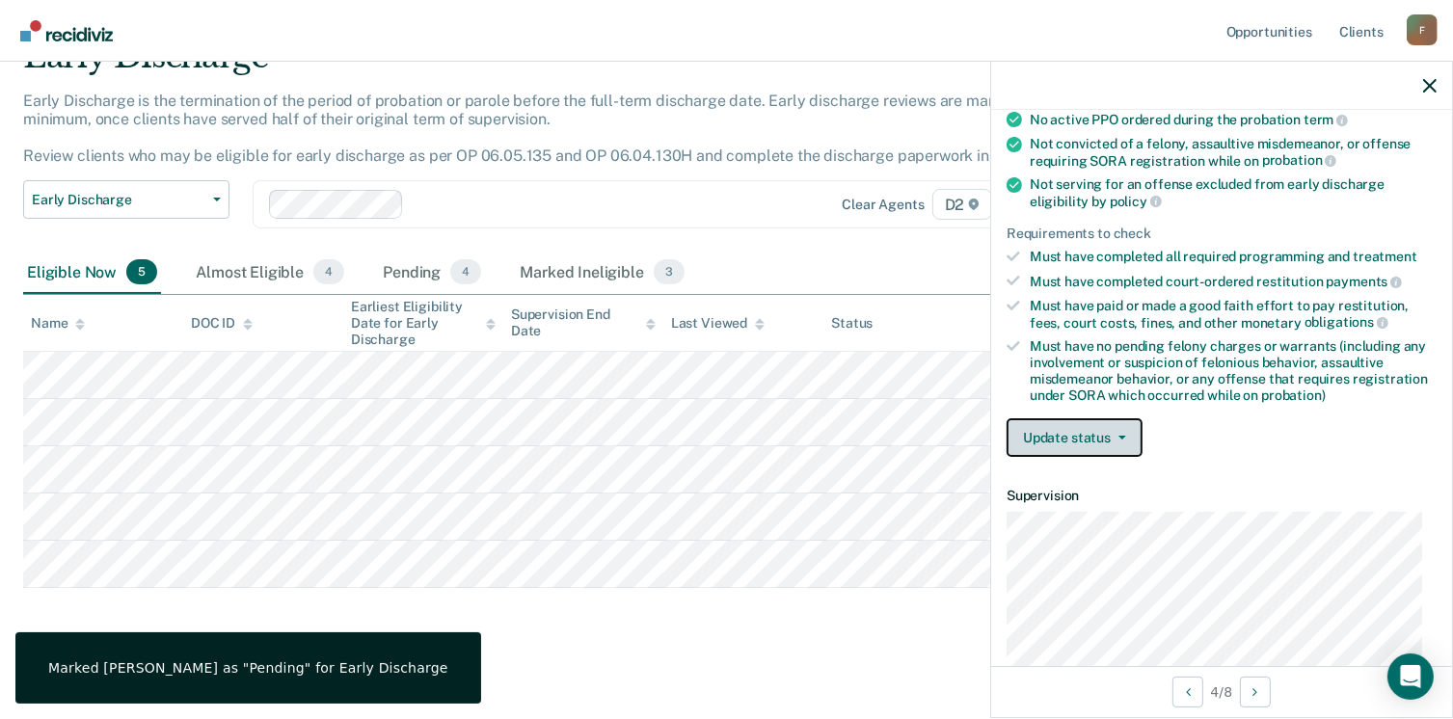
click at [1092, 435] on button "Update status" at bounding box center [1075, 438] width 136 height 39
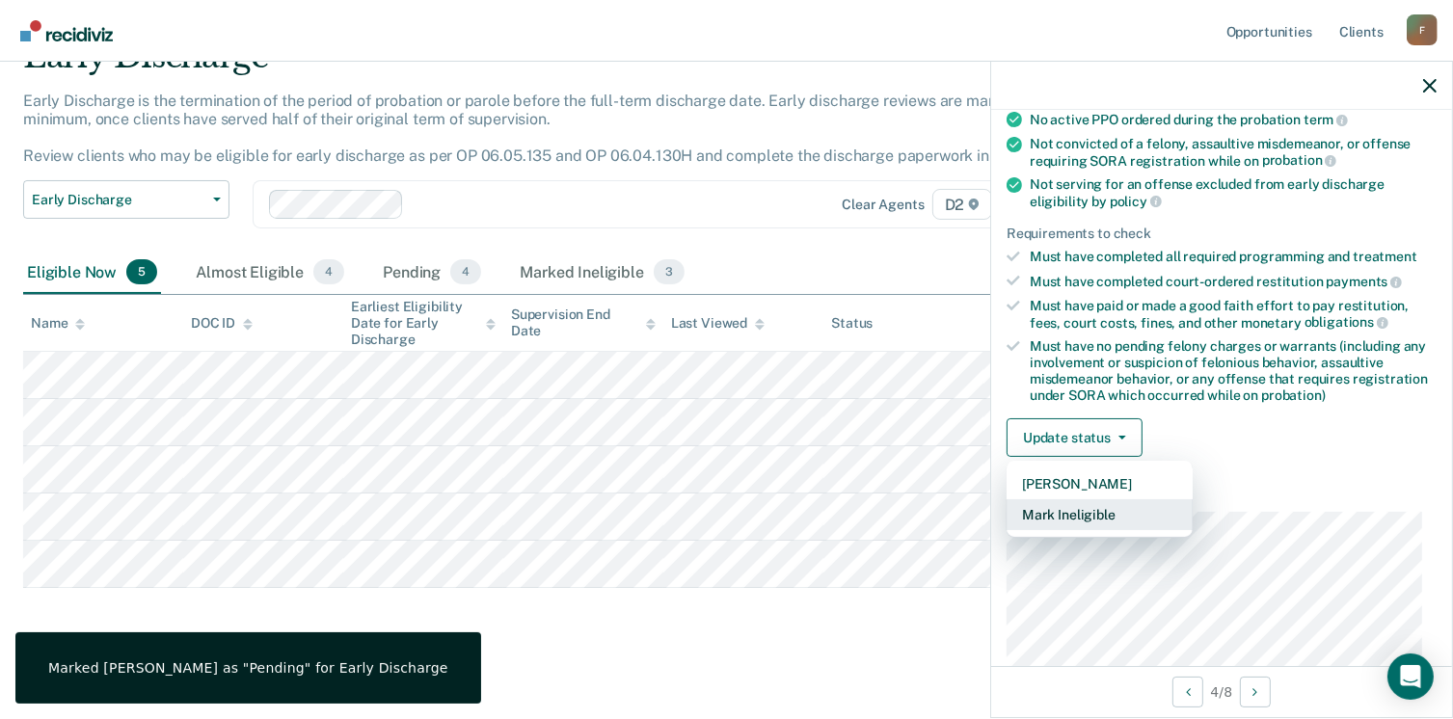
click at [1091, 506] on button "Mark Ineligible" at bounding box center [1100, 515] width 186 height 31
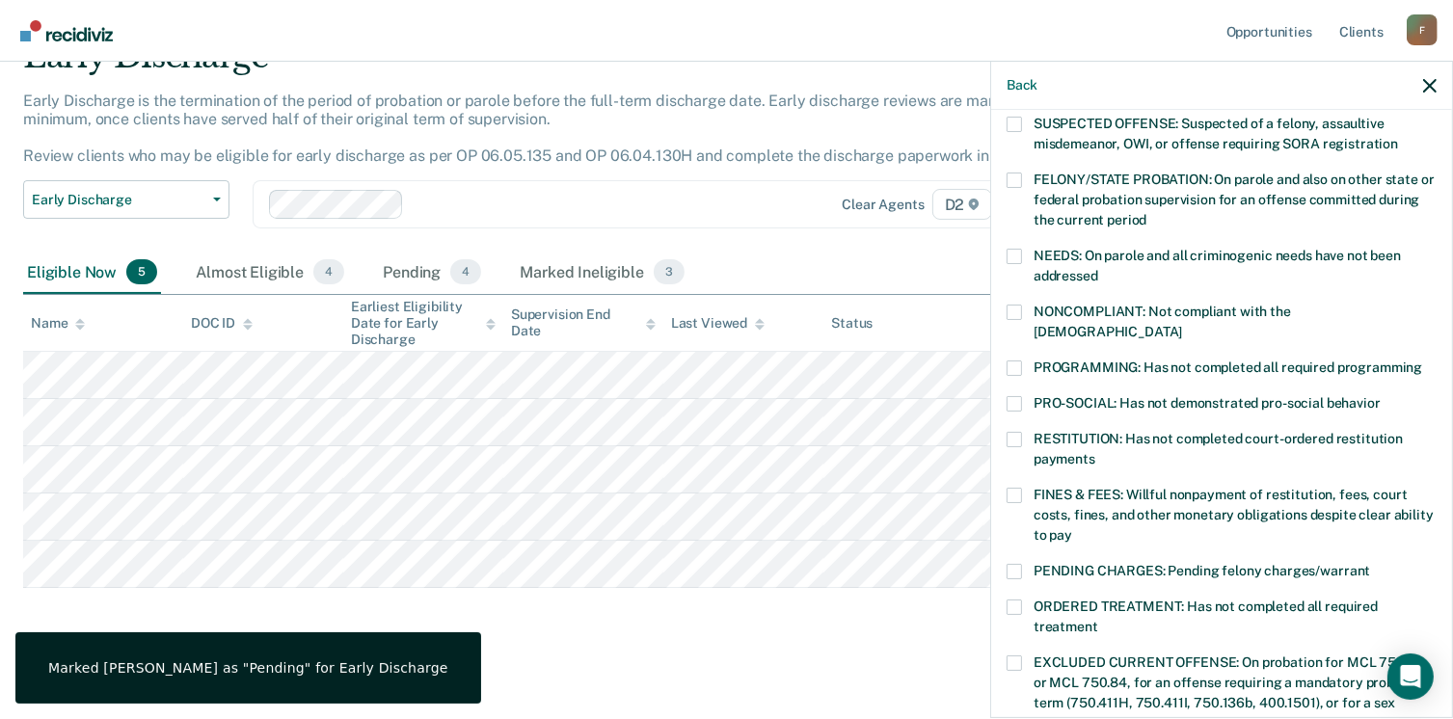
click at [1018, 312] on span at bounding box center [1014, 312] width 15 height 15
click at [1182, 325] on input "NONCOMPLIANT: Not compliant with the [DEMOGRAPHIC_DATA]" at bounding box center [1182, 325] width 0 height 0
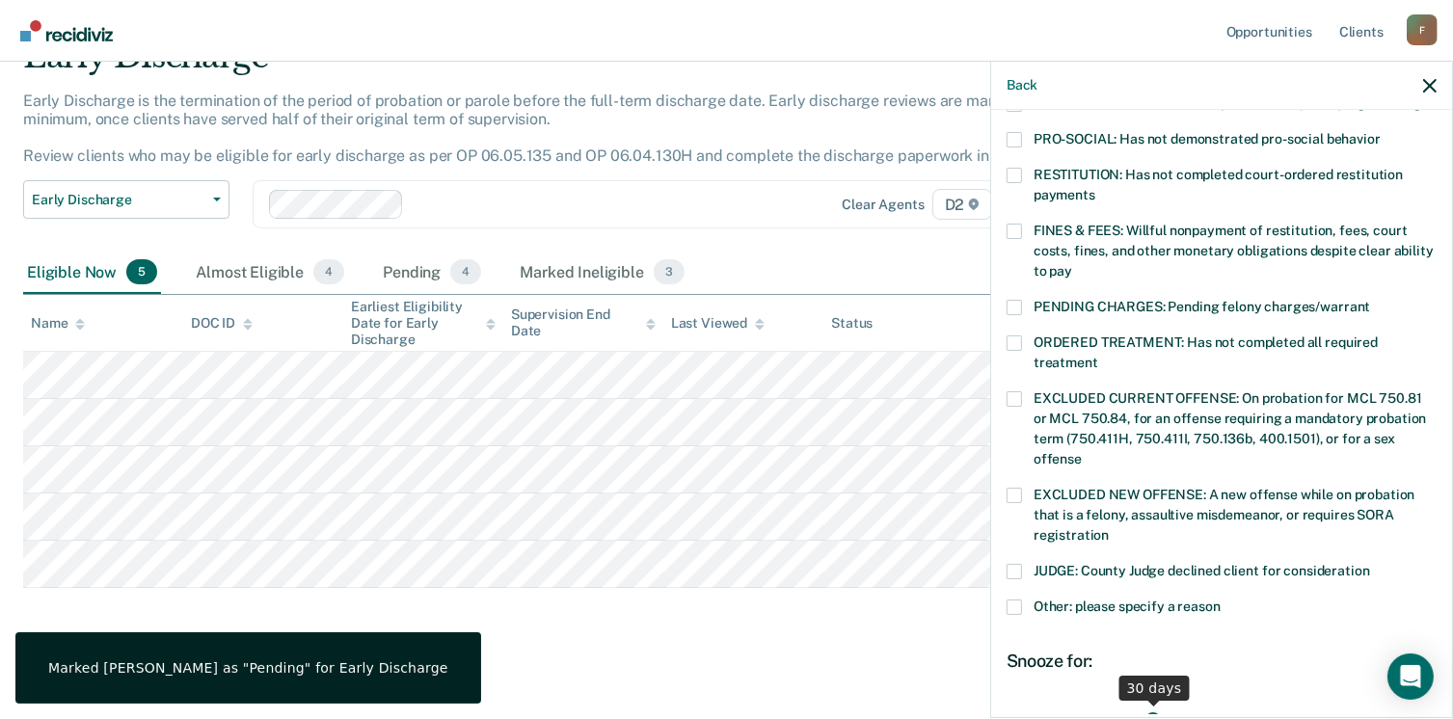
scroll to position [582, 0]
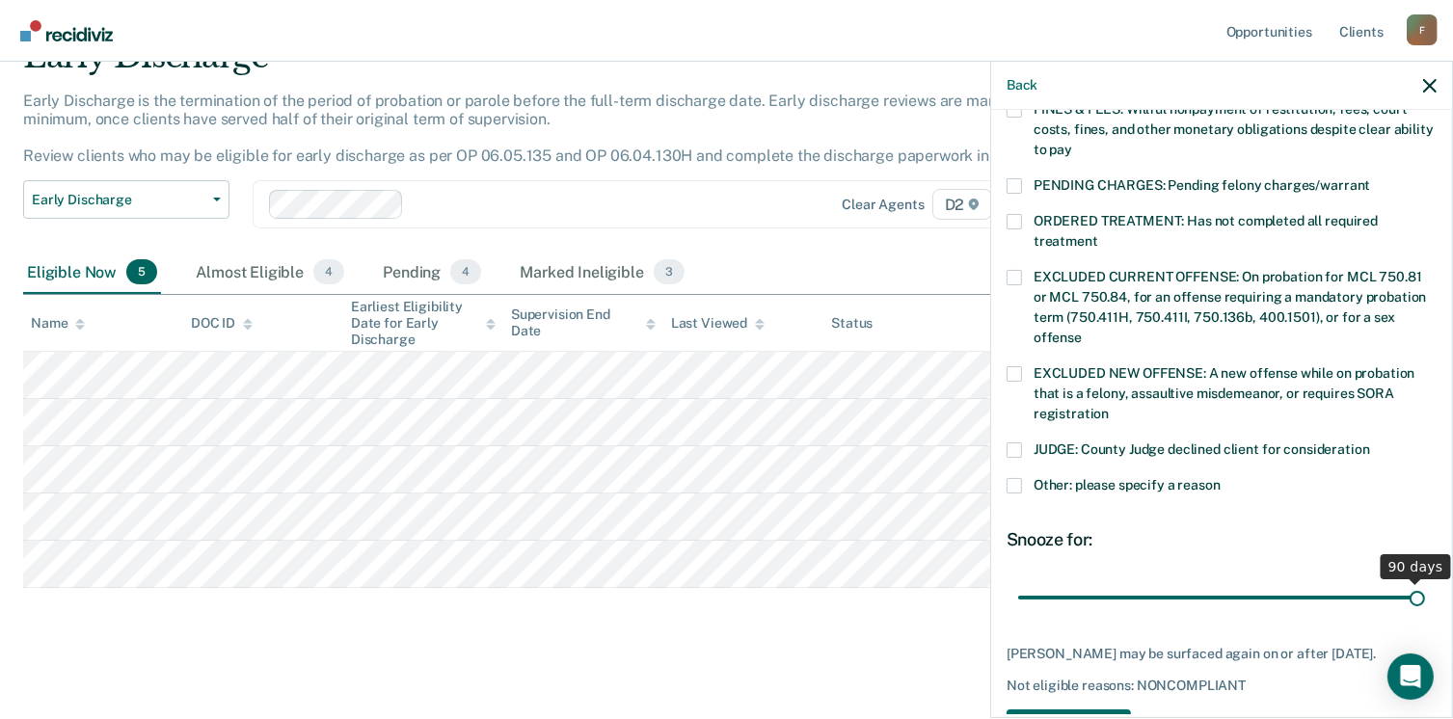
type input "90"
click at [1409, 582] on input "range" at bounding box center [1221, 599] width 407 height 34
click at [1072, 710] on button "Save" at bounding box center [1069, 730] width 124 height 40
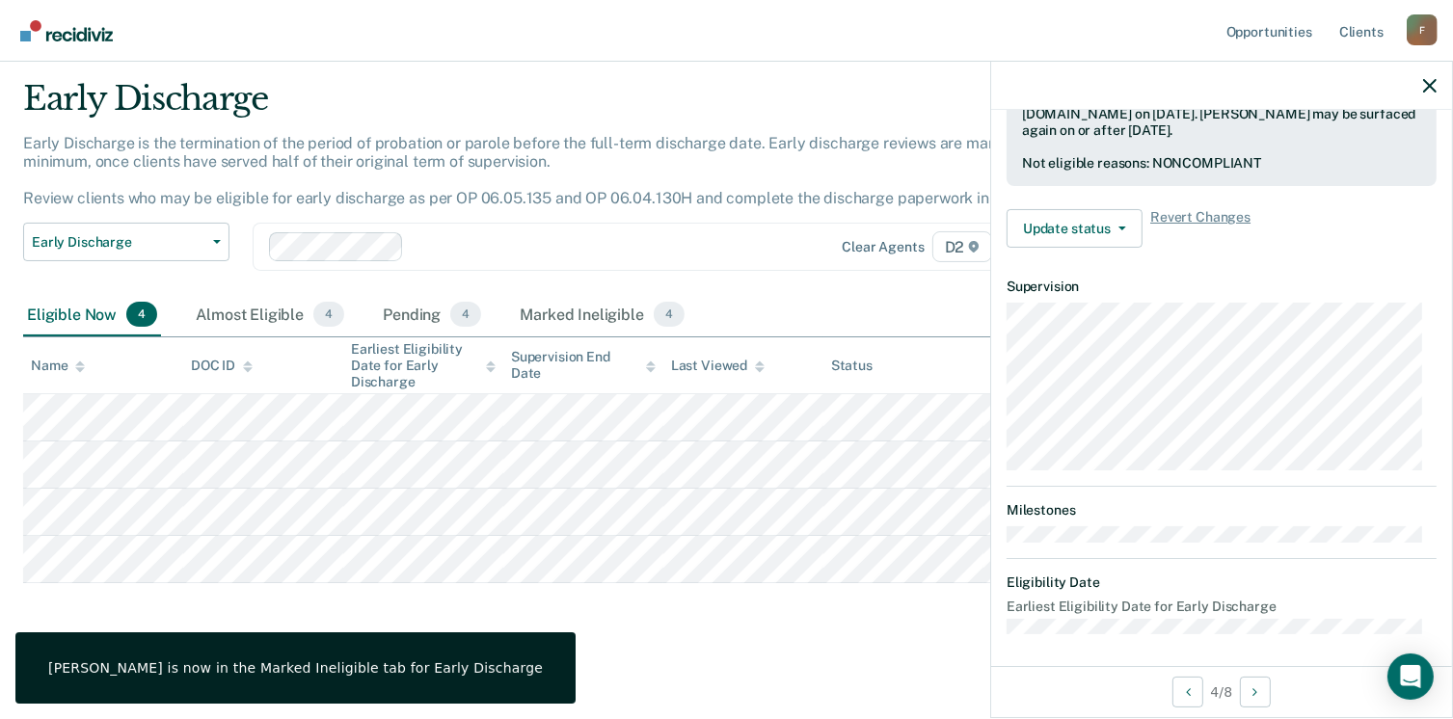
scroll to position [565, 0]
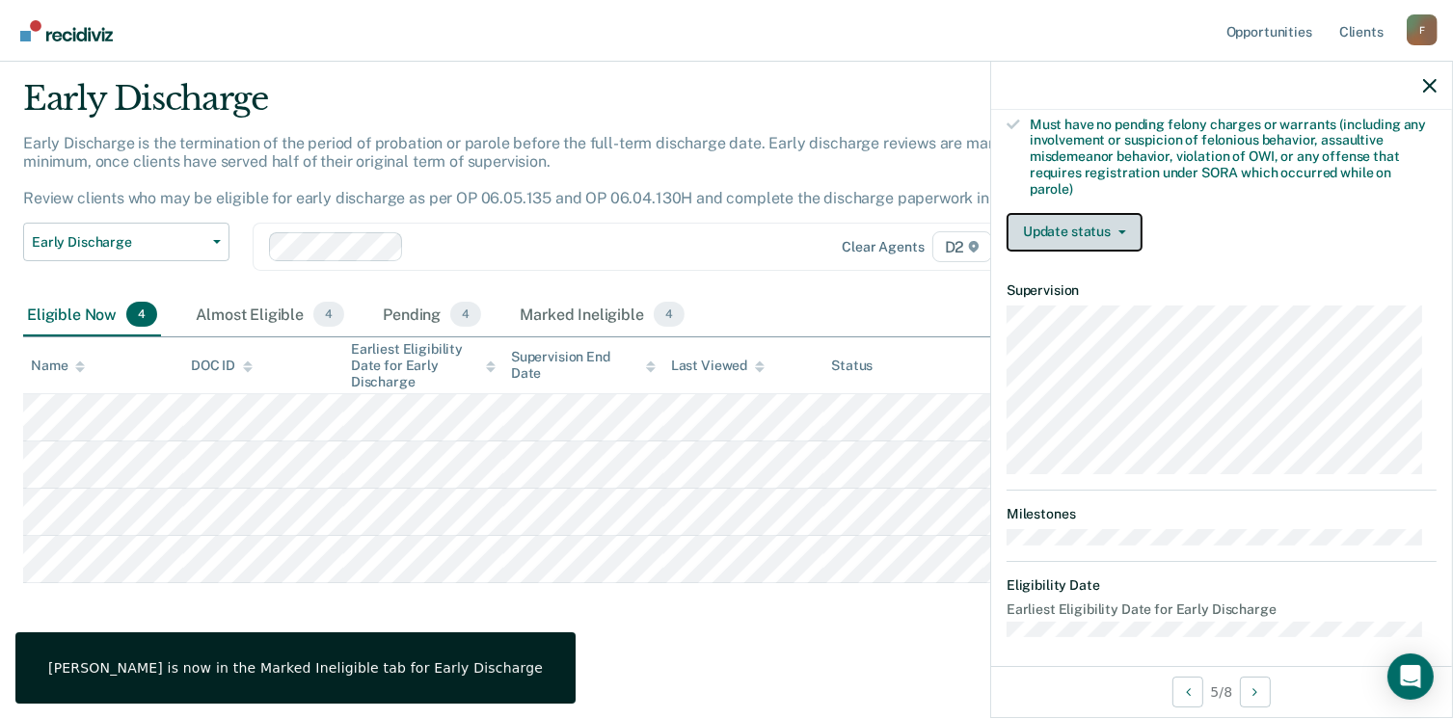
drag, startPoint x: 1053, startPoint y: 213, endPoint x: 1067, endPoint y: 245, distance: 34.6
click at [1054, 213] on button "Update status" at bounding box center [1075, 232] width 136 height 39
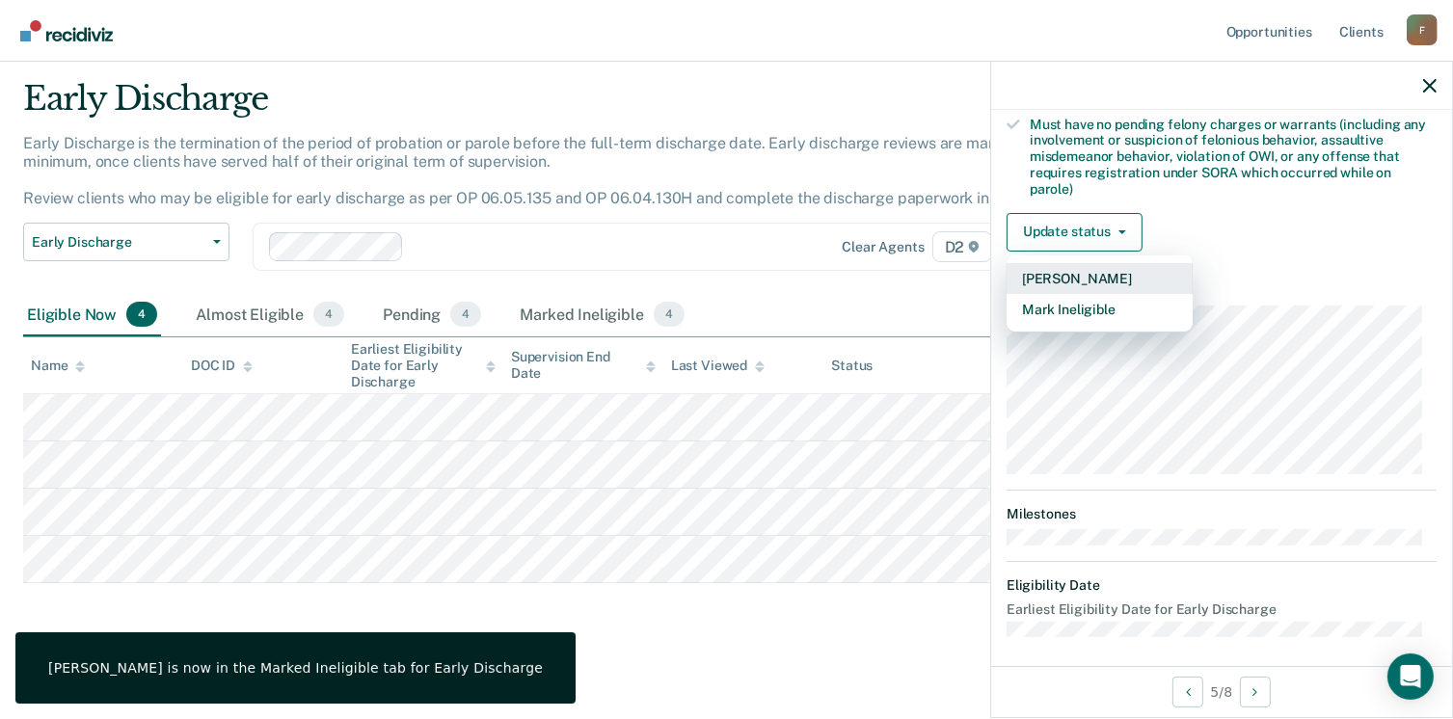
click at [1084, 267] on button "[PERSON_NAME]" at bounding box center [1100, 278] width 186 height 31
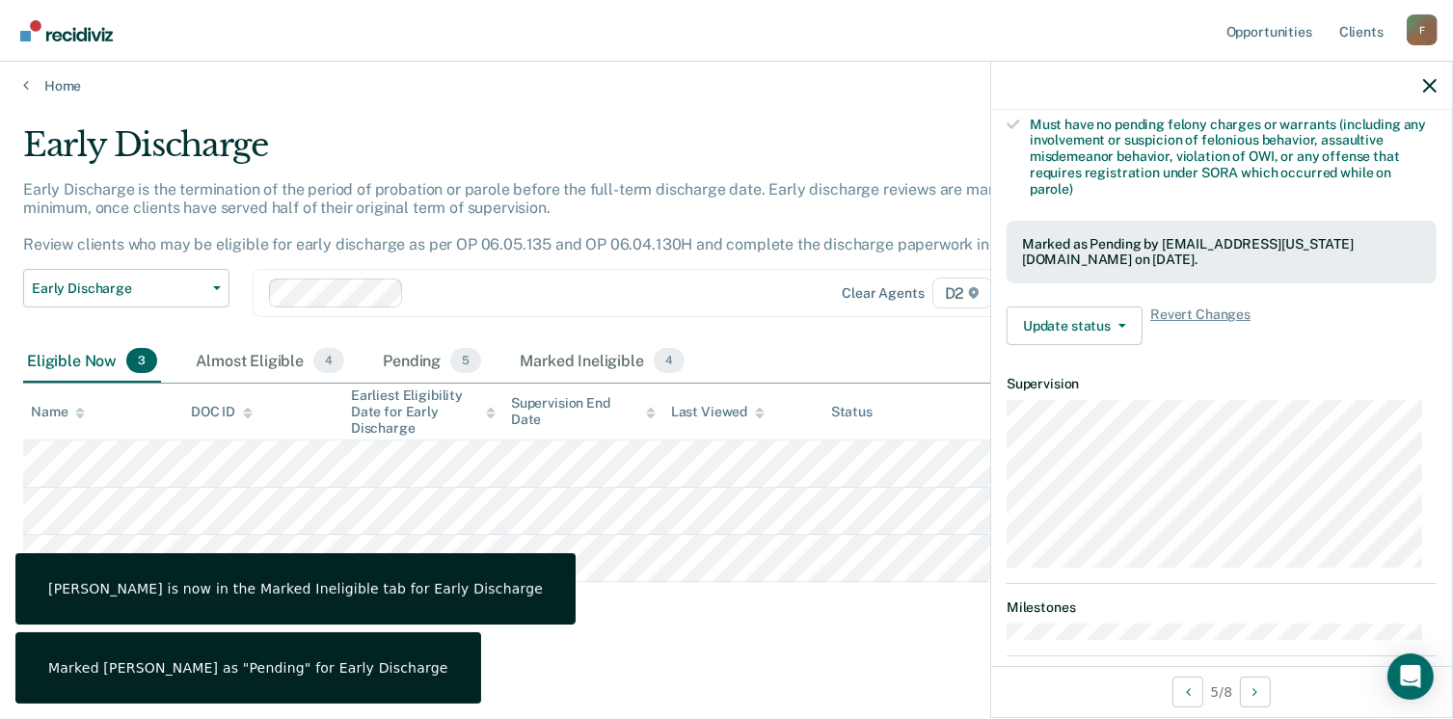
scroll to position [405, 0]
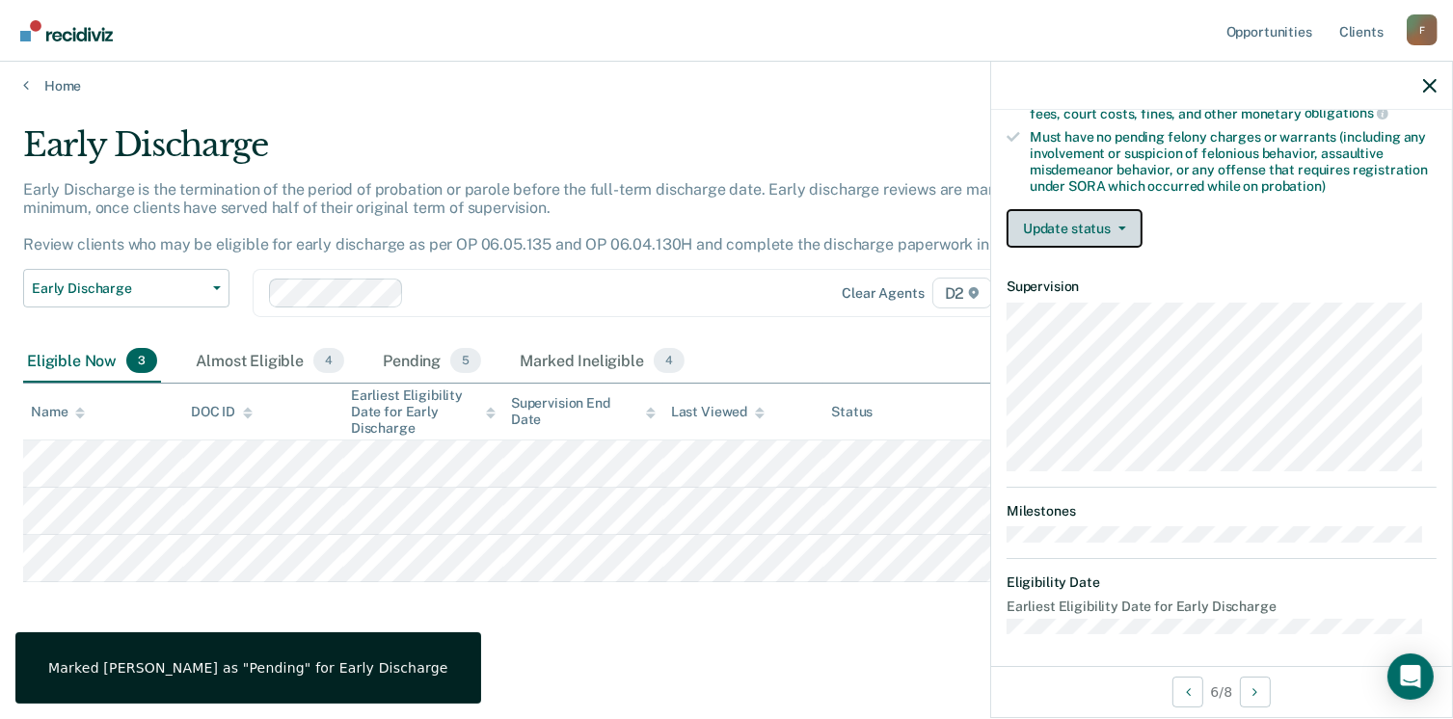
click at [1064, 227] on button "Update status" at bounding box center [1075, 228] width 136 height 39
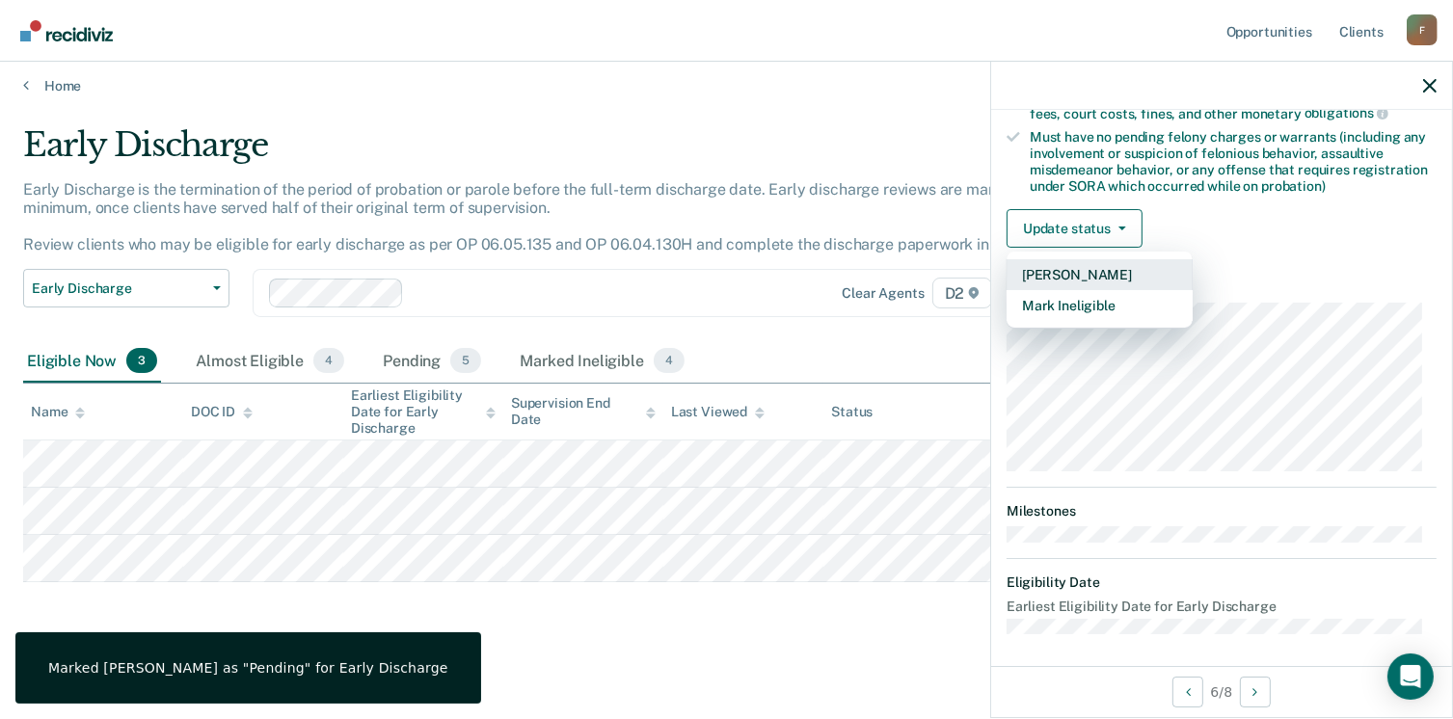
click at [1065, 267] on button "[PERSON_NAME]" at bounding box center [1100, 274] width 186 height 31
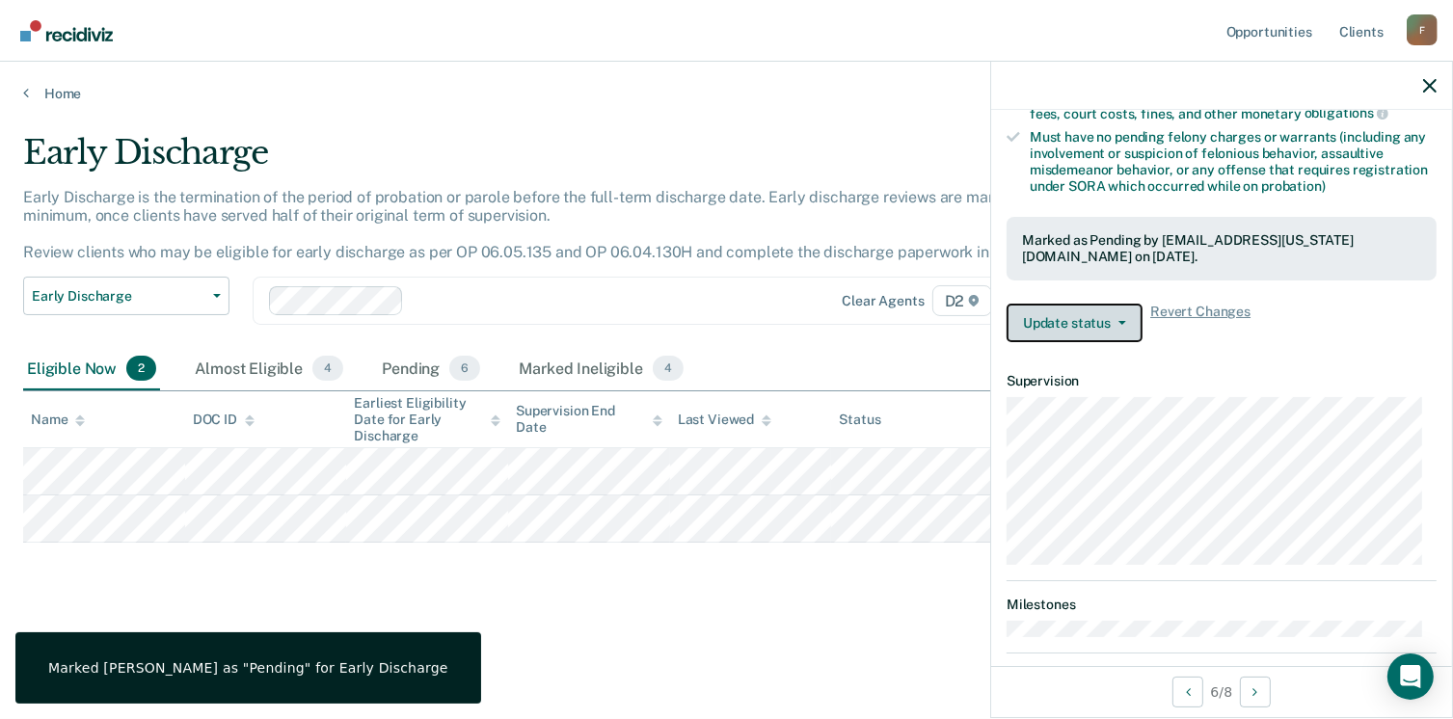
scroll to position [0, 0]
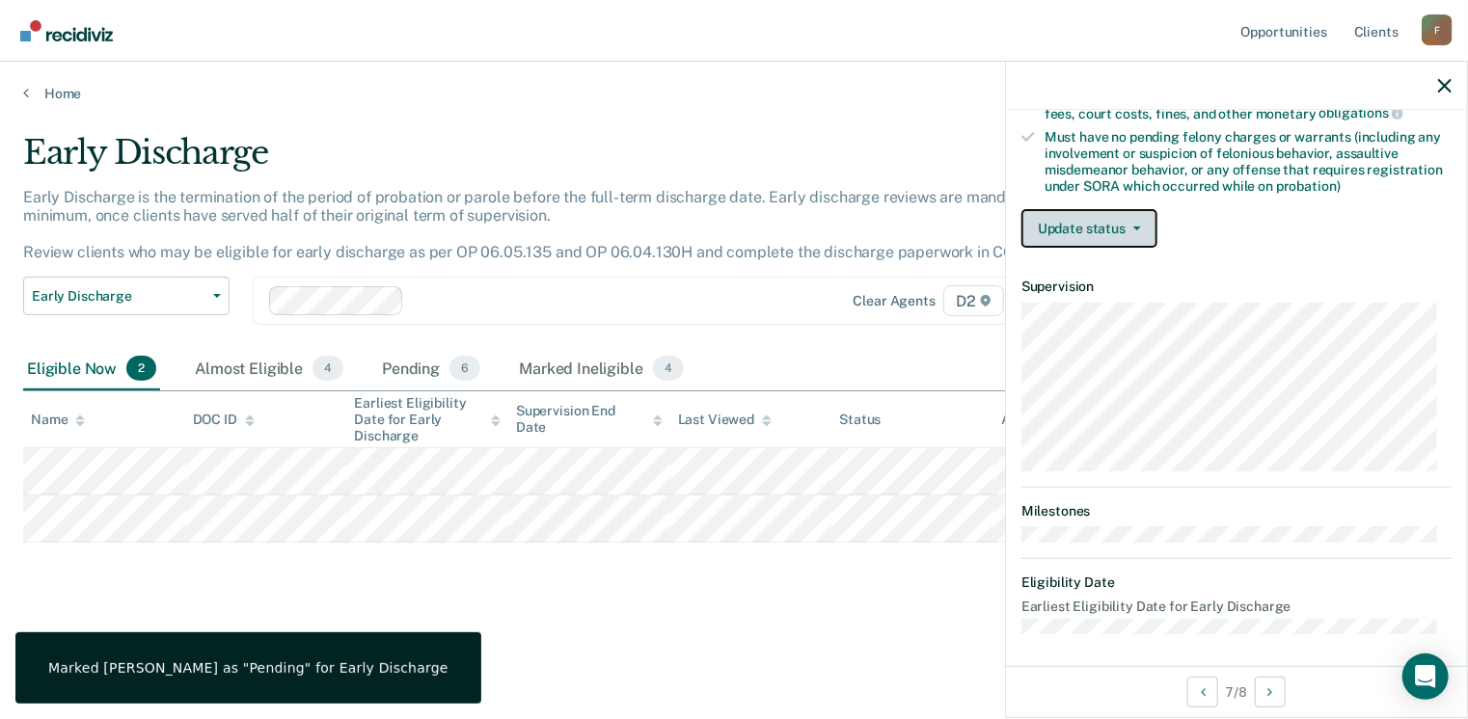
click at [1045, 219] on button "Update status" at bounding box center [1089, 228] width 136 height 39
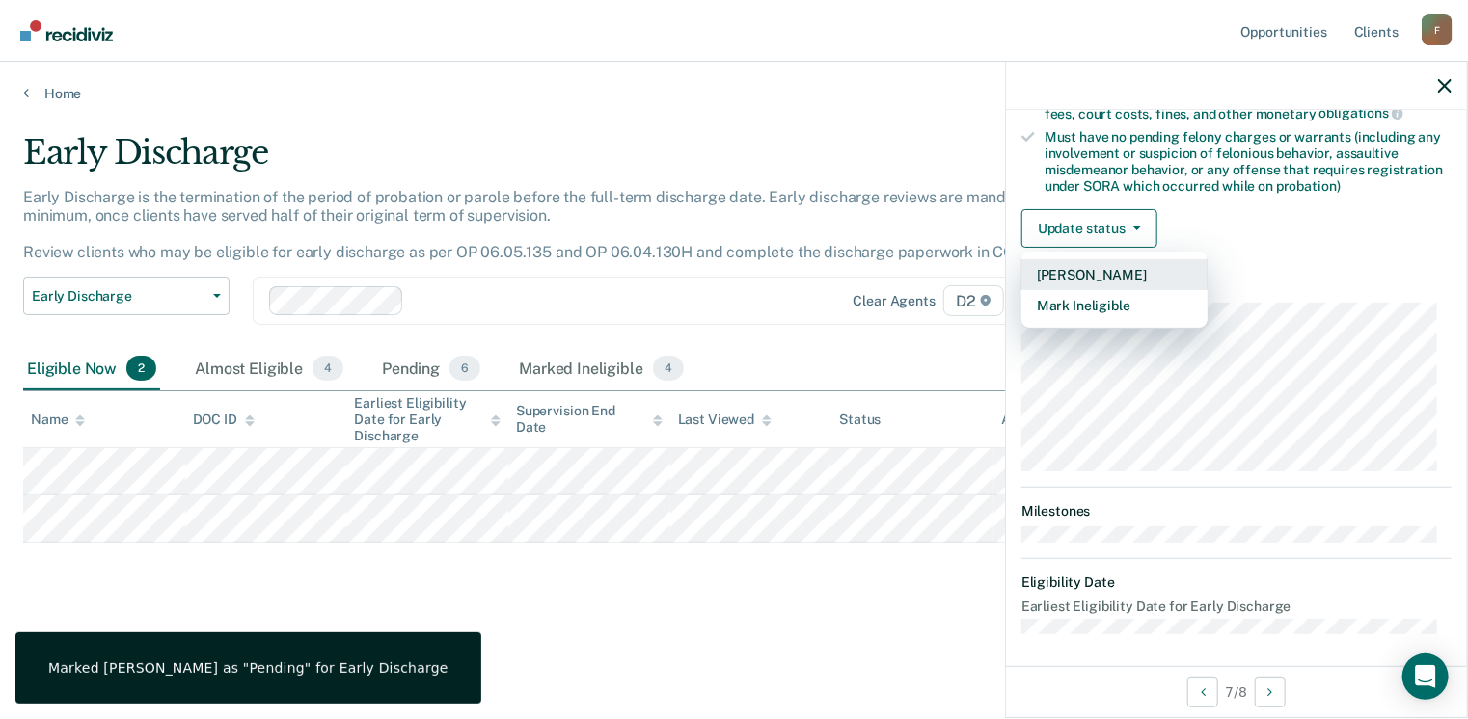
drag, startPoint x: 1050, startPoint y: 265, endPoint x: 879, endPoint y: 362, distance: 196.9
click at [1051, 265] on button "[PERSON_NAME]" at bounding box center [1114, 274] width 186 height 31
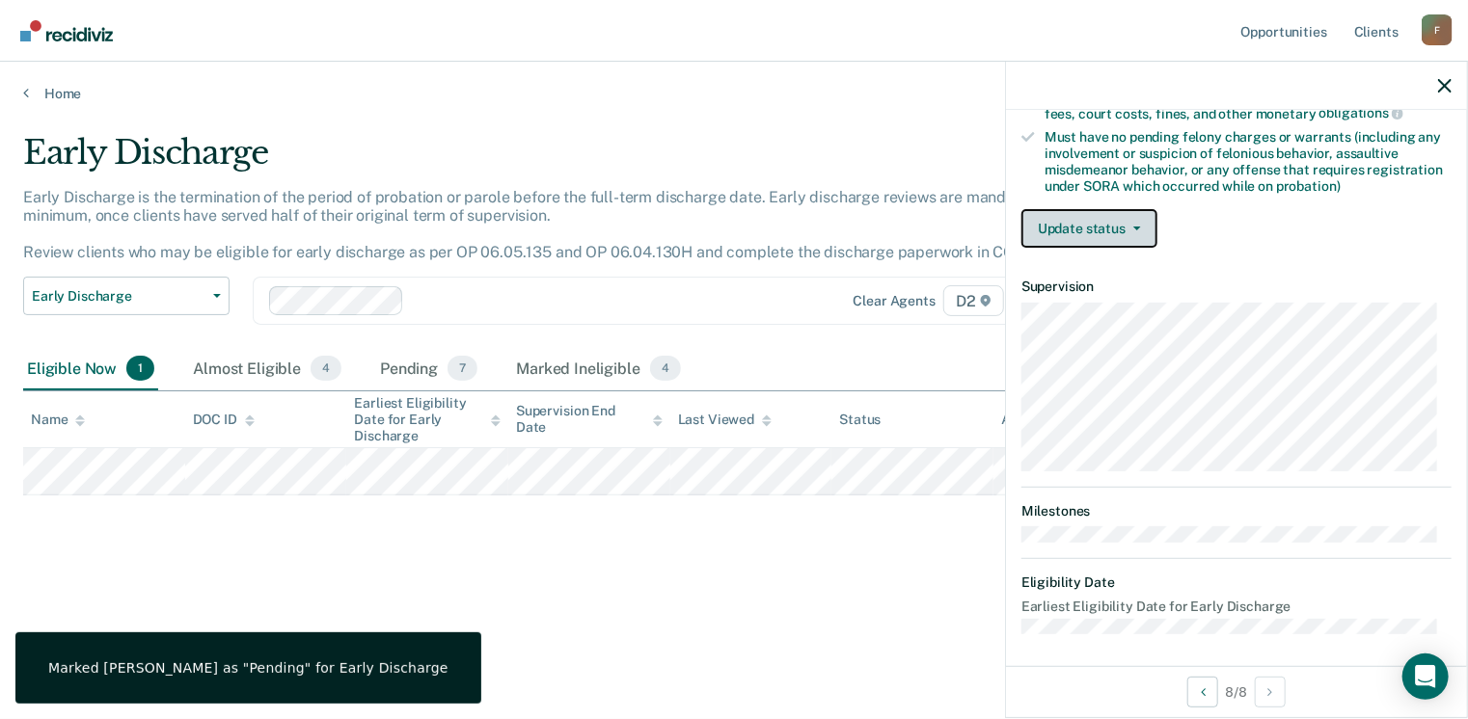
click at [1137, 213] on button "Update status" at bounding box center [1089, 228] width 136 height 39
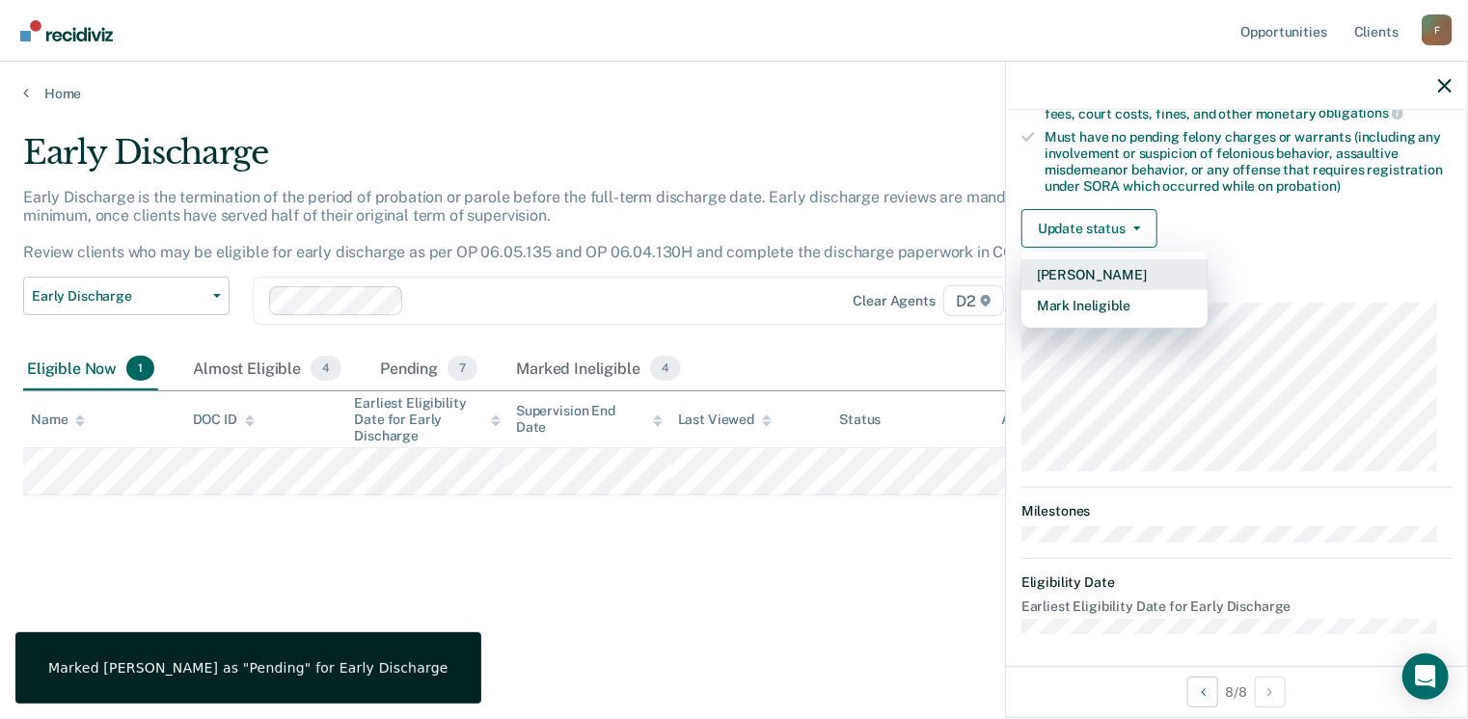
click at [1060, 270] on button "[PERSON_NAME]" at bounding box center [1114, 274] width 186 height 31
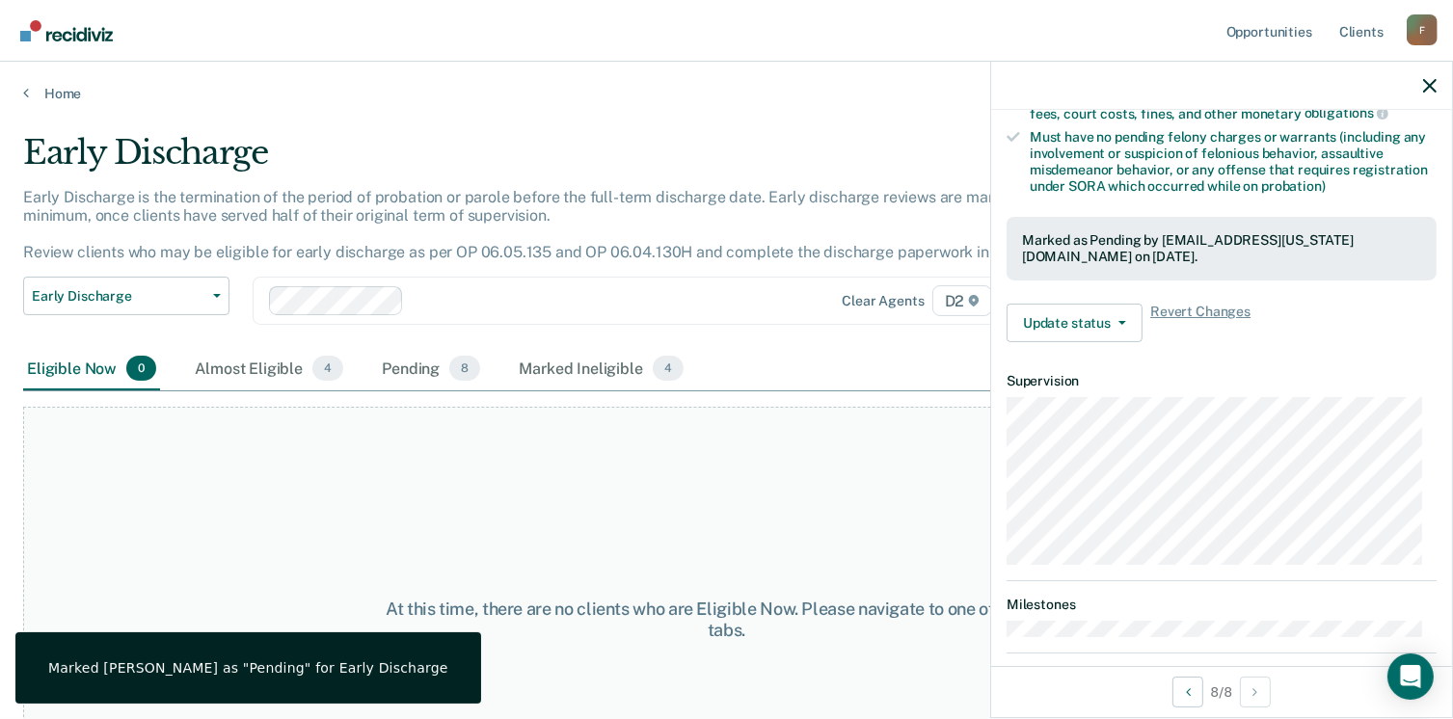
click at [884, 572] on div "At this time, there are no clients who are Eligible Now. Please navigate to one…" at bounding box center [726, 620] width 1407 height 426
click at [1433, 79] on icon "button" at bounding box center [1431, 86] width 14 height 14
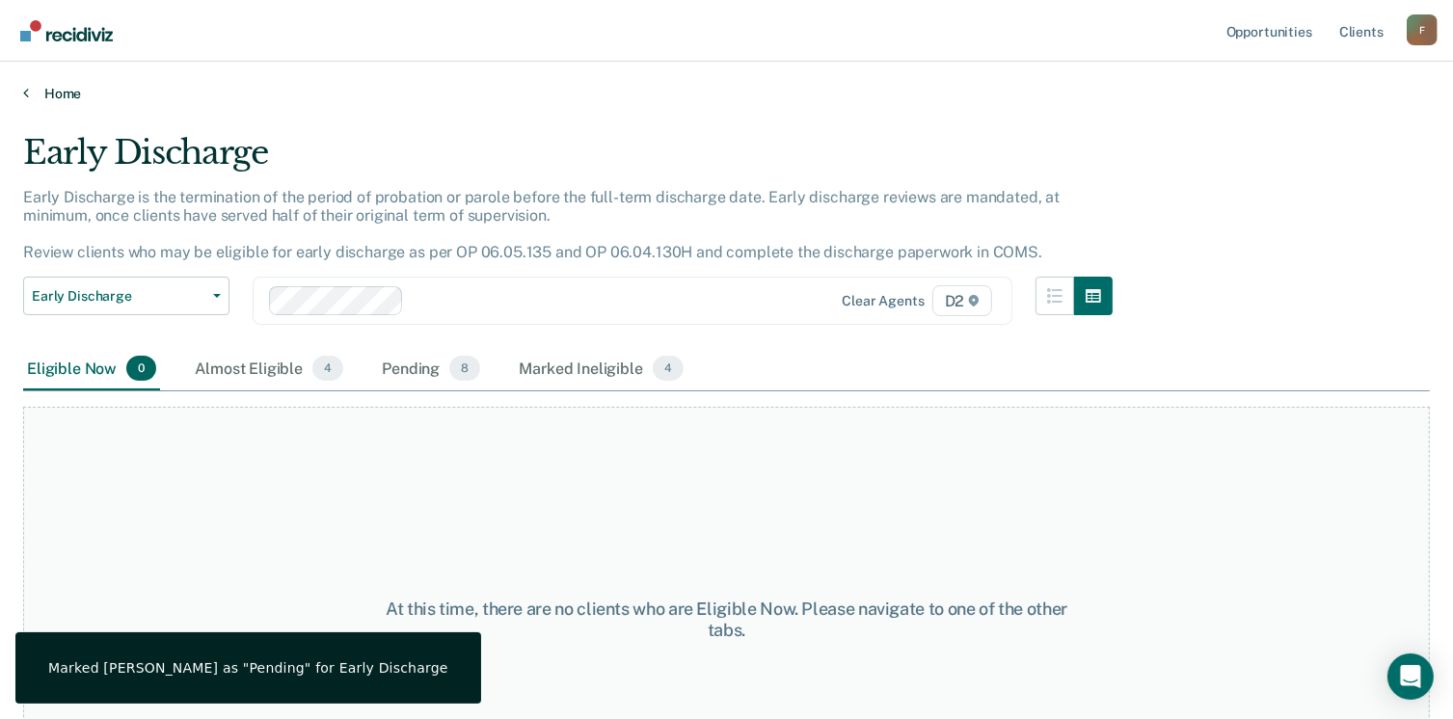
click at [51, 90] on link "Home" at bounding box center [726, 93] width 1407 height 17
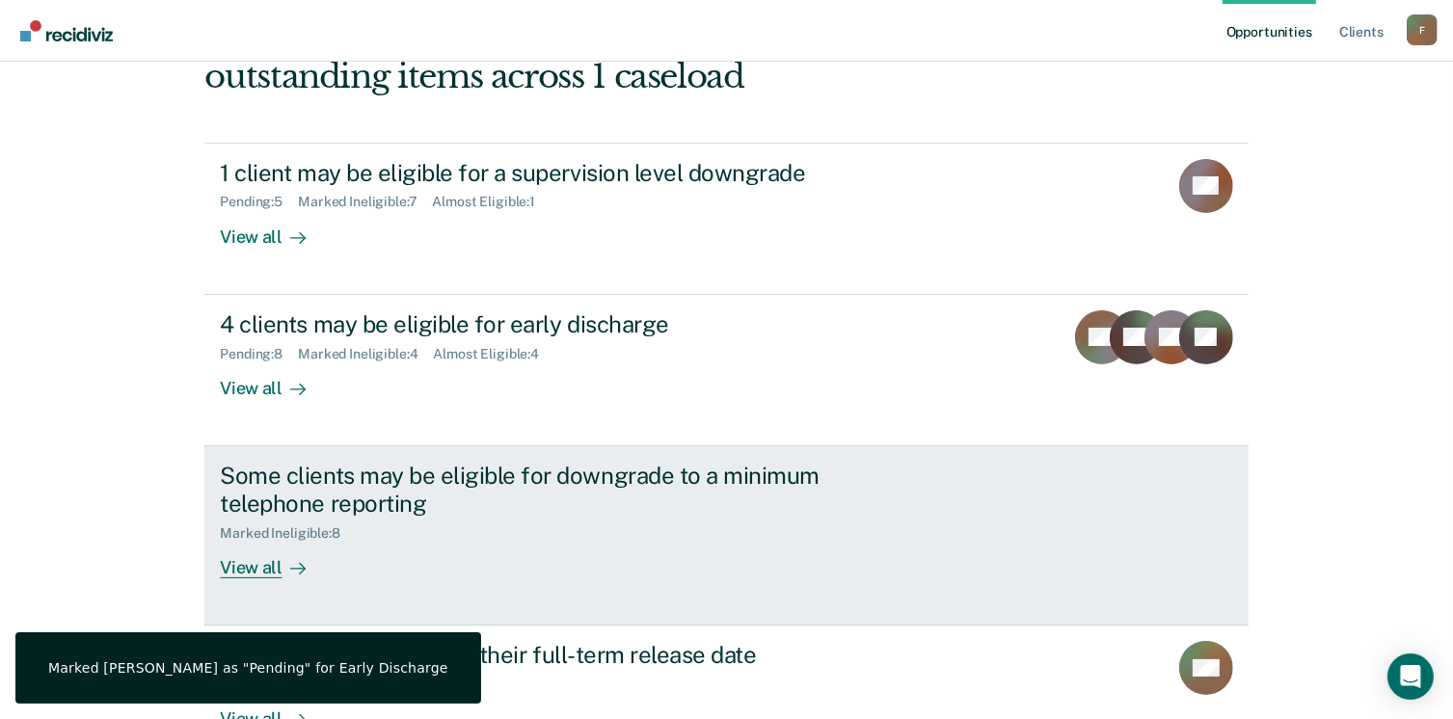
scroll to position [280, 0]
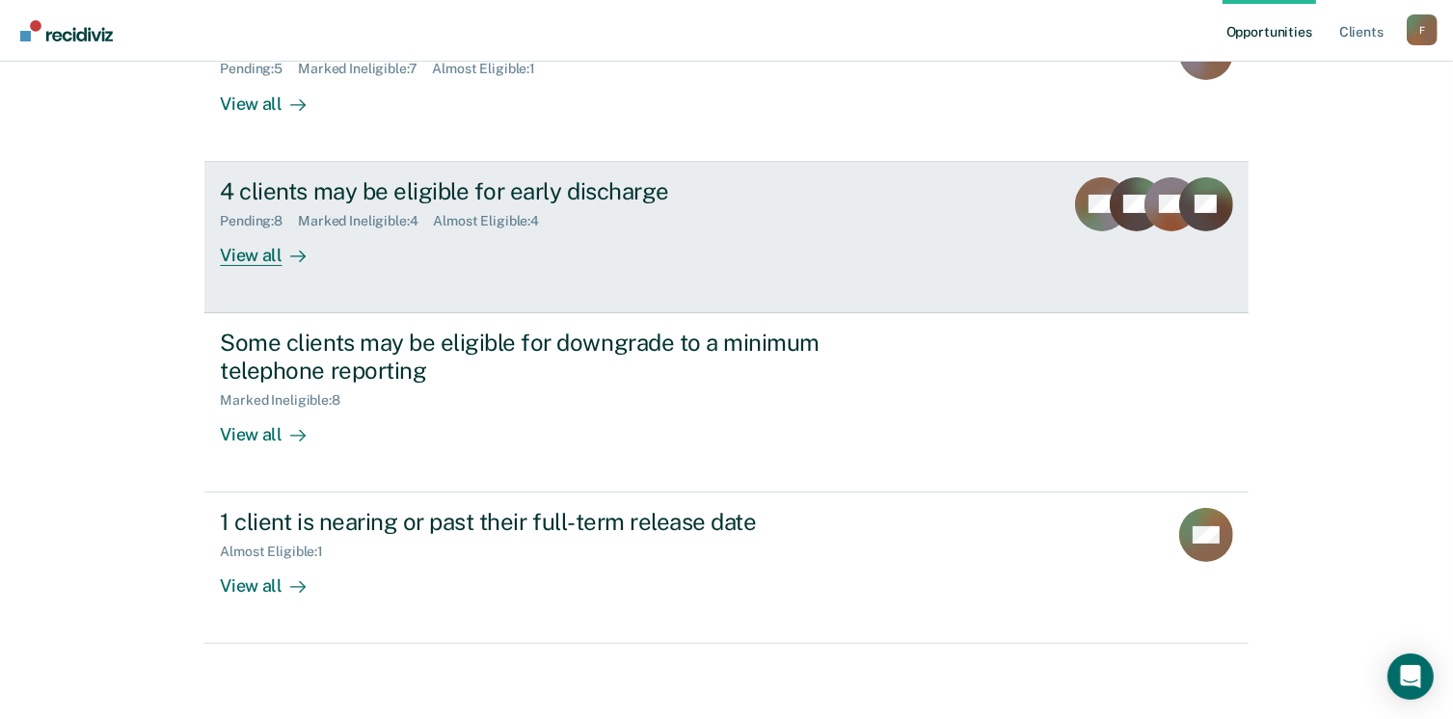
click at [473, 221] on div "Almost Eligible : 4" at bounding box center [495, 221] width 122 height 16
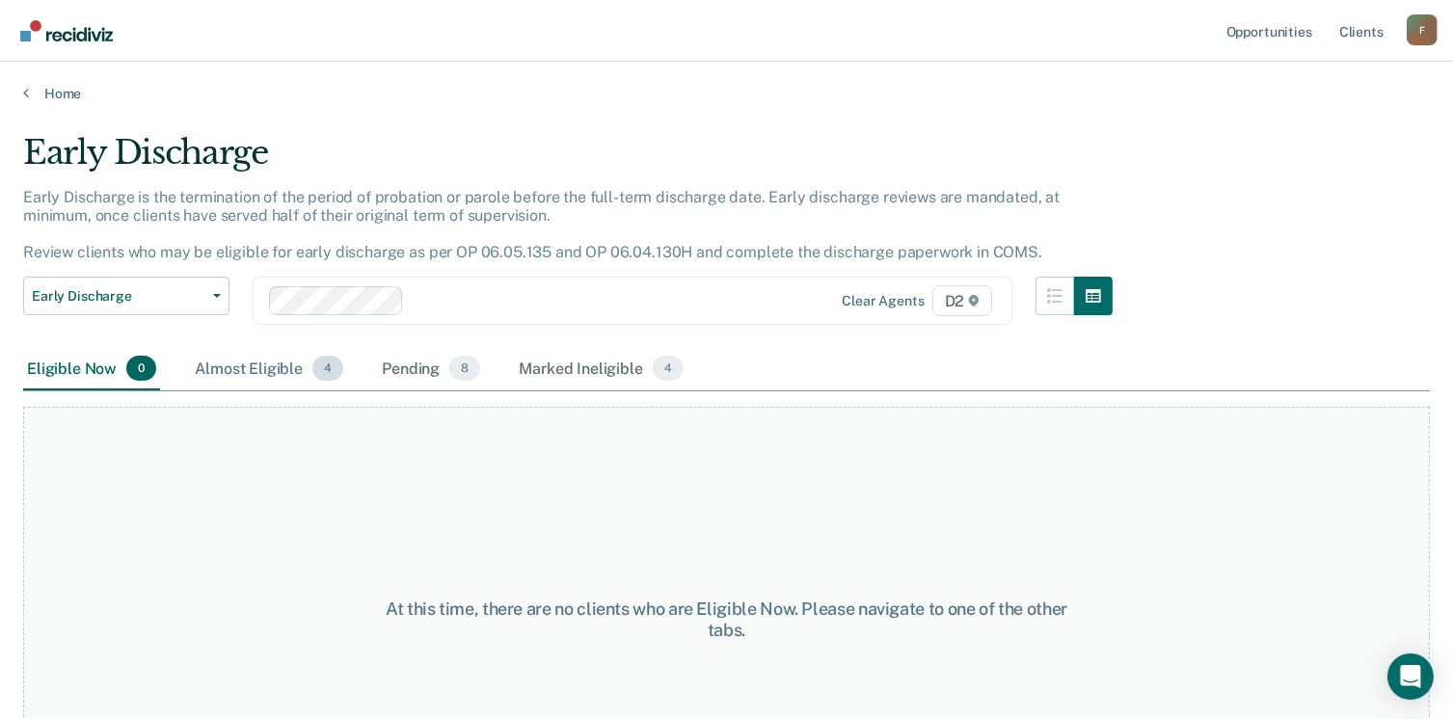
click at [242, 366] on div "Almost Eligible 4" at bounding box center [269, 369] width 156 height 42
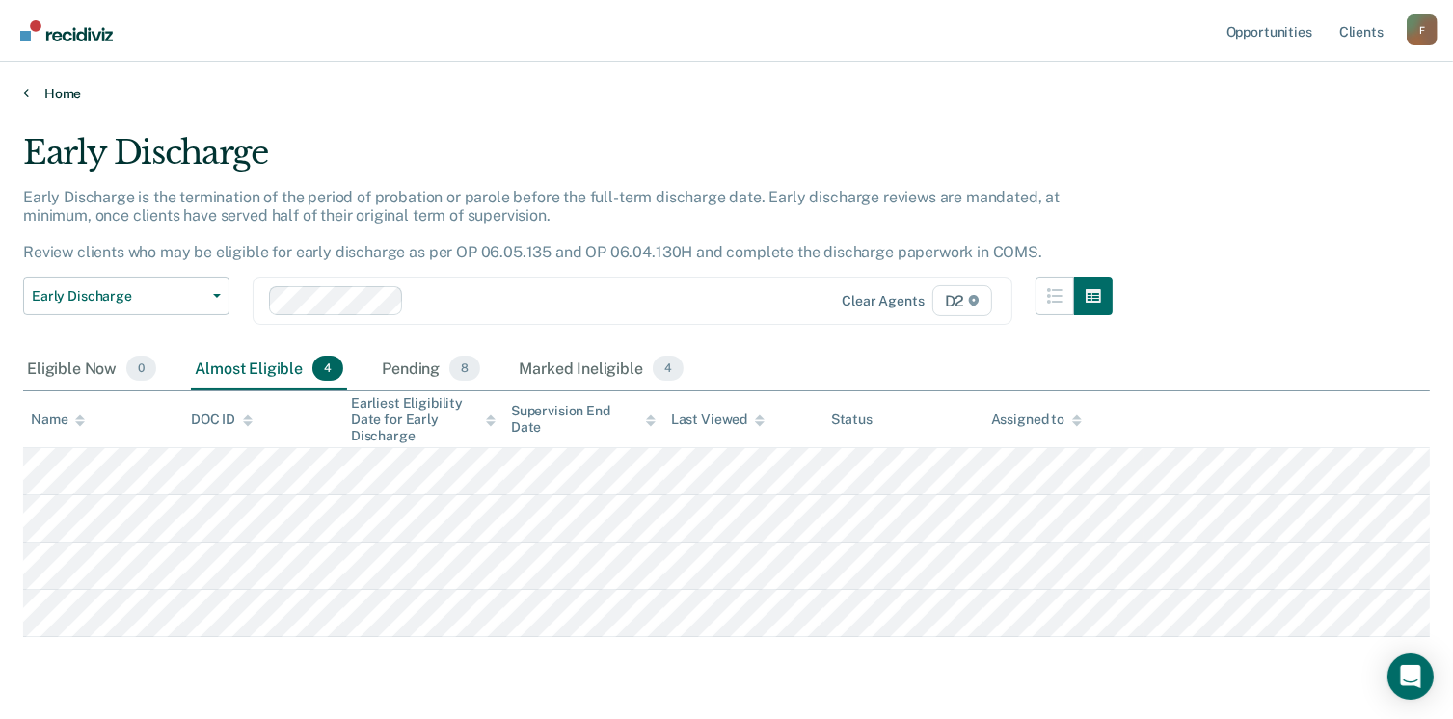
click at [28, 95] on link "Home" at bounding box center [726, 93] width 1407 height 17
